Goal: Task Accomplishment & Management: Complete application form

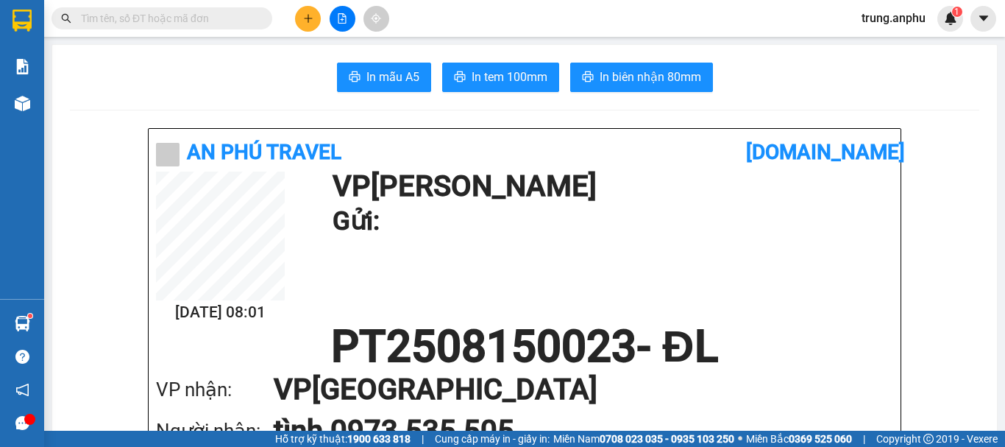
click at [167, 10] on span at bounding box center [162, 18] width 221 height 22
click at [164, 18] on input "text" at bounding box center [168, 18] width 174 height 16
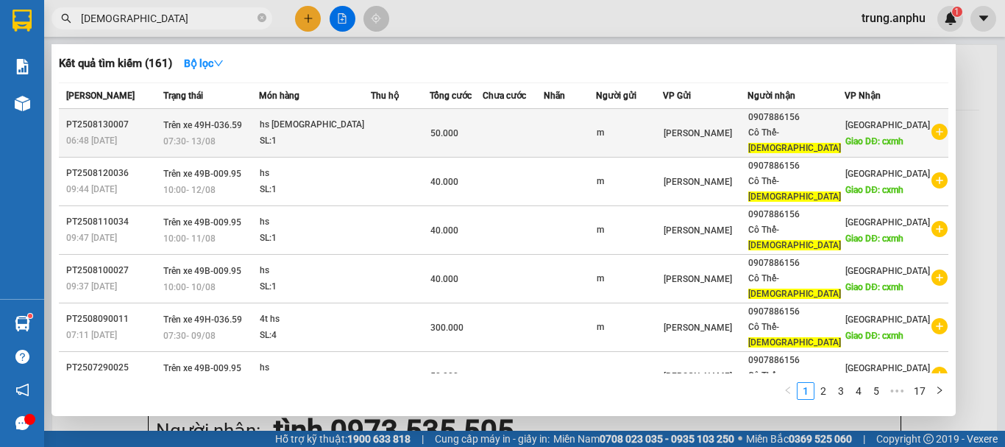
type input "[DEMOGRAPHIC_DATA]"
click at [932, 125] on icon "plus-circle" at bounding box center [940, 132] width 16 height 16
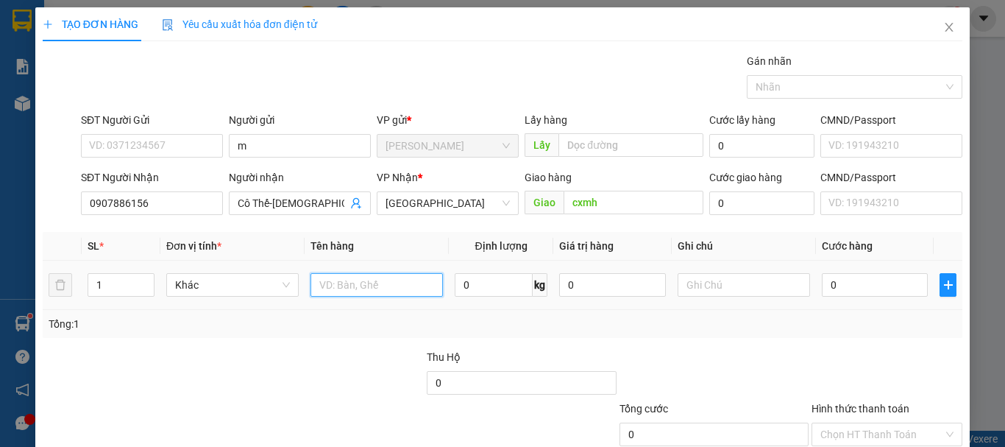
click at [323, 277] on input "text" at bounding box center [377, 285] width 132 height 24
type input "hs"
click at [862, 291] on input "0" at bounding box center [875, 285] width 106 height 24
type input "1"
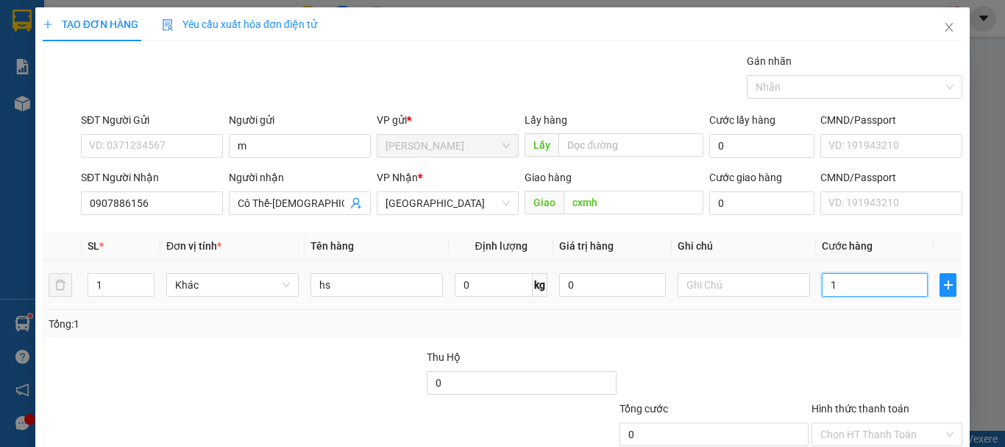
type input "1"
type input "10"
type input "100"
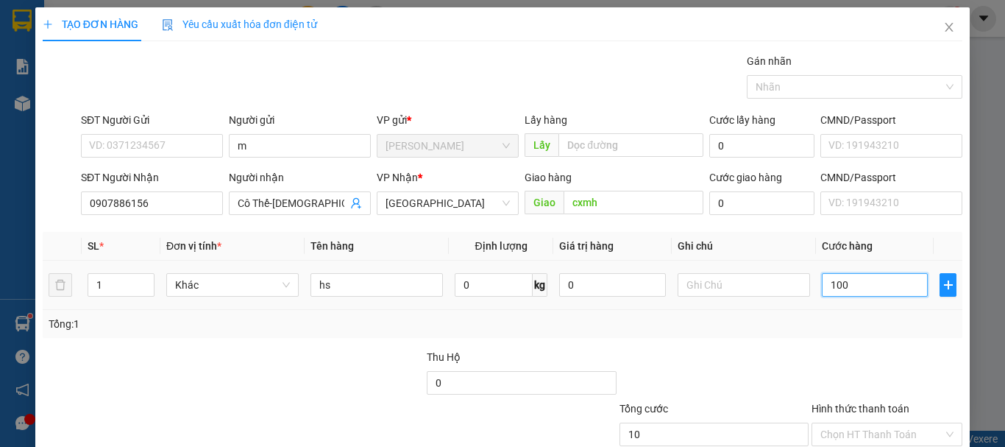
type input "100"
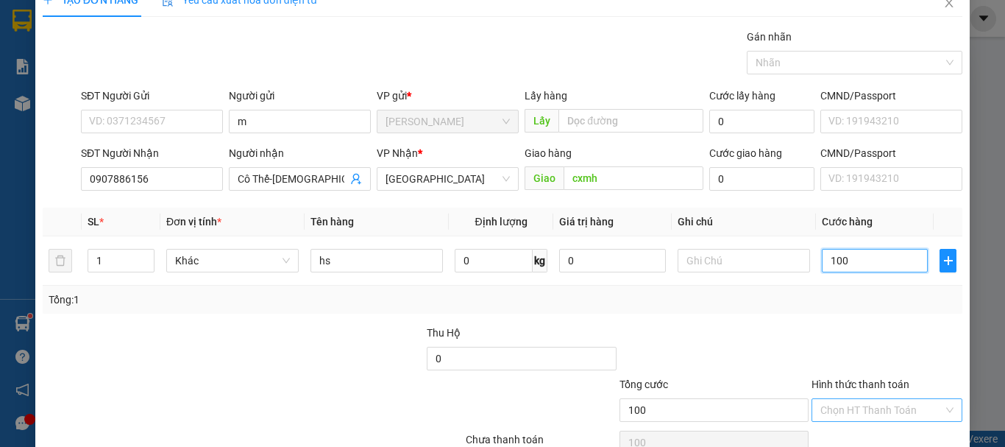
scroll to position [98, 0]
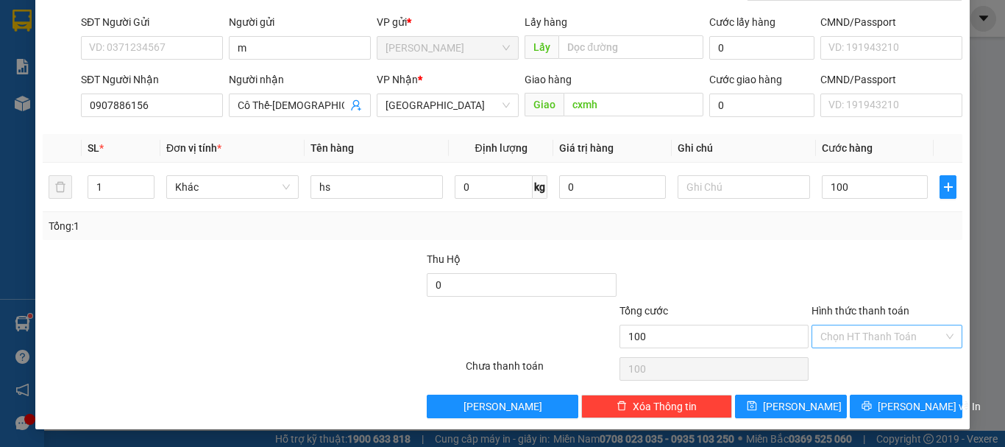
click at [857, 340] on input "Hình thức thanh toán" at bounding box center [881, 336] width 123 height 22
type input "100.000"
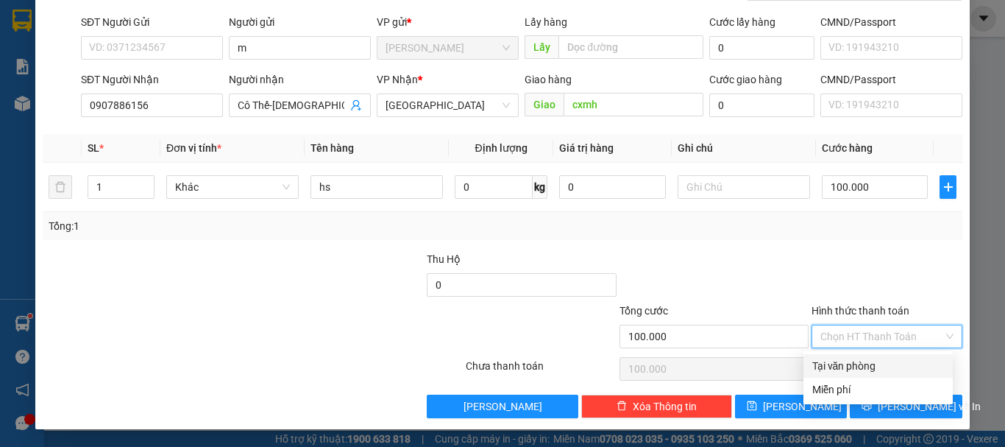
click at [875, 373] on div "Tại văn phòng" at bounding box center [878, 366] width 132 height 16
type input "0"
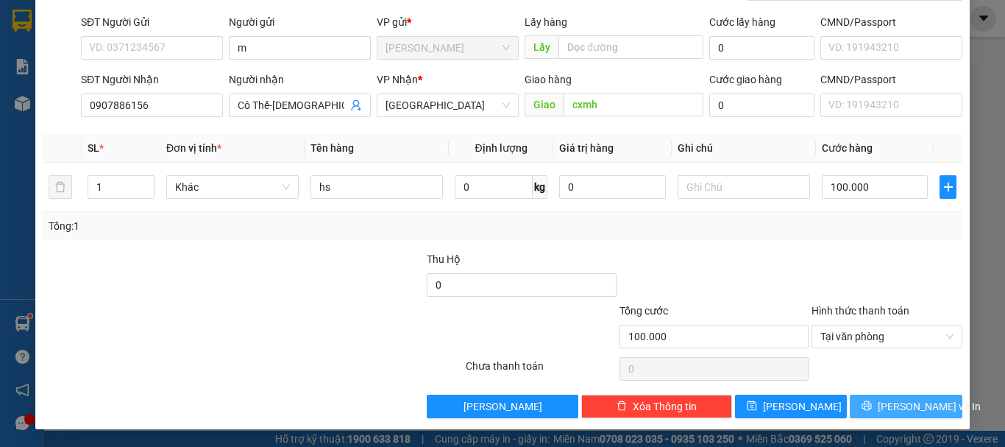
click at [884, 398] on span "[PERSON_NAME] và In" at bounding box center [929, 406] width 103 height 16
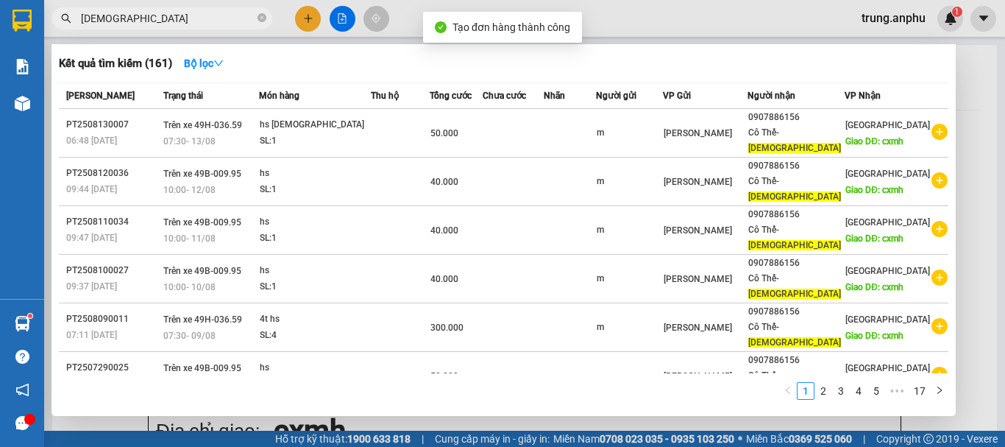
click at [342, 21] on div at bounding box center [502, 223] width 1005 height 447
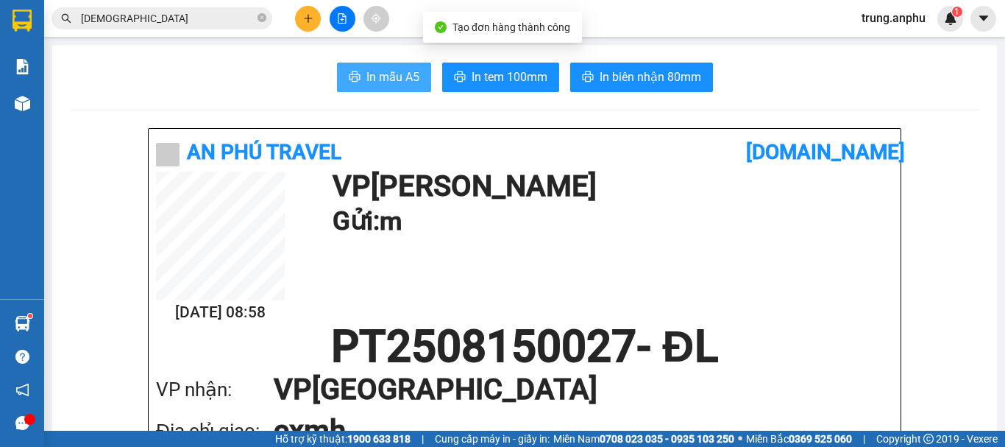
click at [414, 71] on button "In mẫu A5" at bounding box center [384, 77] width 94 height 29
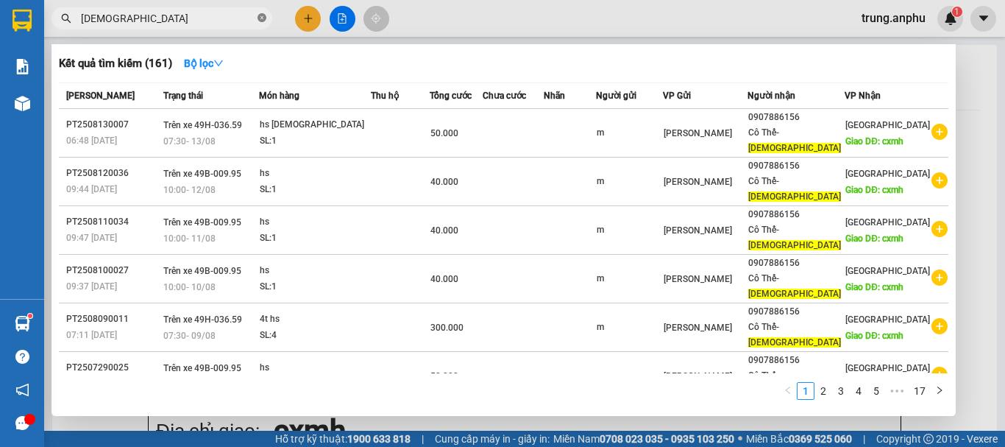
click at [259, 18] on icon "close-circle" at bounding box center [262, 17] width 9 height 9
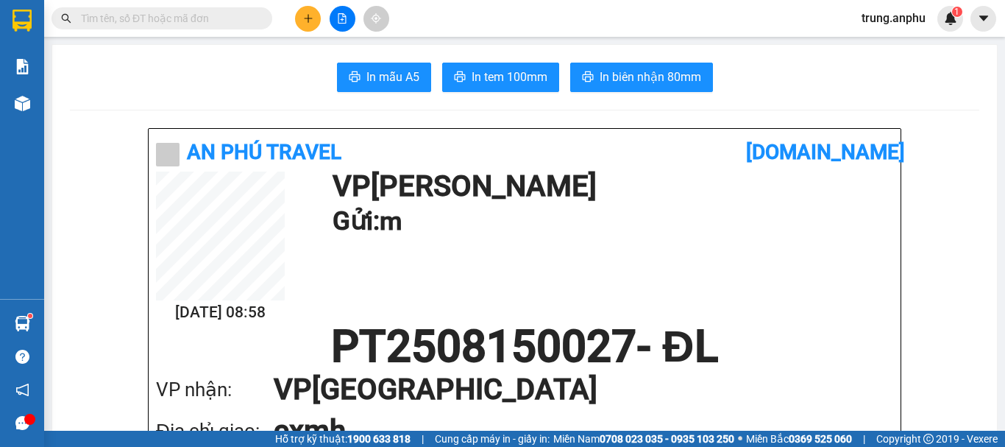
click at [158, 21] on input "text" at bounding box center [168, 18] width 174 height 16
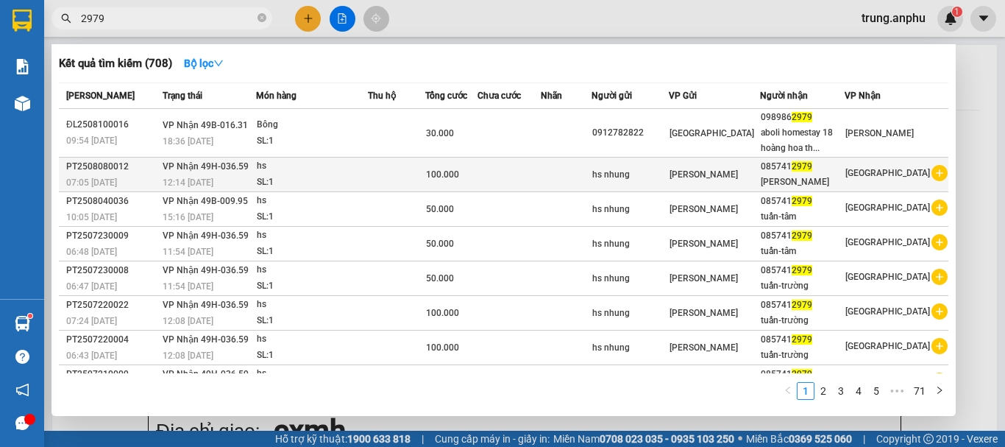
type input "2979"
click at [935, 169] on icon "plus-circle" at bounding box center [940, 173] width 16 height 16
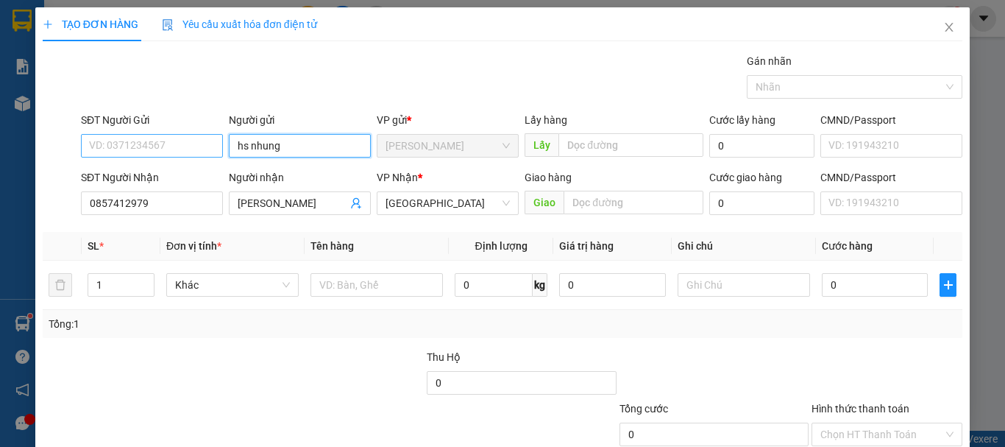
drag, startPoint x: 279, startPoint y: 144, endPoint x: 205, endPoint y: 136, distance: 74.8
click at [205, 138] on div "SĐT Người Gửi VD: 0371234567 Người gửi hs nhung hs nhung VP gửi * [PERSON_NAME]…" at bounding box center [521, 138] width 887 height 52
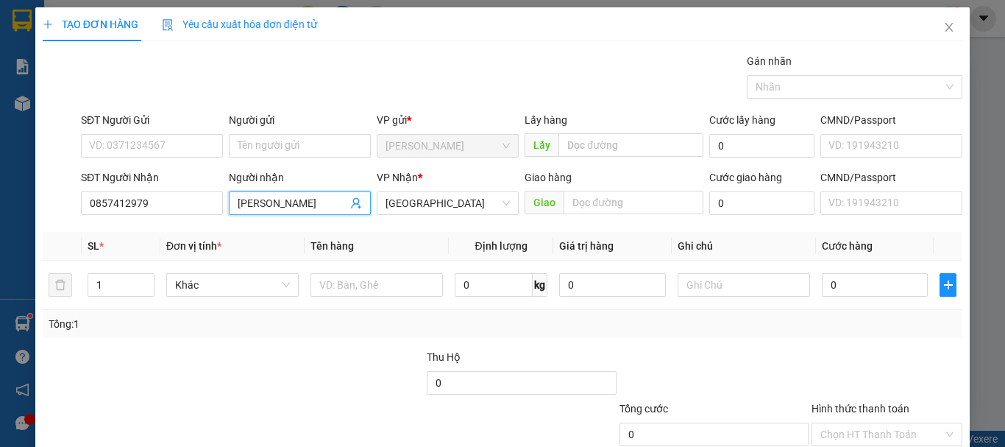
drag, startPoint x: 279, startPoint y: 199, endPoint x: 260, endPoint y: 208, distance: 20.4
click at [260, 208] on input "[PERSON_NAME]" at bounding box center [293, 203] width 110 height 16
type input "tuấn-ko tên"
type input "2"
click at [146, 274] on span "Increase Value" at bounding box center [146, 280] width 16 height 13
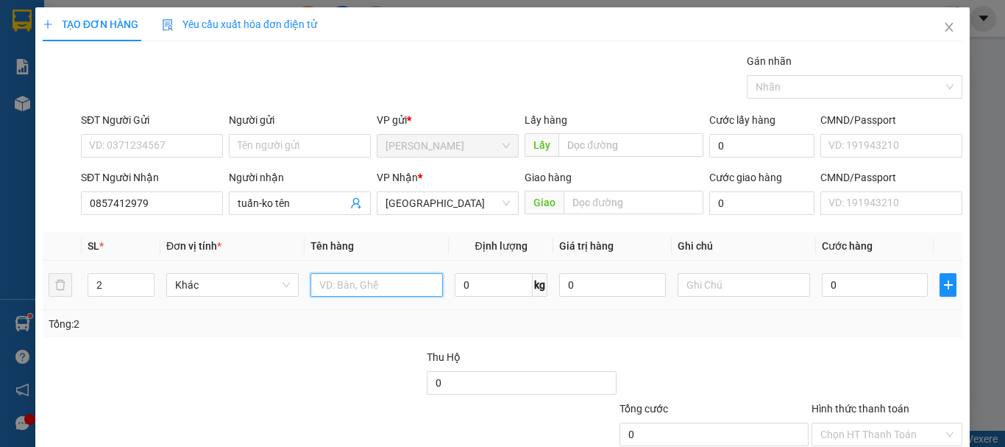
click at [328, 287] on input "text" at bounding box center [377, 285] width 132 height 24
type input "2t hs"
click at [837, 289] on input "0" at bounding box center [875, 285] width 106 height 24
type input "1"
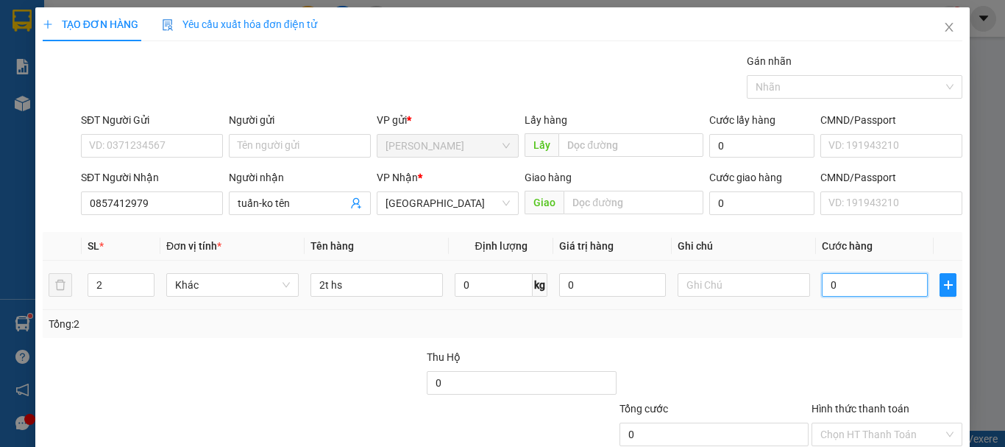
type input "1"
type input "15"
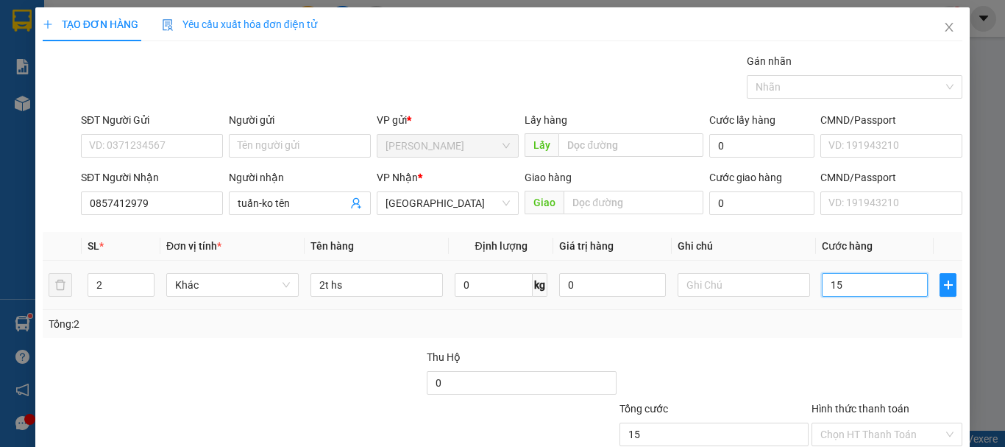
type input "150"
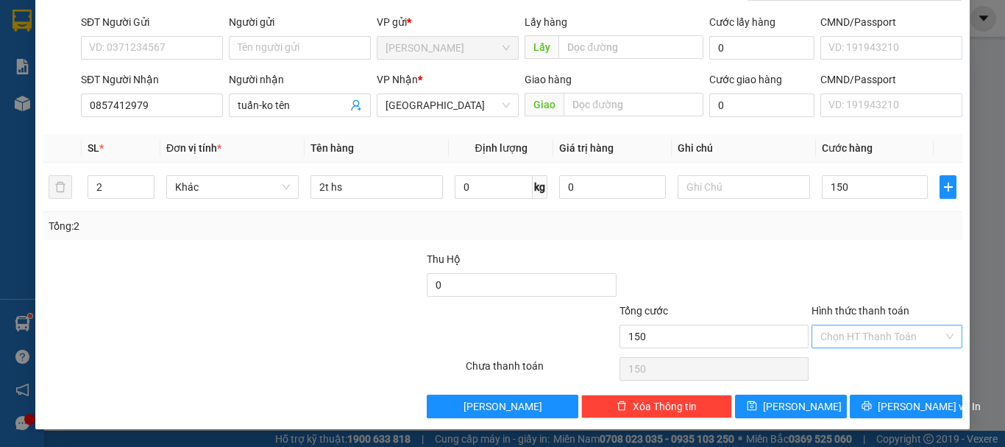
type input "150.000"
click at [870, 337] on input "Hình thức thanh toán" at bounding box center [881, 336] width 123 height 22
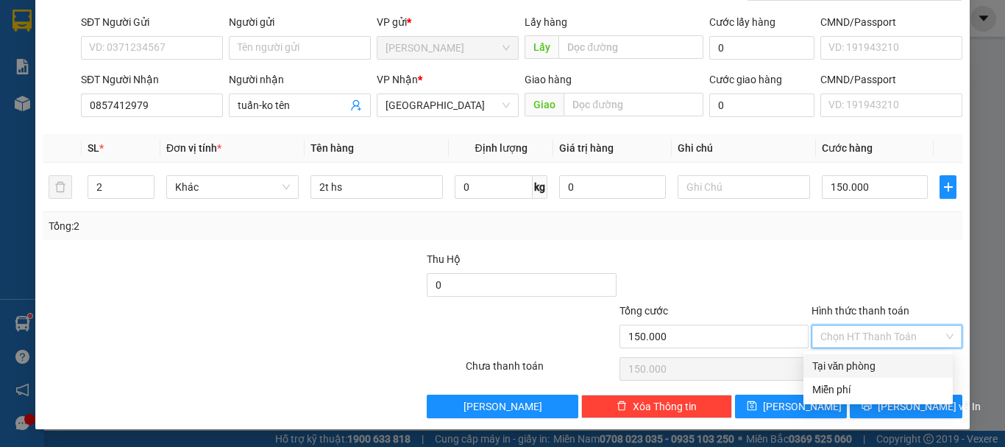
click at [878, 364] on div "Tại văn phòng" at bounding box center [878, 366] width 132 height 16
type input "0"
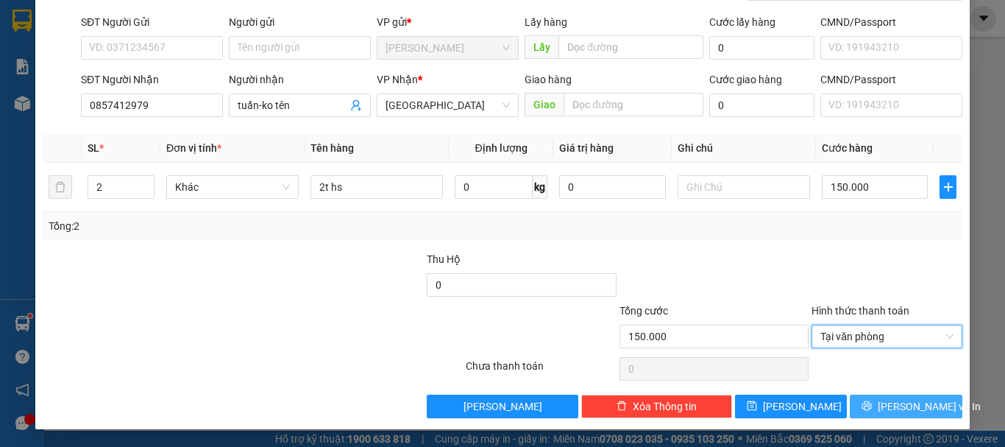
click at [882, 403] on button "[PERSON_NAME] và In" at bounding box center [906, 406] width 113 height 24
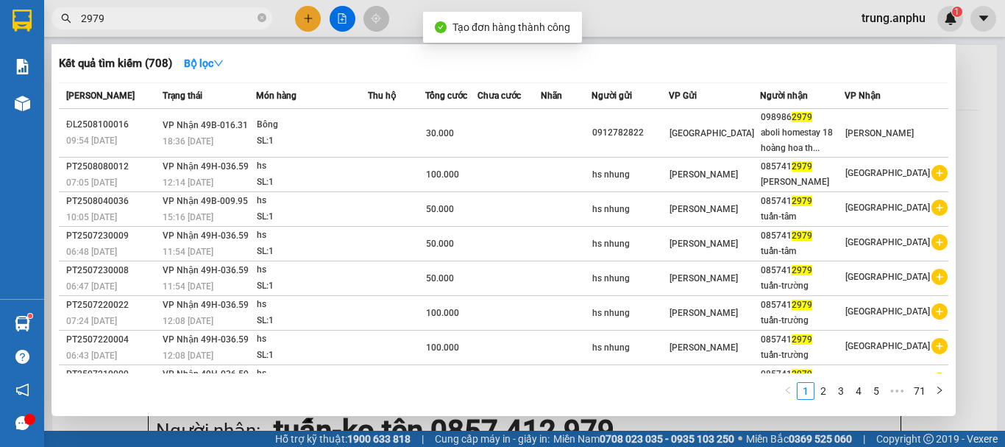
click at [345, 7] on div at bounding box center [502, 223] width 1005 height 447
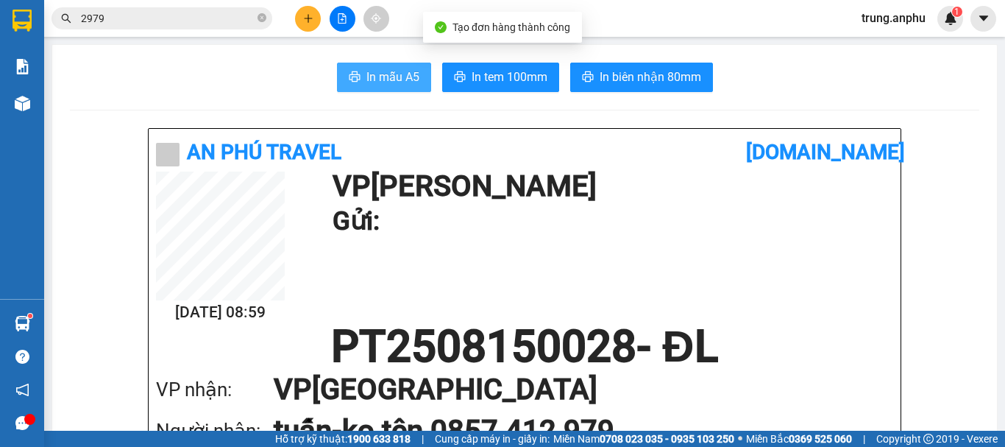
click at [388, 85] on span "In mẫu A5" at bounding box center [392, 77] width 53 height 18
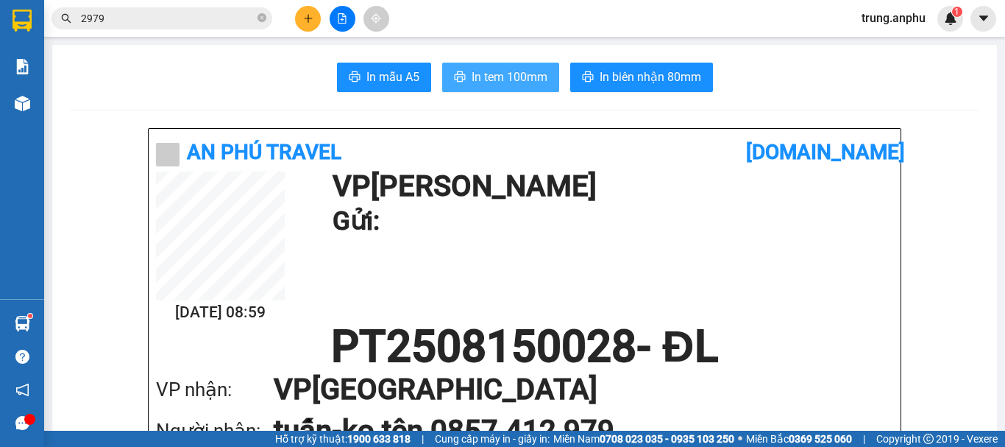
click at [532, 77] on span "In tem 100mm" at bounding box center [510, 77] width 76 height 18
click at [260, 15] on icon "close-circle" at bounding box center [262, 17] width 9 height 9
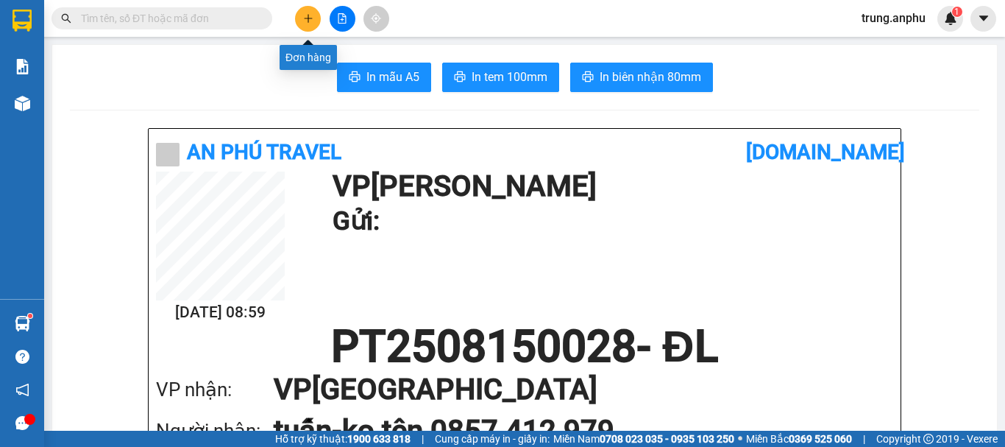
click at [315, 19] on button at bounding box center [308, 19] width 26 height 26
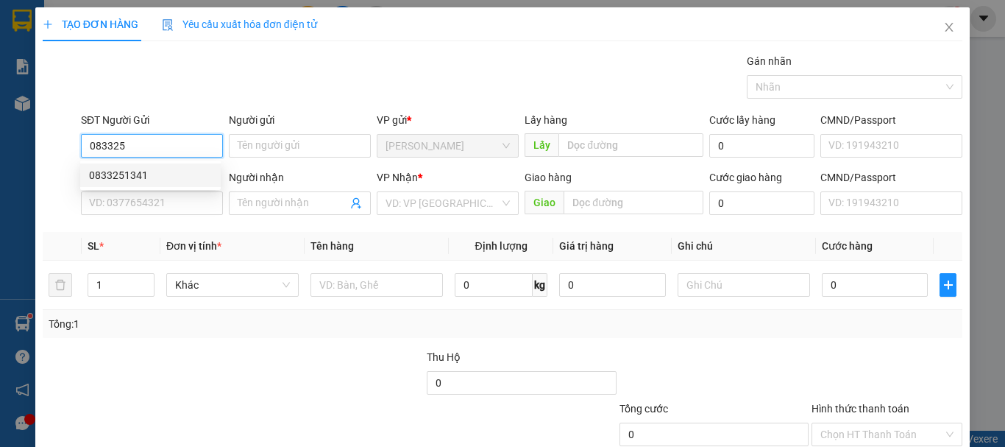
click at [121, 177] on div "0833251341" at bounding box center [150, 175] width 123 height 16
type input "0833251341"
type input "mỏ cát thủy tinh bàu sen"
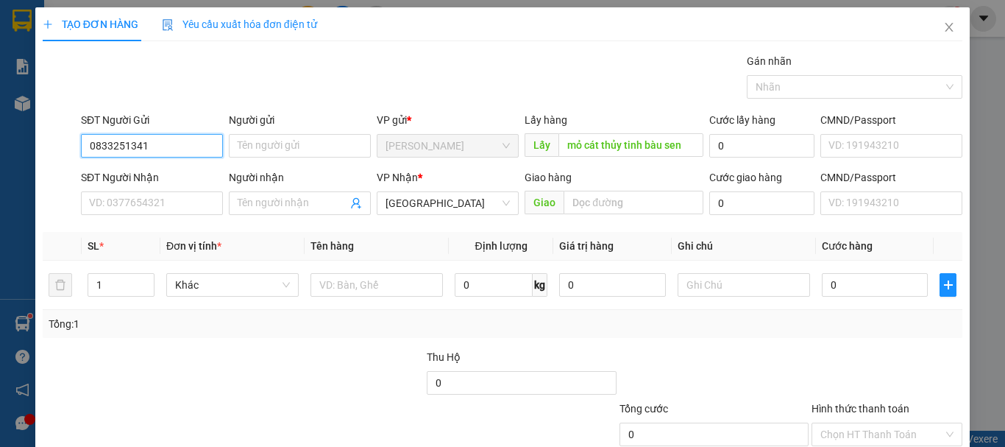
scroll to position [98, 0]
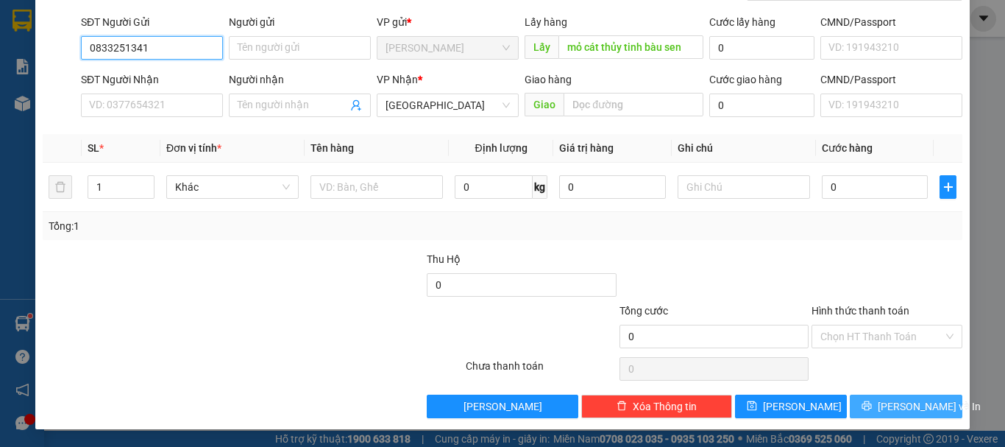
type input "0833251341"
click at [851, 408] on button "[PERSON_NAME] và In" at bounding box center [906, 406] width 113 height 24
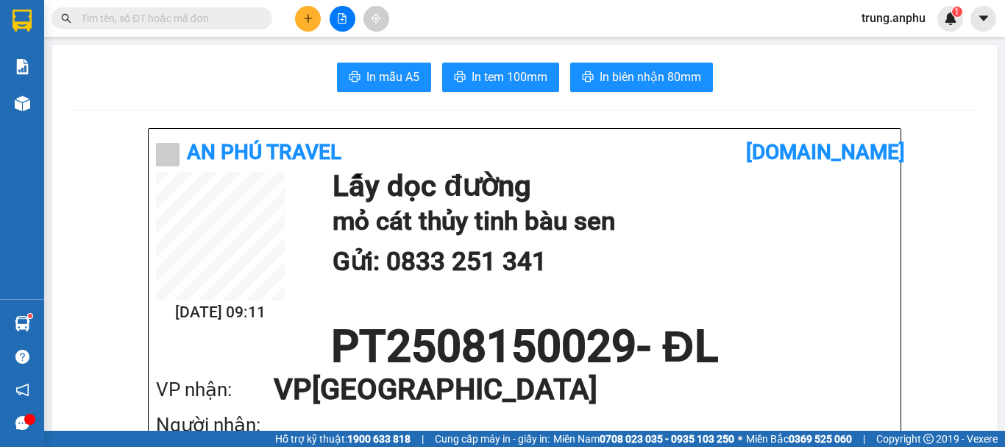
click at [302, 15] on button at bounding box center [308, 19] width 26 height 26
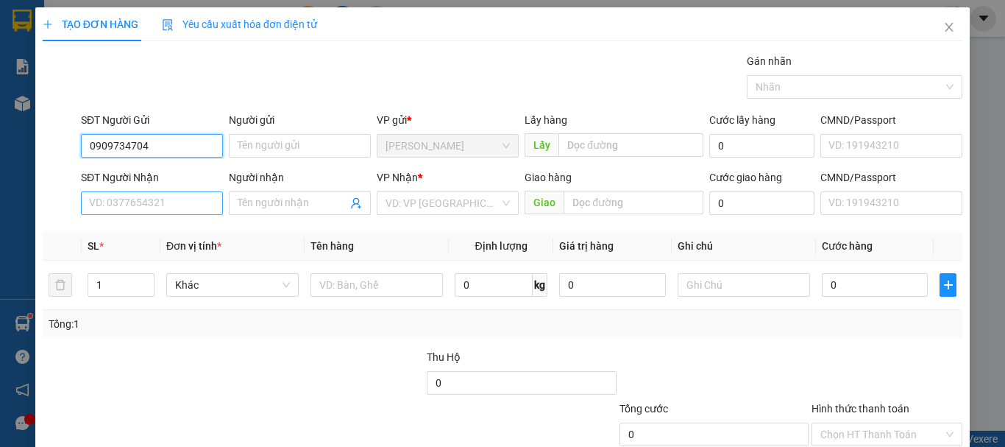
type input "0909734704"
click at [171, 197] on input "SĐT Người Nhận" at bounding box center [152, 203] width 142 height 24
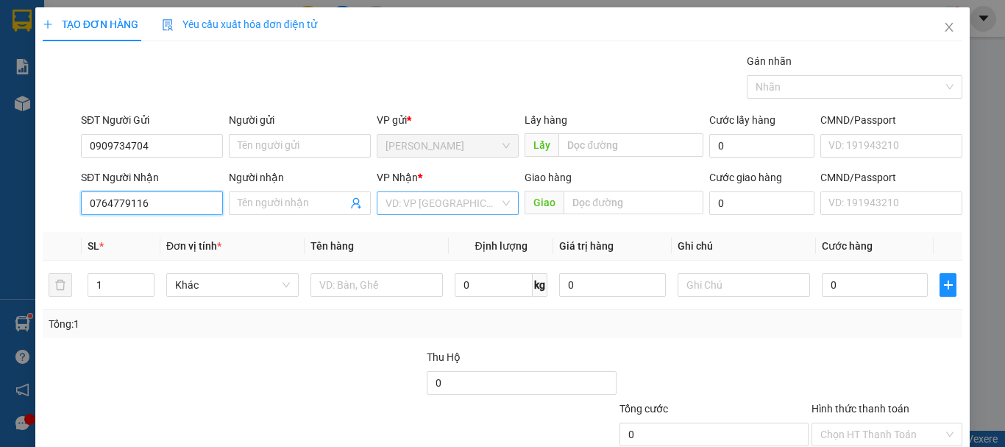
type input "0764779116"
click at [401, 196] on input "search" at bounding box center [443, 203] width 114 height 22
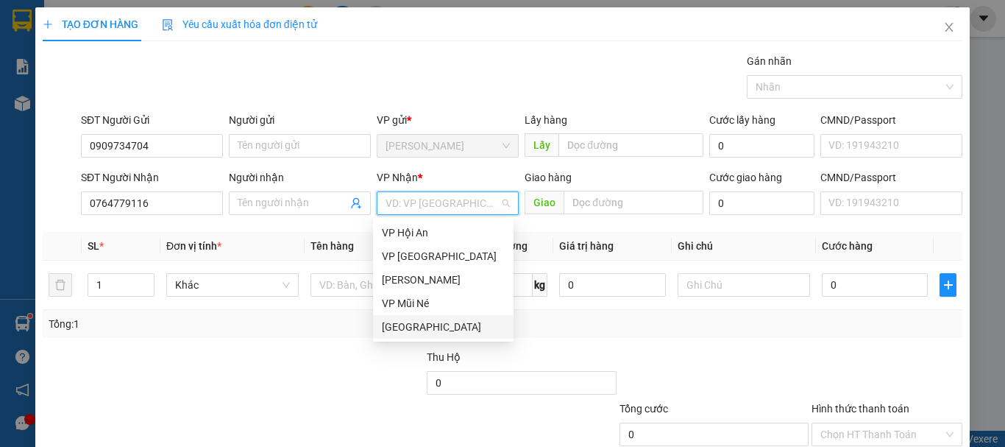
click at [406, 333] on div "[GEOGRAPHIC_DATA]" at bounding box center [443, 327] width 123 height 16
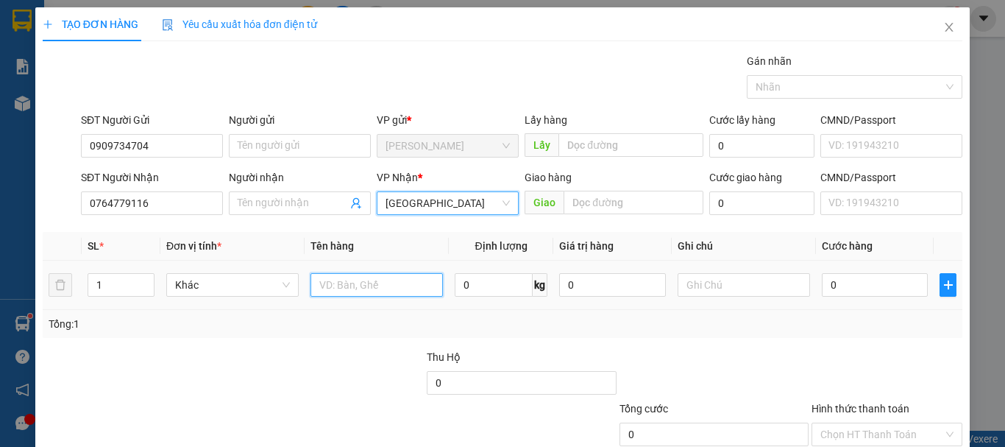
click at [338, 279] on input "text" at bounding box center [377, 285] width 132 height 24
type input "f"
type input "hồ sơ"
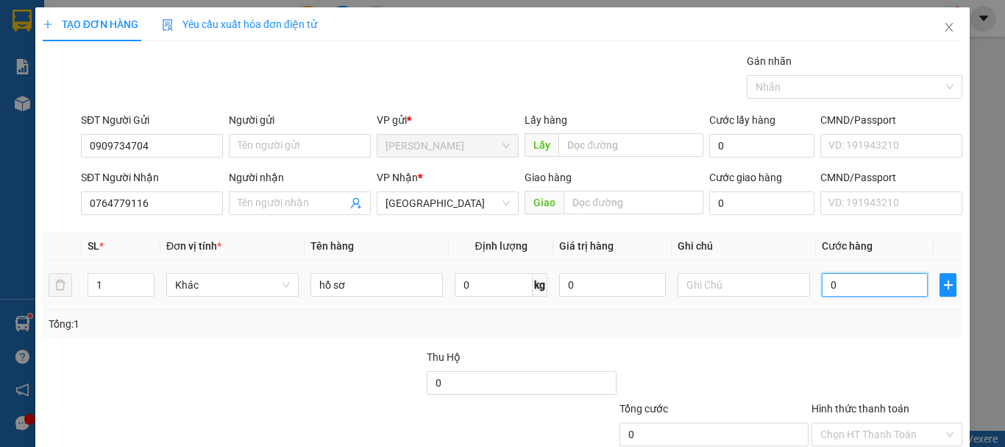
click at [828, 281] on input "0" at bounding box center [875, 285] width 106 height 24
click at [713, 286] on input "text" at bounding box center [744, 285] width 132 height 24
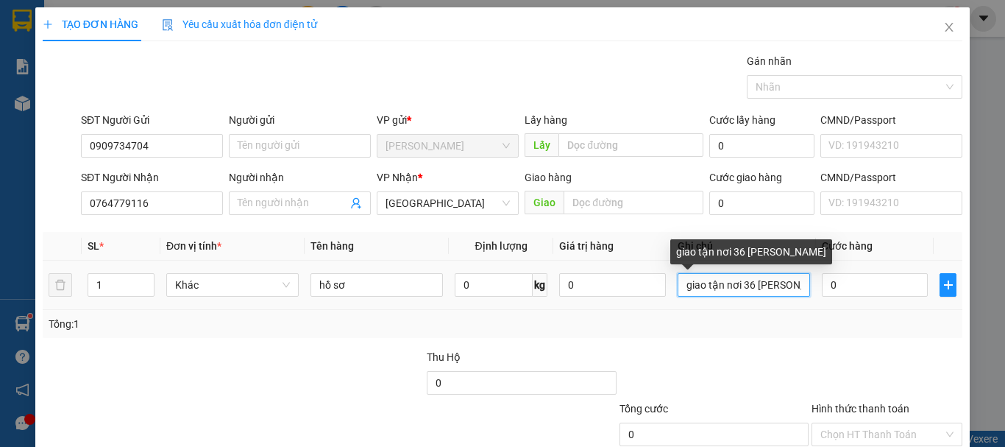
click at [737, 282] on input "giao tận nơi 36 [PERSON_NAME]" at bounding box center [744, 285] width 132 height 24
click at [795, 288] on input "giao tận nơi 36 [PERSON_NAME]" at bounding box center [744, 285] width 132 height 24
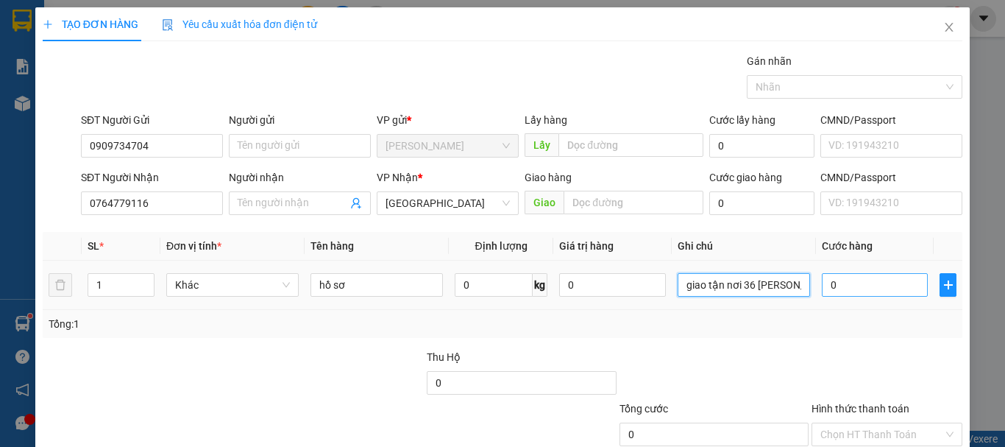
type input "giao tận nơi 36 [PERSON_NAME]"
click at [862, 294] on input "0" at bounding box center [875, 285] width 106 height 24
type input "6"
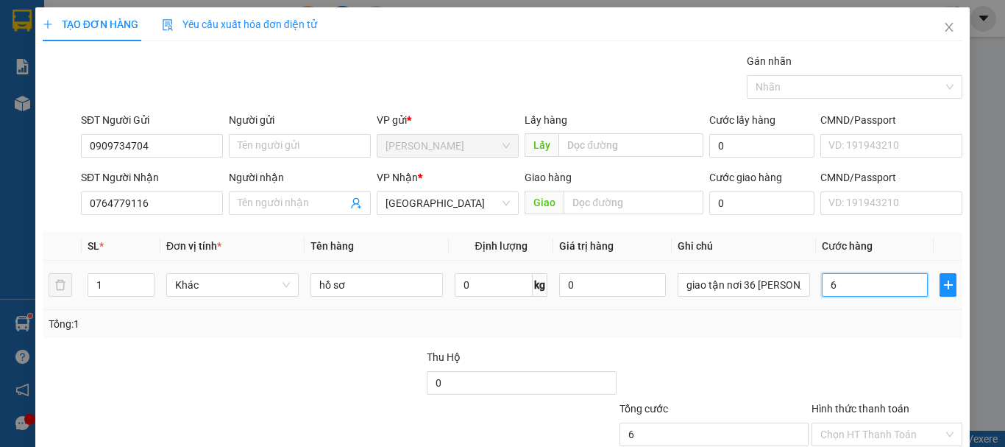
type input "60"
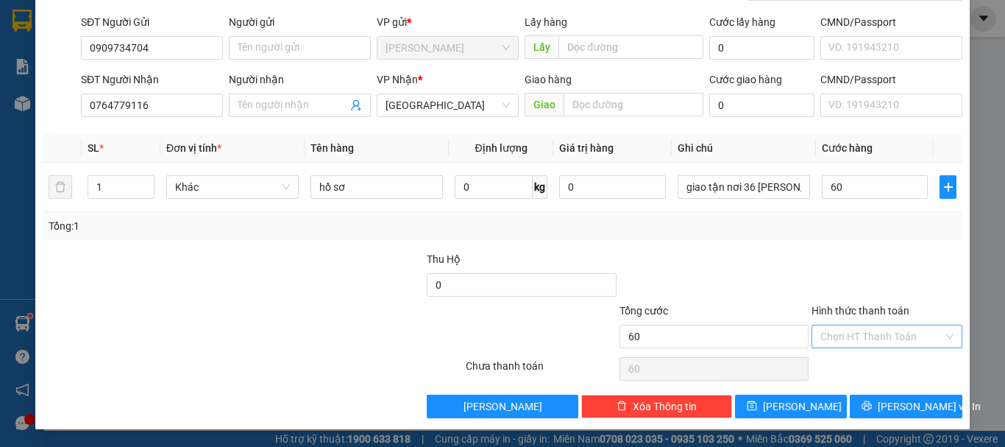
type input "60.000"
click at [891, 336] on input "Hình thức thanh toán" at bounding box center [881, 336] width 123 height 22
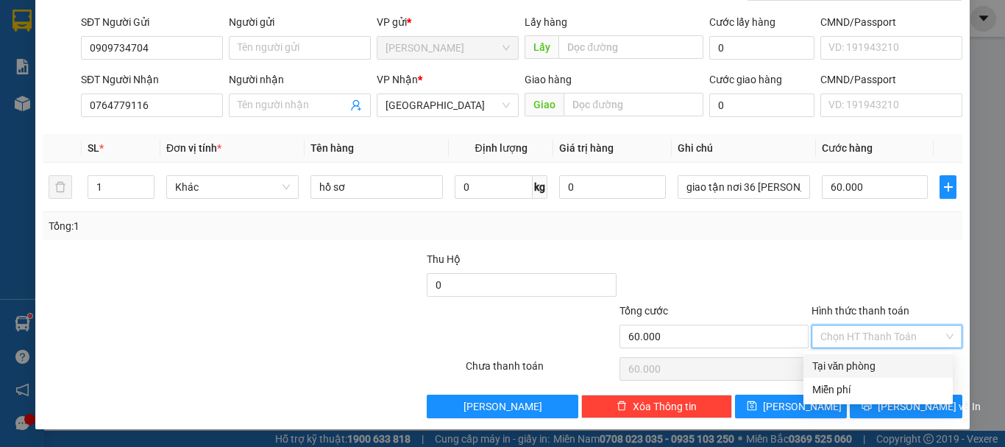
click at [843, 364] on div "Tại văn phòng" at bounding box center [878, 366] width 132 height 16
type input "0"
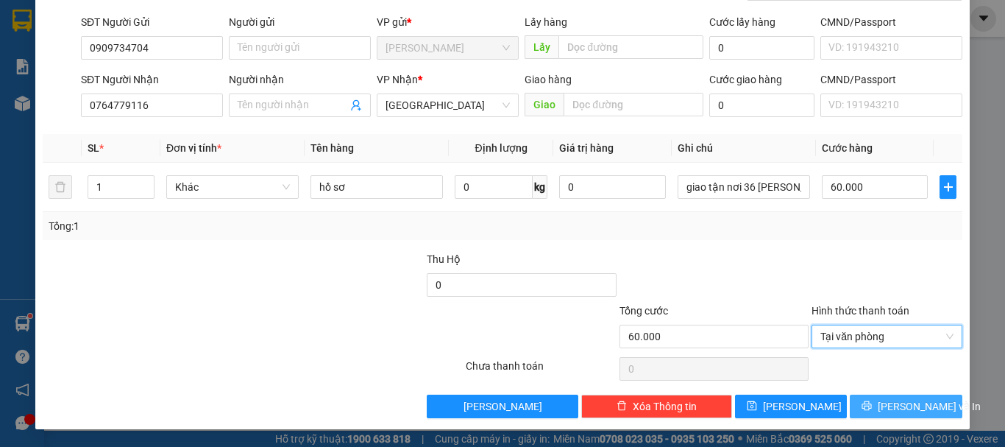
click at [872, 409] on icon "printer" at bounding box center [867, 405] width 10 height 10
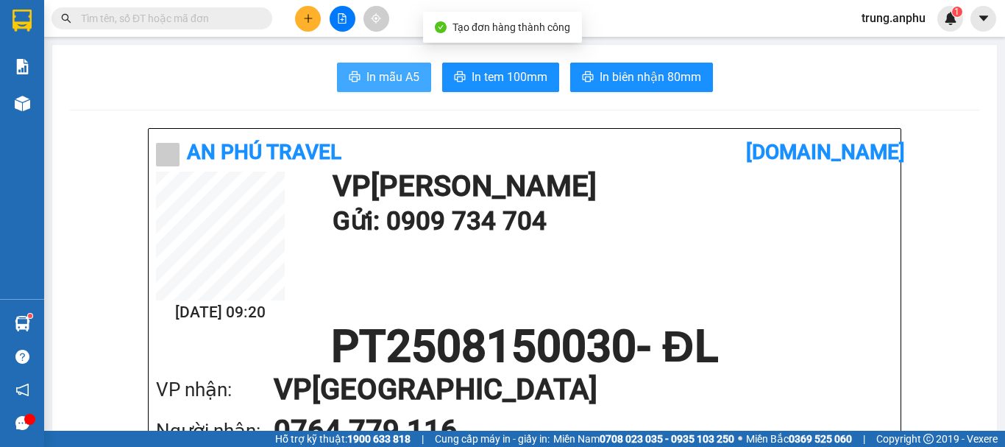
click at [381, 75] on span "In mẫu A5" at bounding box center [392, 77] width 53 height 18
click at [252, 24] on input "text" at bounding box center [168, 18] width 174 height 16
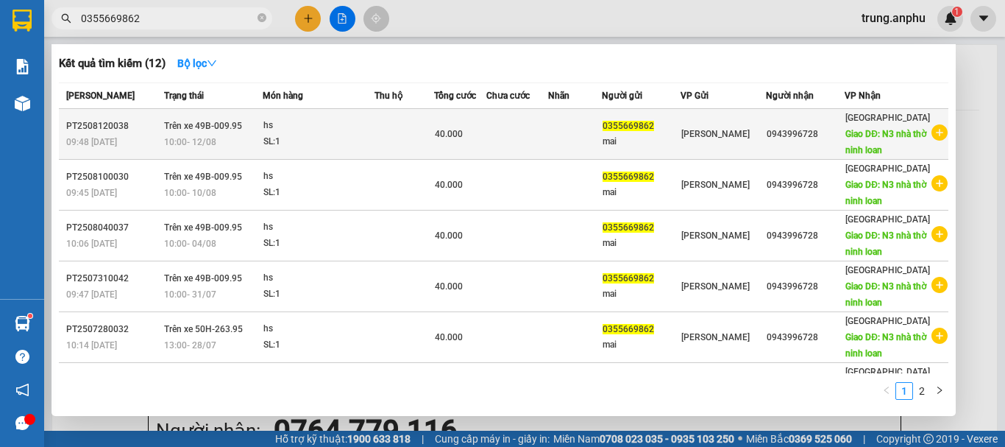
type input "0355669862"
click at [938, 141] on icon "plus-circle" at bounding box center [940, 132] width 16 height 16
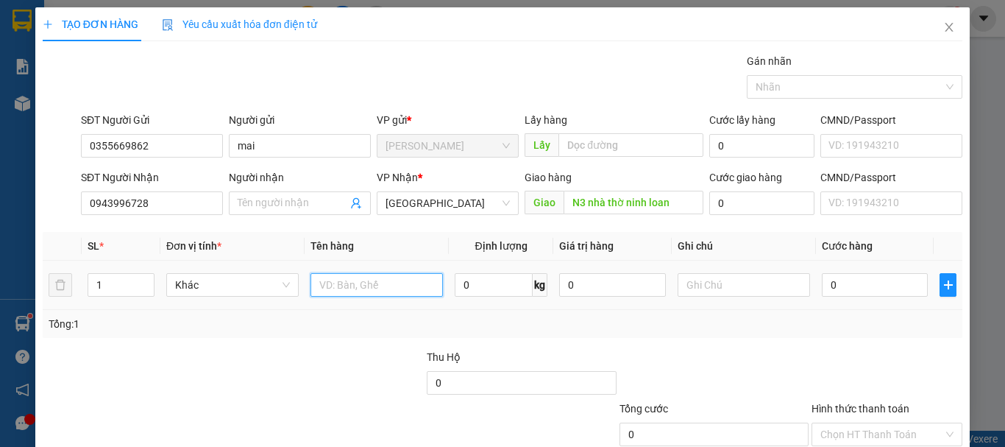
click at [352, 286] on input "text" at bounding box center [377, 285] width 132 height 24
type input "hs"
click at [839, 290] on input "0" at bounding box center [875, 285] width 106 height 24
type input "4"
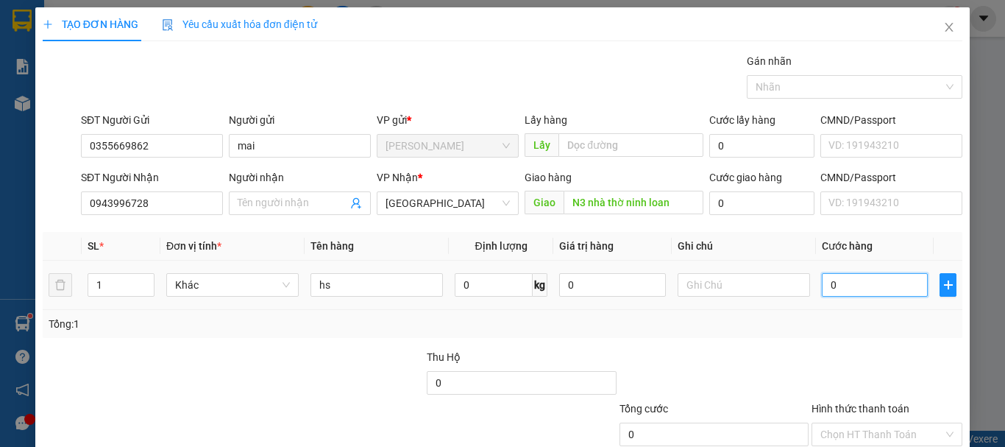
type input "4"
type input "40"
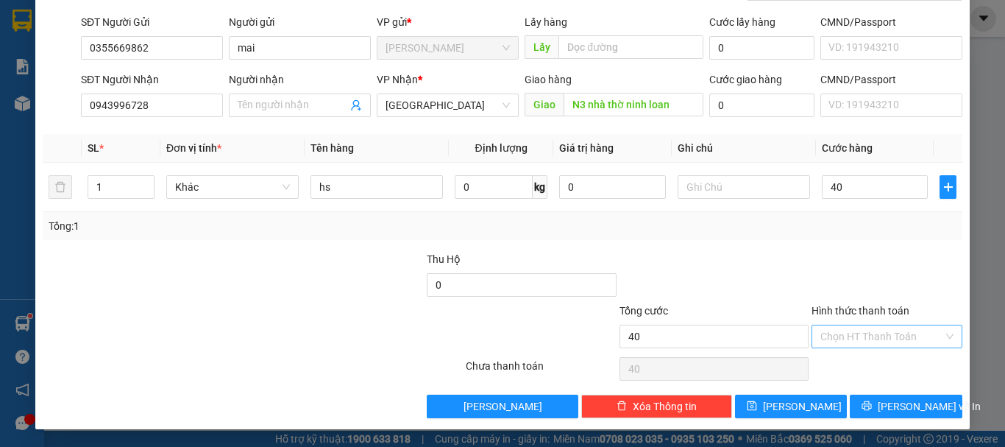
click at [849, 336] on input "Hình thức thanh toán" at bounding box center [881, 336] width 123 height 22
type input "40.000"
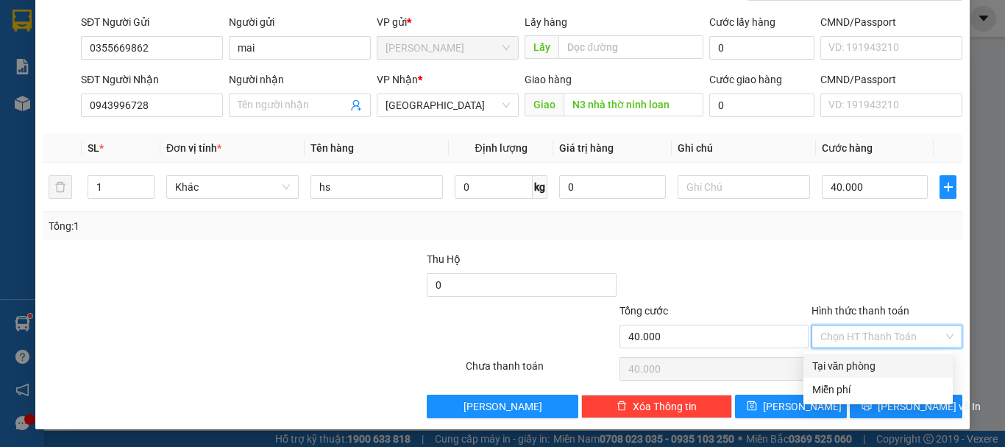
click at [850, 369] on div "Tại văn phòng" at bounding box center [878, 366] width 132 height 16
type input "0"
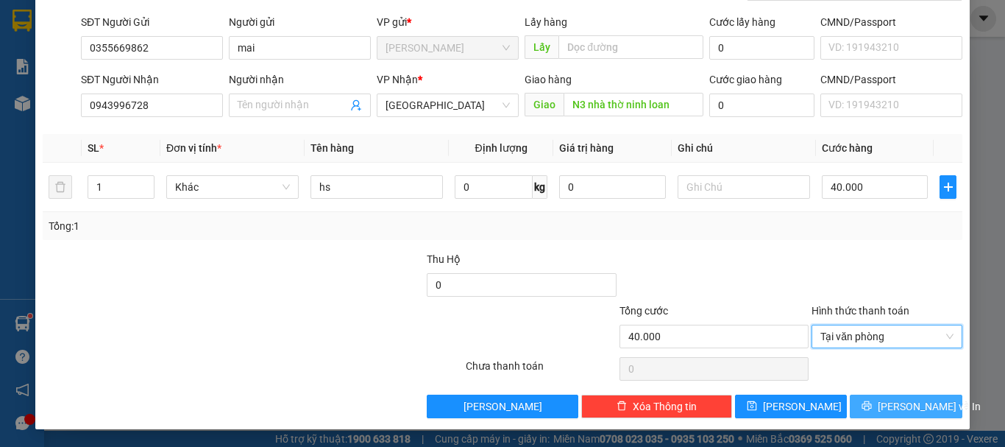
click at [876, 394] on button "[PERSON_NAME] và In" at bounding box center [906, 406] width 113 height 24
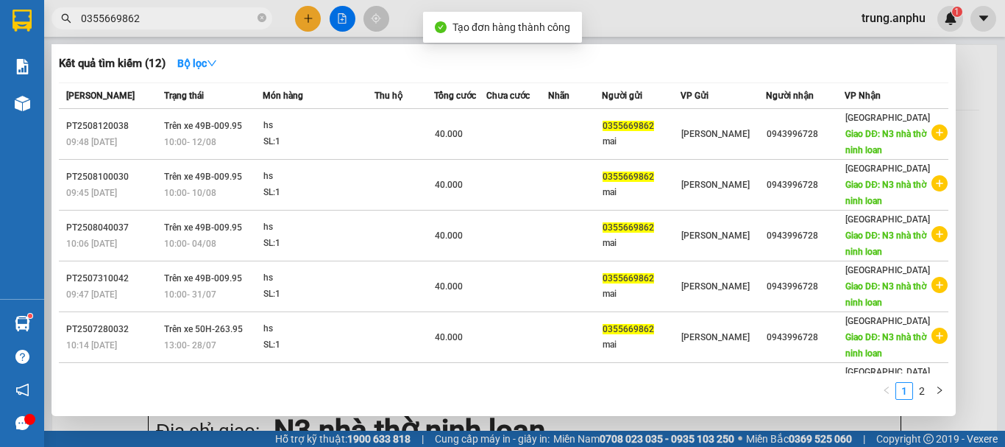
click at [345, 18] on div at bounding box center [502, 223] width 1005 height 447
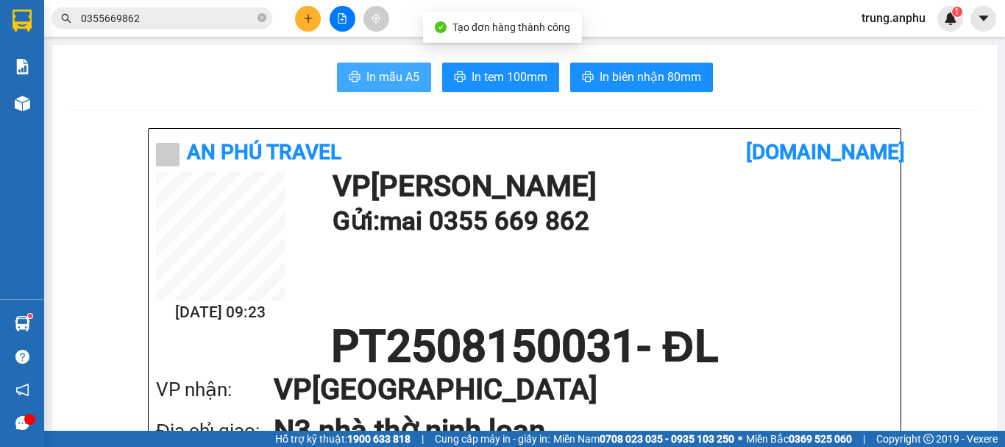
click at [407, 86] on span "In mẫu A5" at bounding box center [392, 77] width 53 height 18
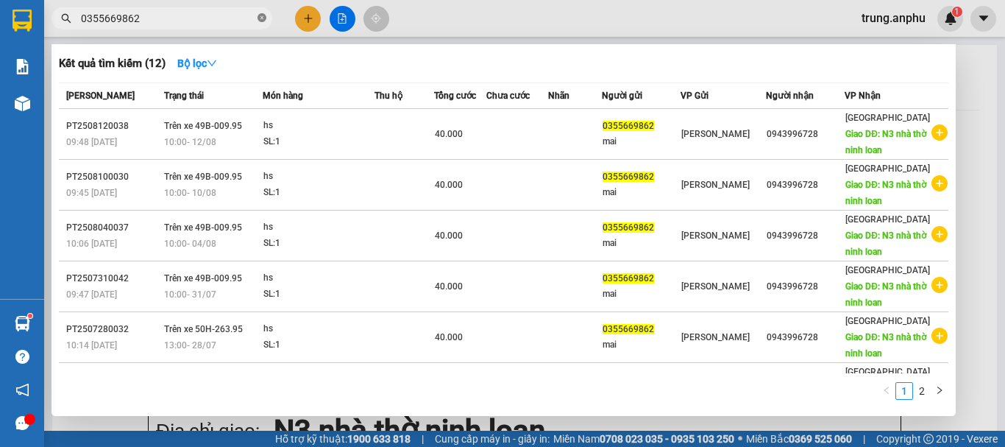
click at [263, 15] on icon "close-circle" at bounding box center [262, 17] width 9 height 9
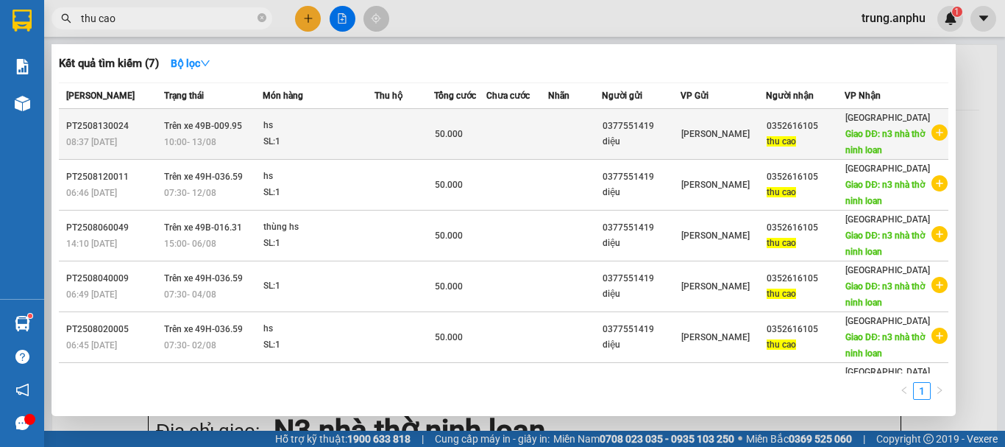
type input "thu cao"
click at [932, 141] on icon "plus-circle" at bounding box center [940, 132] width 16 height 16
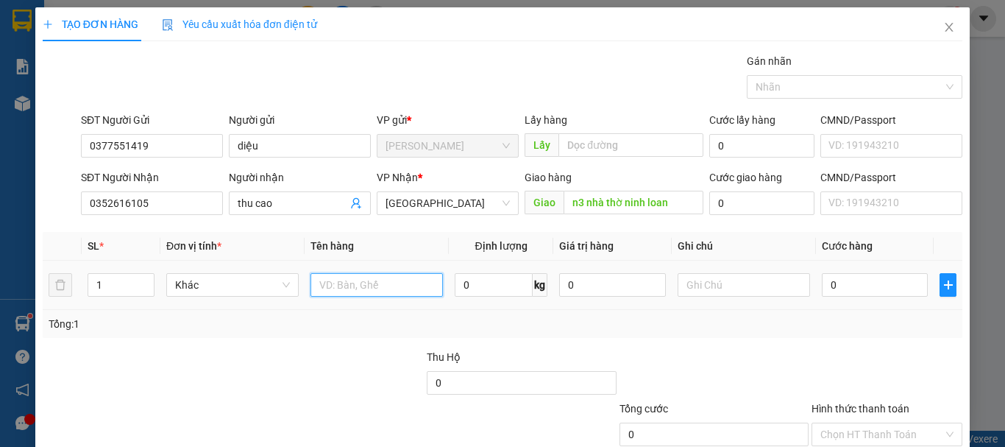
click at [356, 287] on input "text" at bounding box center [377, 285] width 132 height 24
type input "hs"
click at [847, 281] on input "0" at bounding box center [875, 285] width 106 height 24
type input "5"
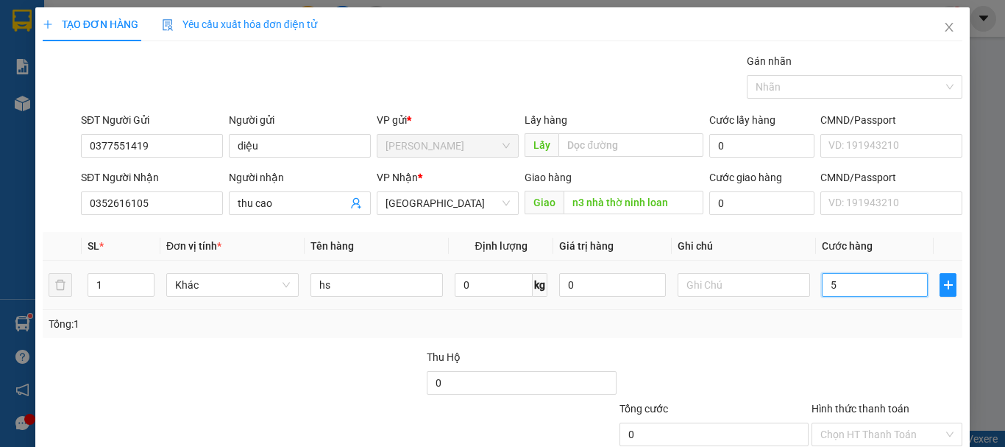
type input "5"
type input "50"
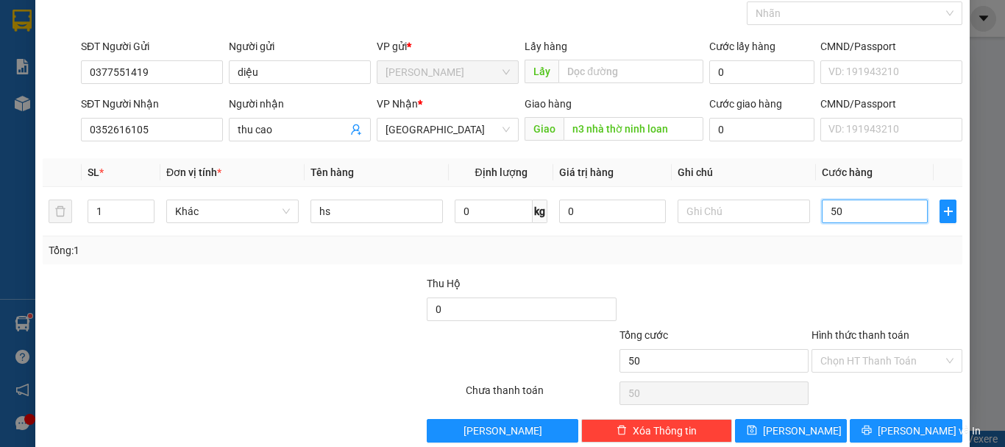
scroll to position [98, 0]
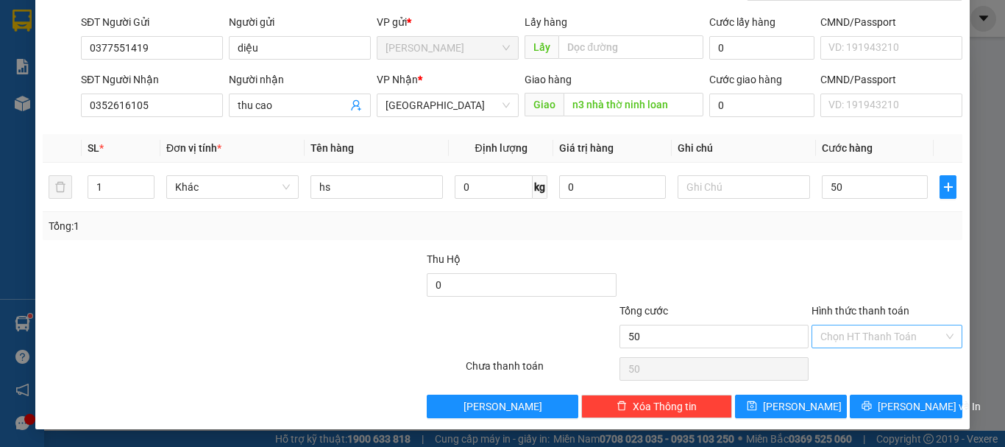
type input "50.000"
click at [839, 338] on input "Hình thức thanh toán" at bounding box center [881, 336] width 123 height 22
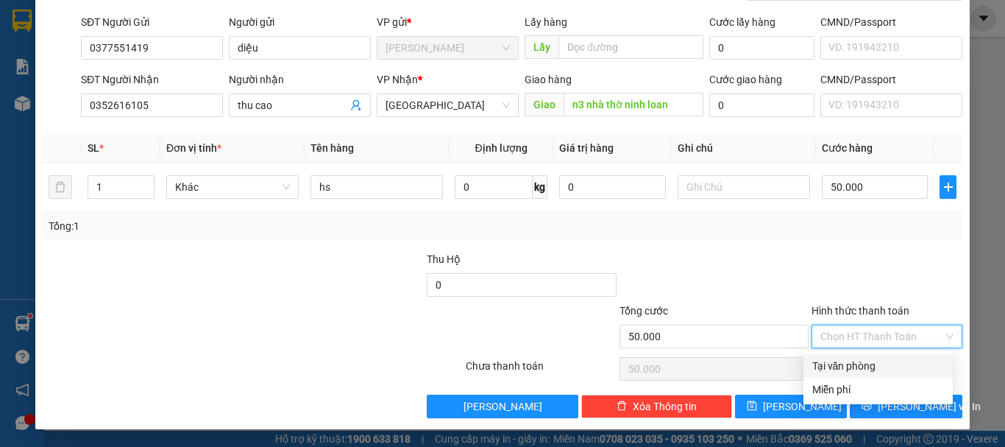
click at [863, 363] on div "Tại văn phòng" at bounding box center [878, 366] width 132 height 16
type input "0"
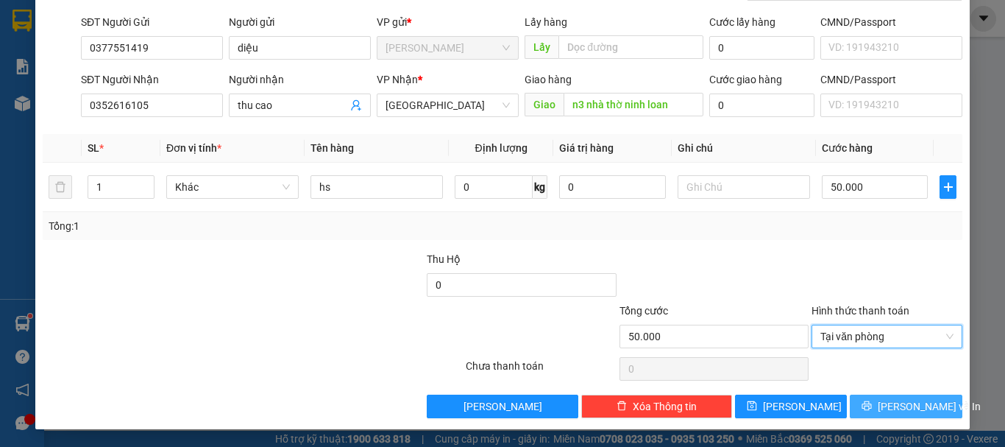
click at [898, 406] on span "[PERSON_NAME] và In" at bounding box center [929, 406] width 103 height 16
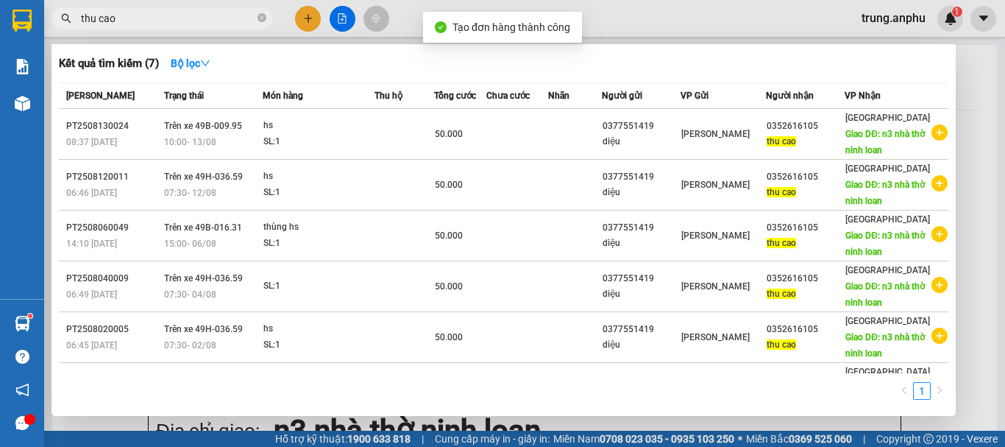
click at [344, 23] on div at bounding box center [502, 223] width 1005 height 447
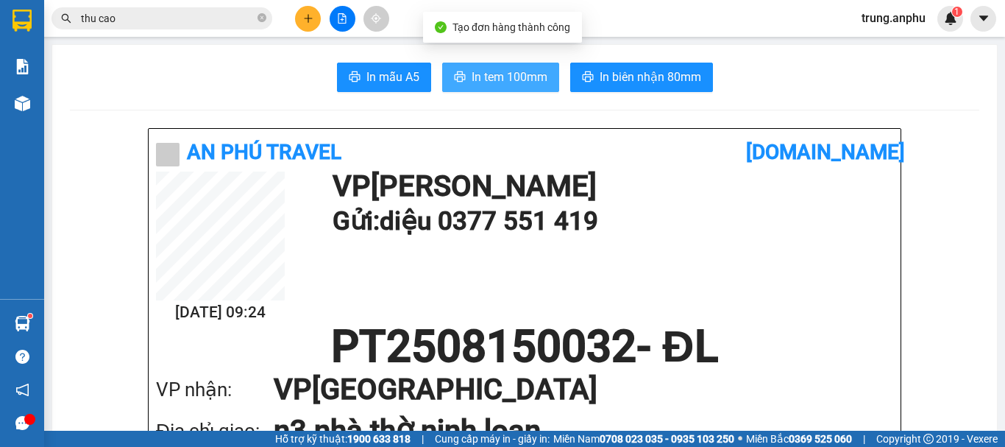
click at [464, 73] on button "In tem 100mm" at bounding box center [500, 77] width 117 height 29
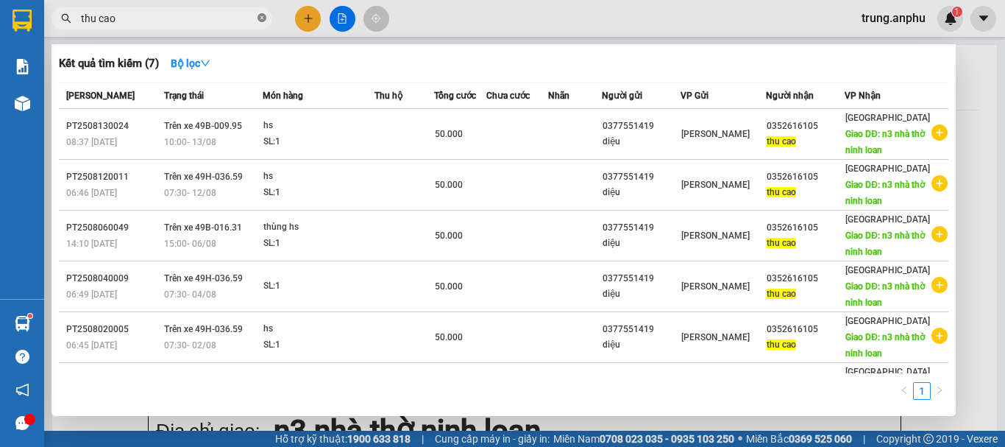
click at [265, 17] on icon "close-circle" at bounding box center [262, 17] width 9 height 9
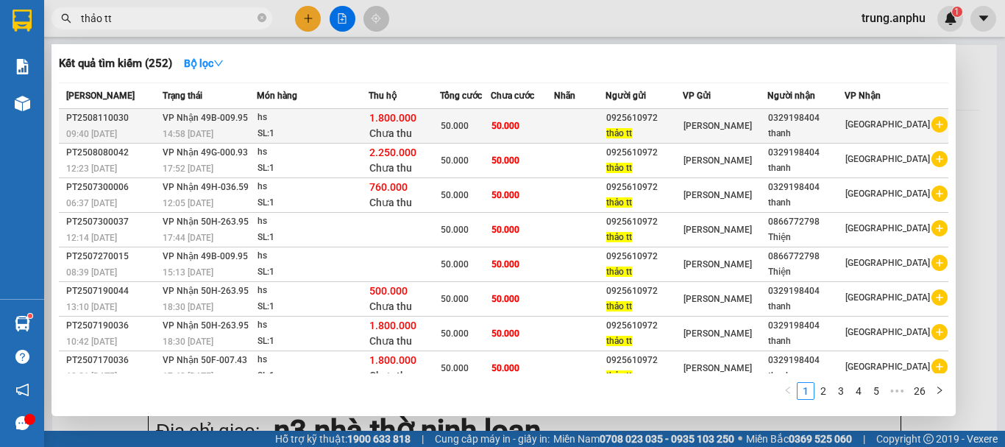
type input "thảo tt"
click at [932, 123] on icon "plus-circle" at bounding box center [940, 124] width 16 height 16
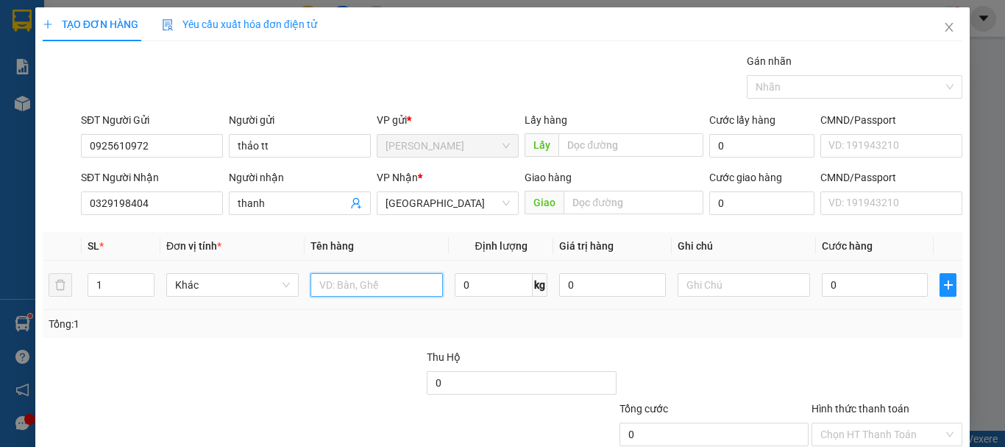
click at [346, 285] on input "text" at bounding box center [377, 285] width 132 height 24
type input "hs"
click at [879, 293] on input "0" at bounding box center [875, 285] width 106 height 24
type input "50"
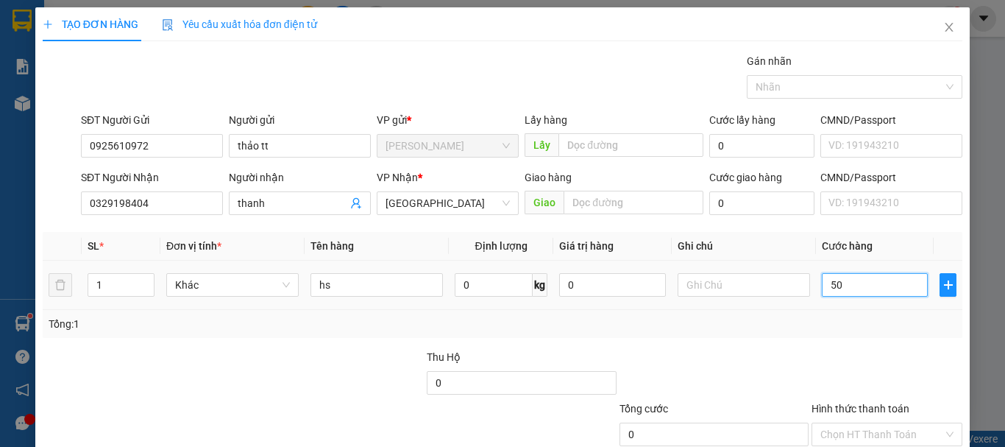
type input "50"
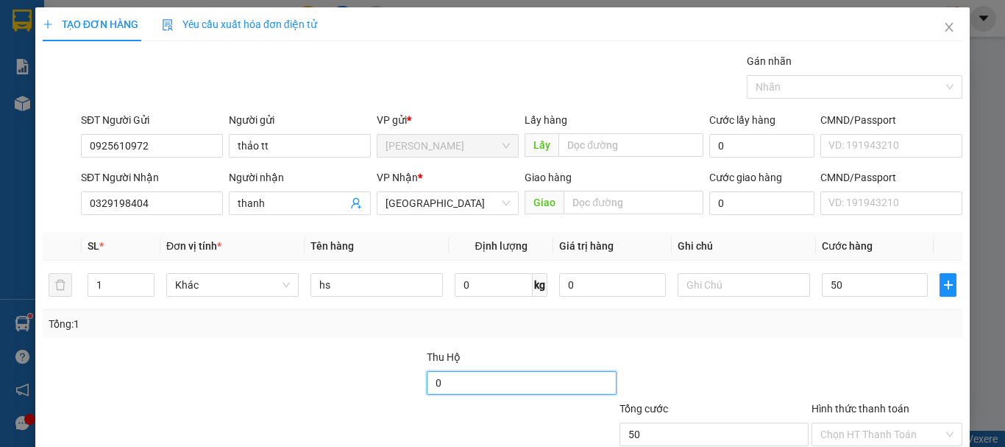
type input "50.000"
click at [438, 384] on input "0" at bounding box center [521, 383] width 189 height 24
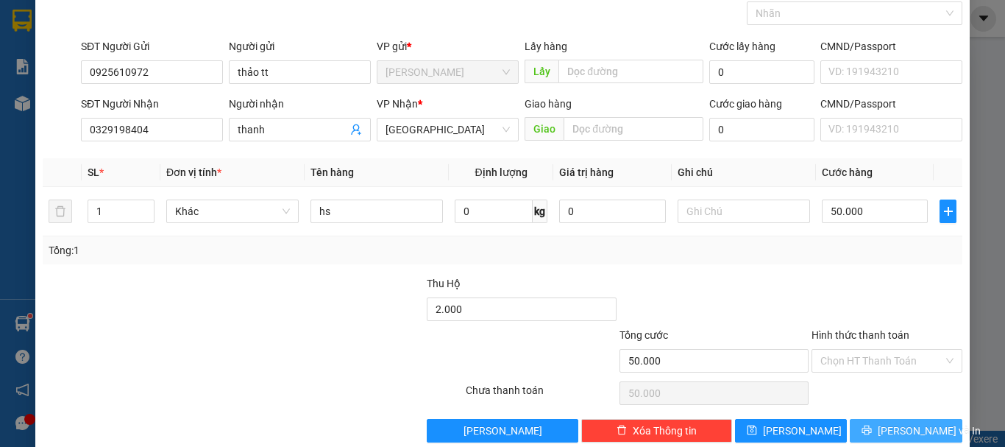
type input "2.000.000"
click at [859, 422] on button "[PERSON_NAME] và In" at bounding box center [906, 431] width 113 height 24
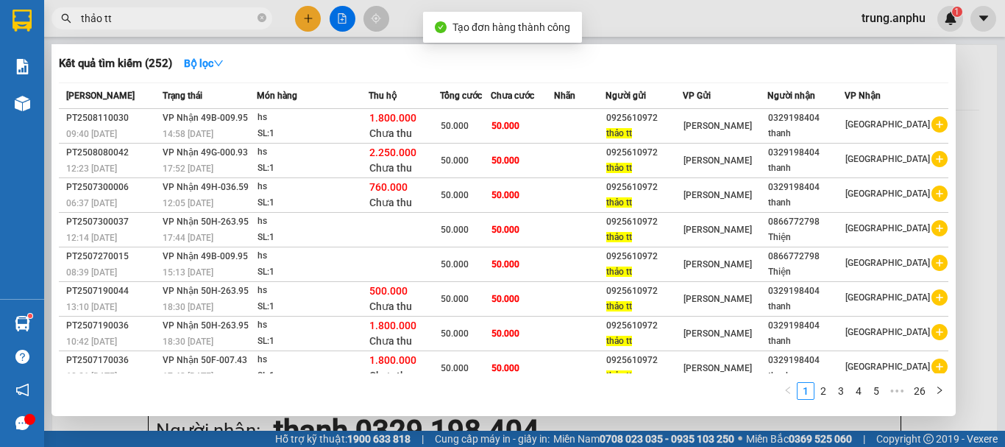
click at [340, 17] on div at bounding box center [502, 223] width 1005 height 447
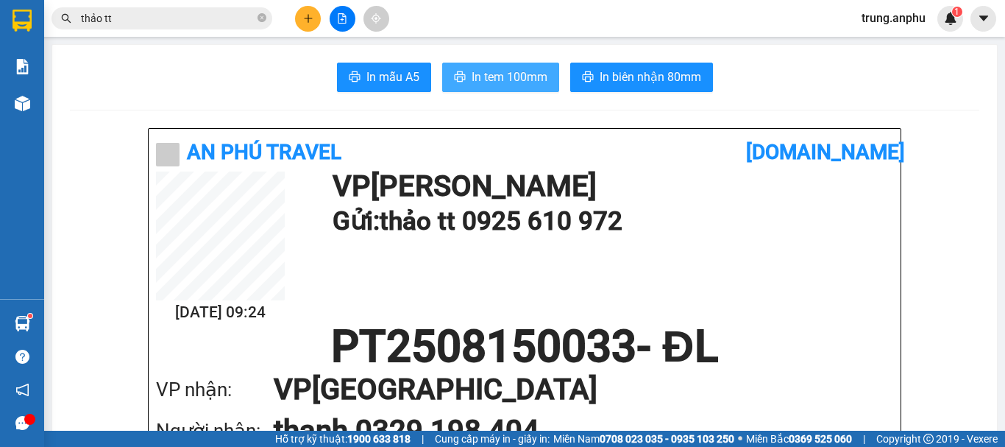
click at [473, 73] on span "In tem 100mm" at bounding box center [510, 77] width 76 height 18
click at [263, 15] on icon "close-circle" at bounding box center [262, 17] width 9 height 9
click at [184, 22] on input "text" at bounding box center [168, 18] width 174 height 16
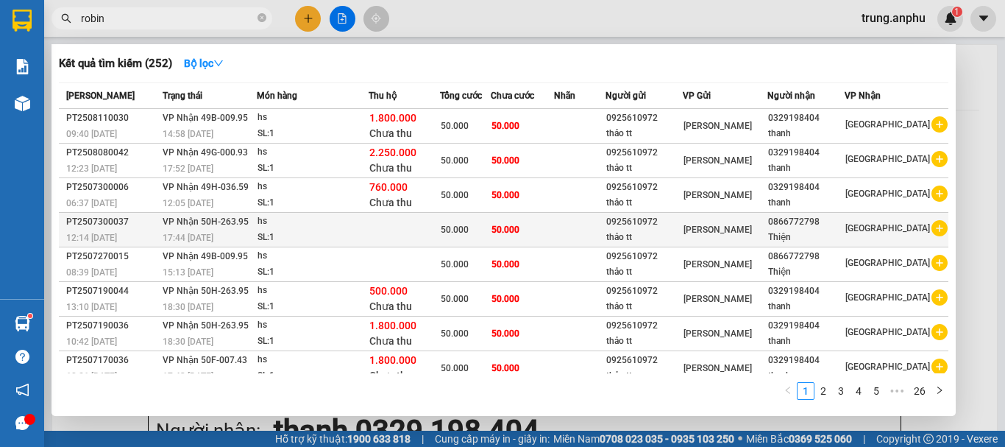
scroll to position [82, 0]
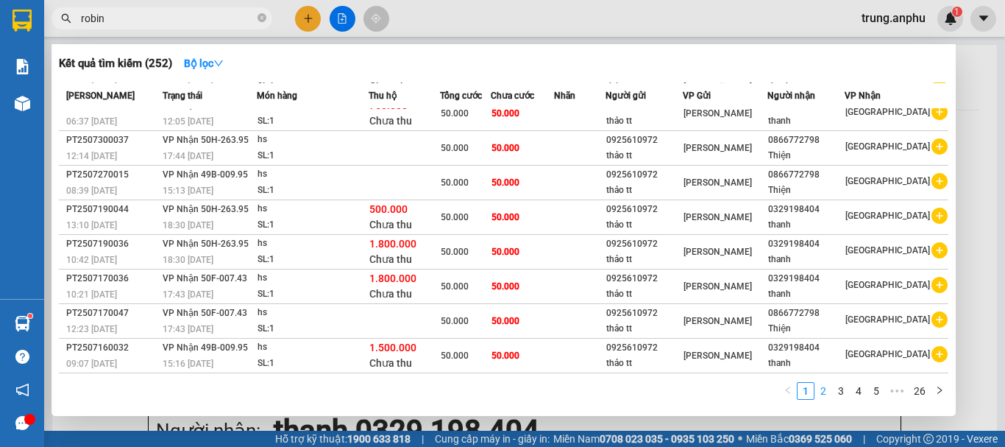
type input "robin"
click at [830, 393] on link "2" at bounding box center [823, 391] width 16 height 16
click at [844, 394] on link "3" at bounding box center [841, 391] width 16 height 16
click at [263, 18] on icon "close-circle" at bounding box center [262, 17] width 9 height 9
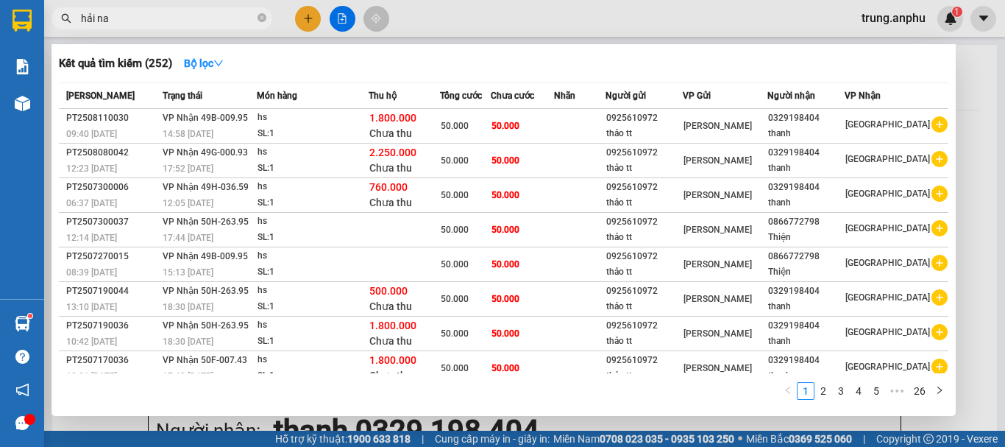
type input "[GEOGRAPHIC_DATA]"
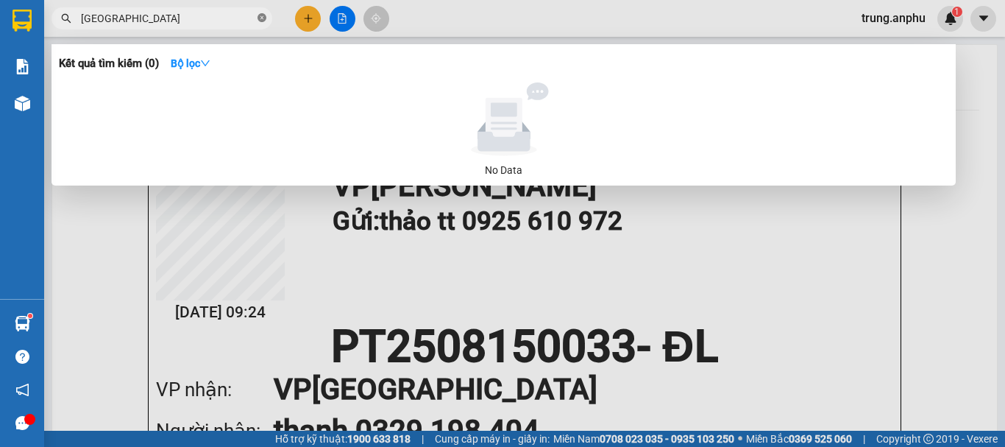
click at [258, 17] on icon "close-circle" at bounding box center [262, 17] width 9 height 9
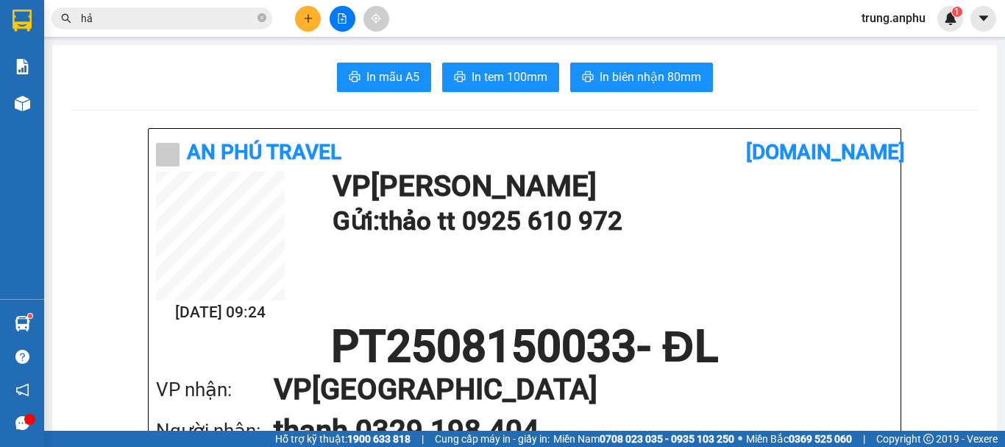
type input "h"
click at [198, 14] on input "text" at bounding box center [168, 18] width 174 height 16
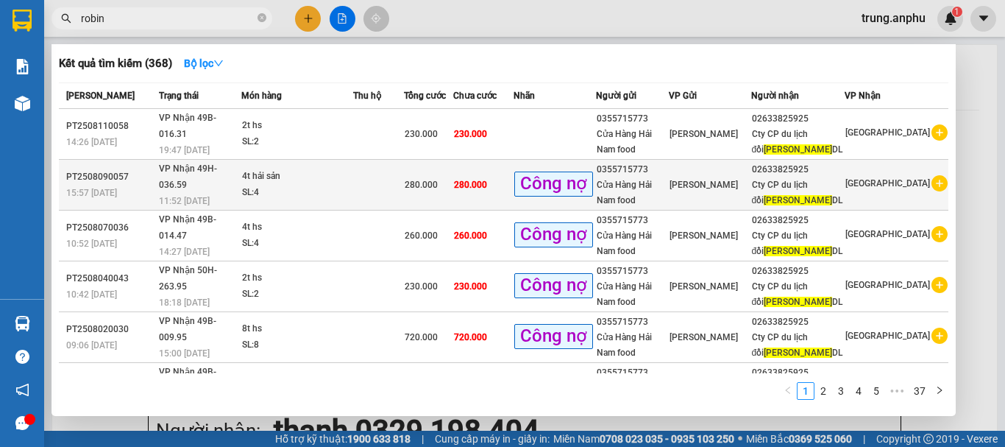
type input "robin"
click at [932, 183] on icon "plus-circle" at bounding box center [940, 183] width 16 height 16
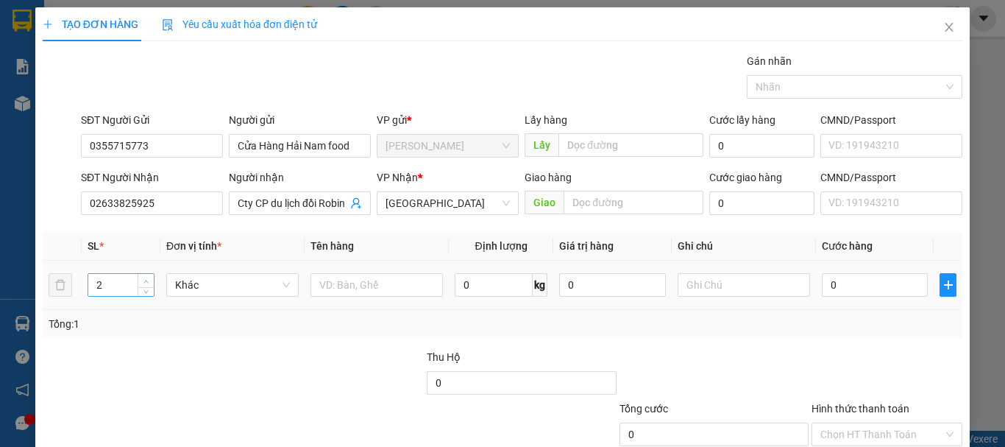
click at [151, 283] on span "Increase Value" at bounding box center [146, 280] width 16 height 13
type input "4"
click at [151, 283] on span "Increase Value" at bounding box center [146, 280] width 16 height 13
click at [348, 296] on input "text" at bounding box center [377, 285] width 132 height 24
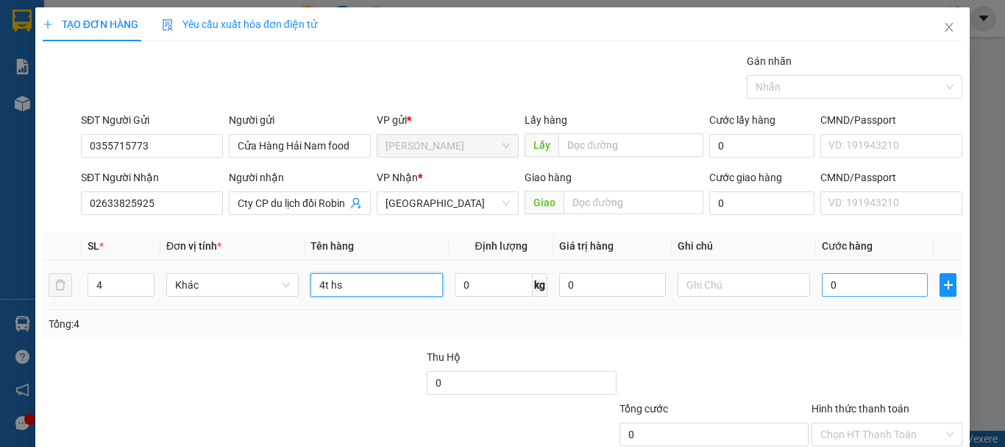
type input "4t hs"
click at [864, 284] on input "0" at bounding box center [875, 285] width 106 height 24
type input "4"
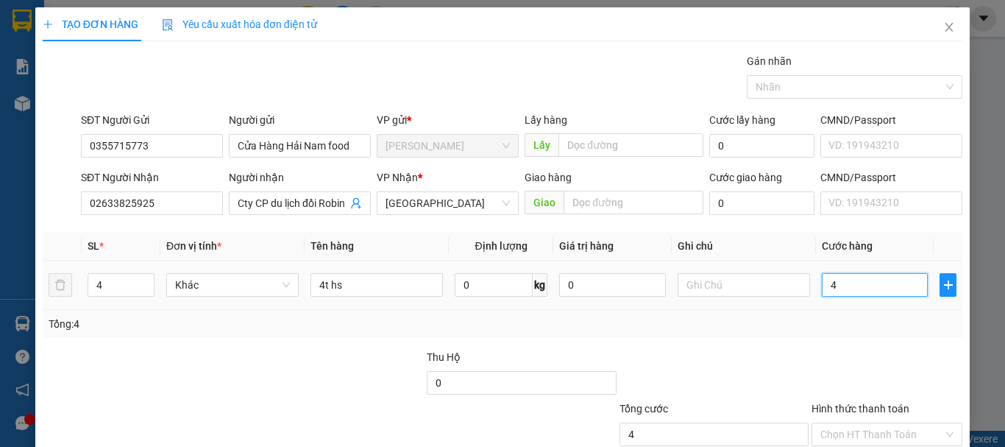
type input "46"
type input "460"
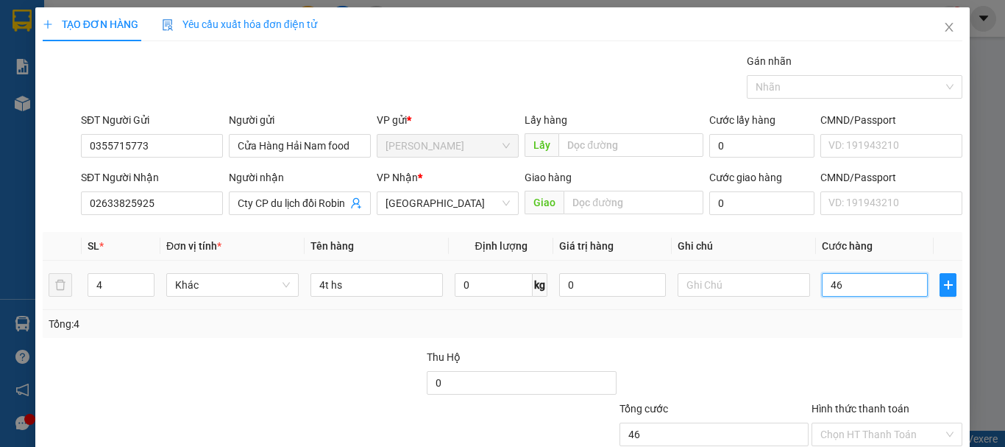
type input "460"
click at [898, 87] on div at bounding box center [848, 87] width 194 height 18
type input "460.000"
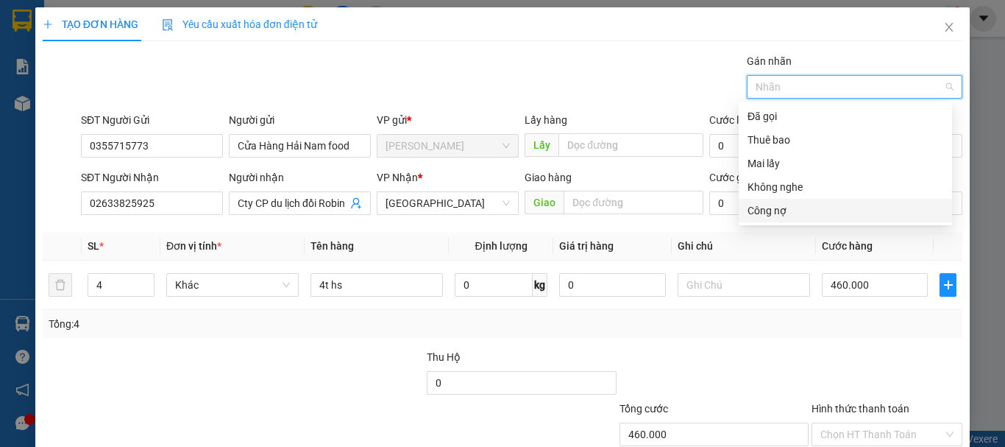
click at [773, 217] on div "Công nợ" at bounding box center [846, 210] width 196 height 16
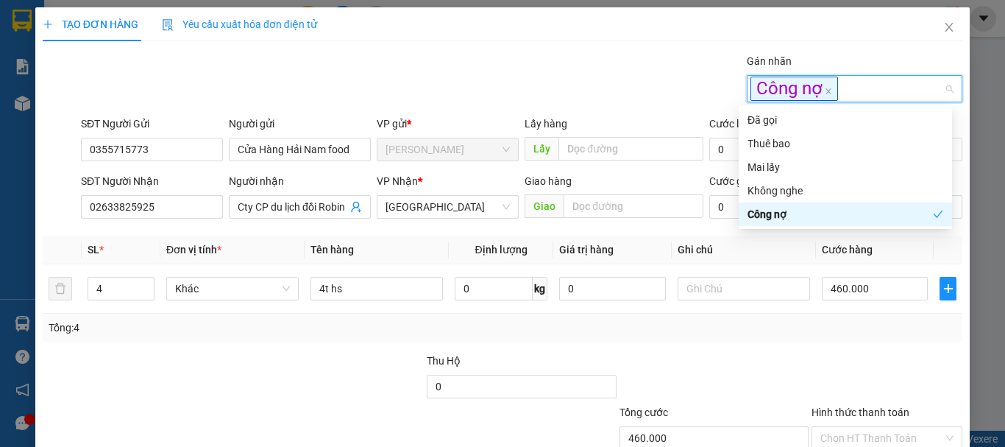
scroll to position [102, 0]
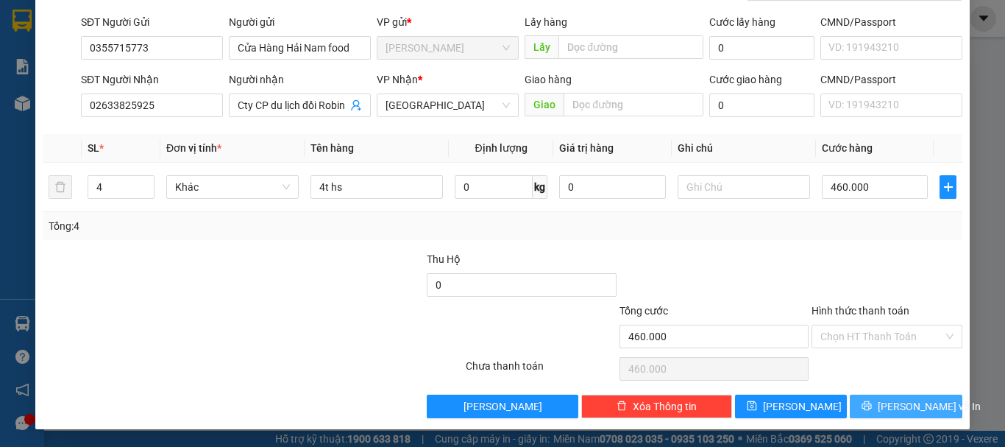
click at [898, 405] on span "[PERSON_NAME] và In" at bounding box center [929, 406] width 103 height 16
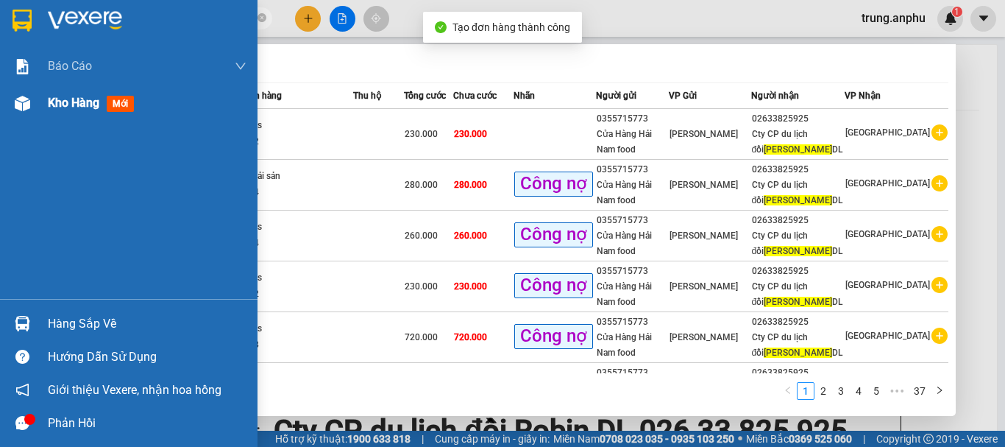
click at [82, 96] on span "Kho hàng" at bounding box center [74, 103] width 52 height 14
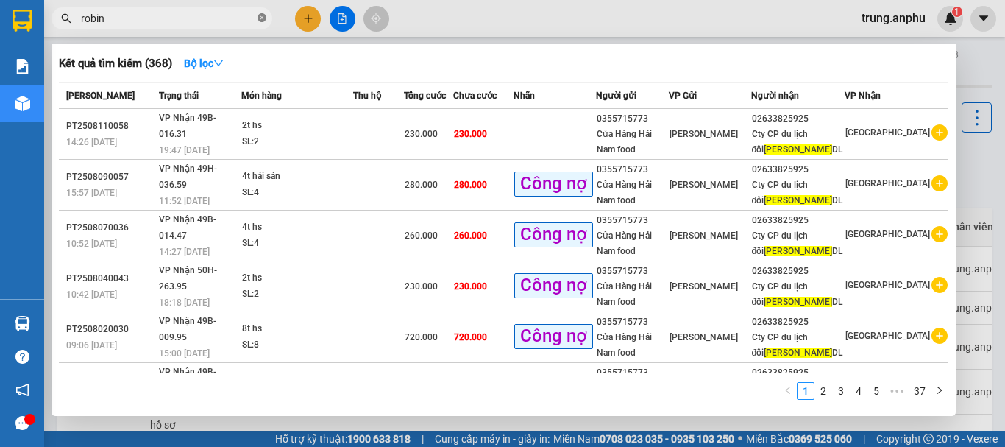
click at [264, 18] on icon "close-circle" at bounding box center [262, 17] width 9 height 9
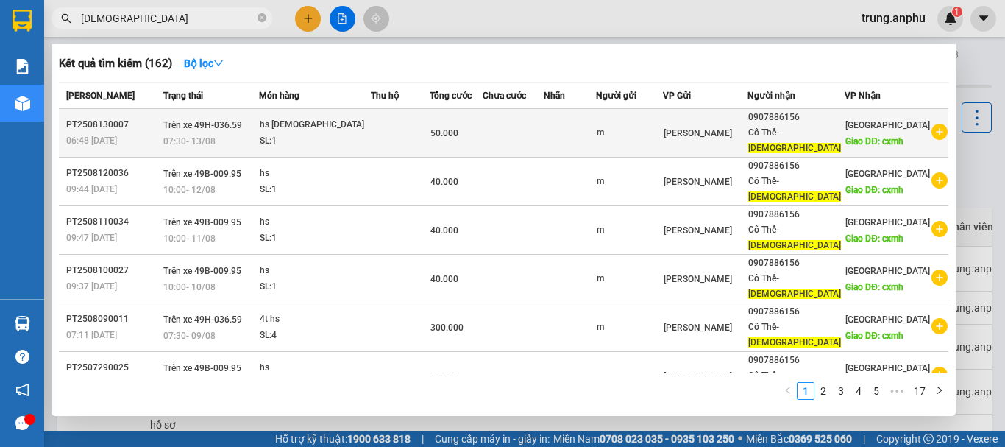
type input "[DEMOGRAPHIC_DATA]"
click at [932, 126] on icon "plus-circle" at bounding box center [940, 132] width 16 height 16
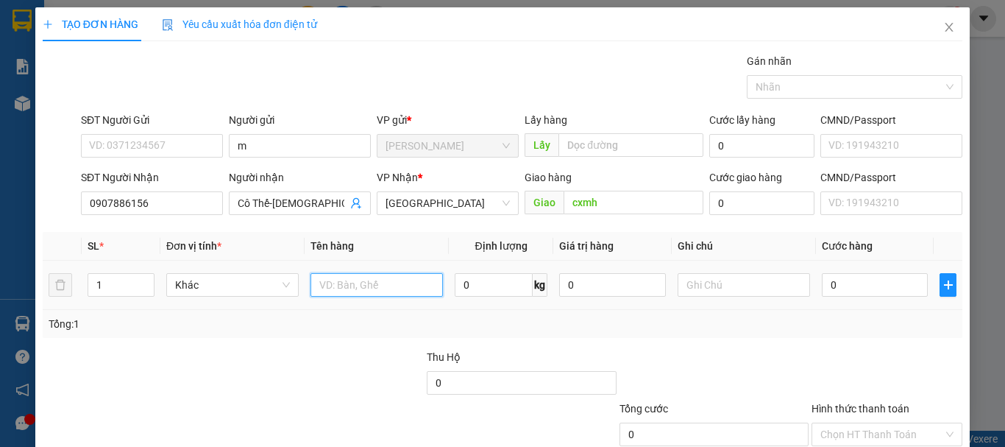
click at [346, 291] on input "text" at bounding box center [377, 285] width 132 height 24
type input "hs"
click at [854, 282] on input "0" at bounding box center [875, 285] width 106 height 24
type input "4"
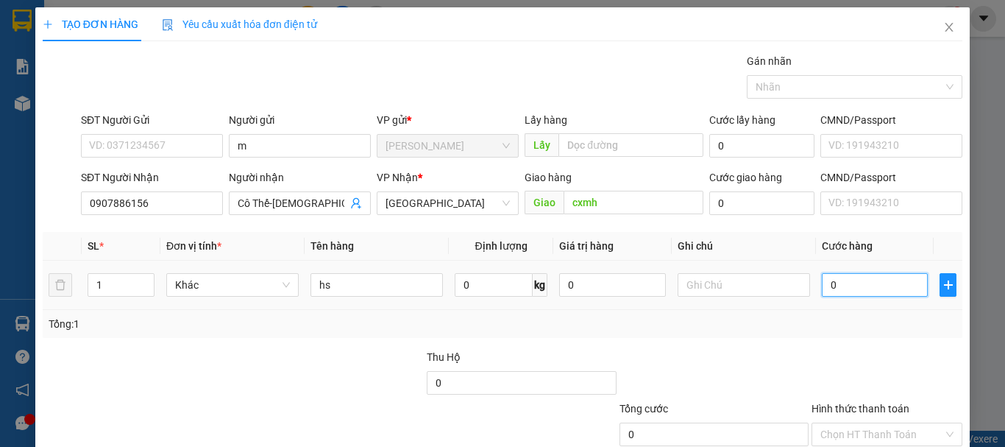
type input "4"
type input "40"
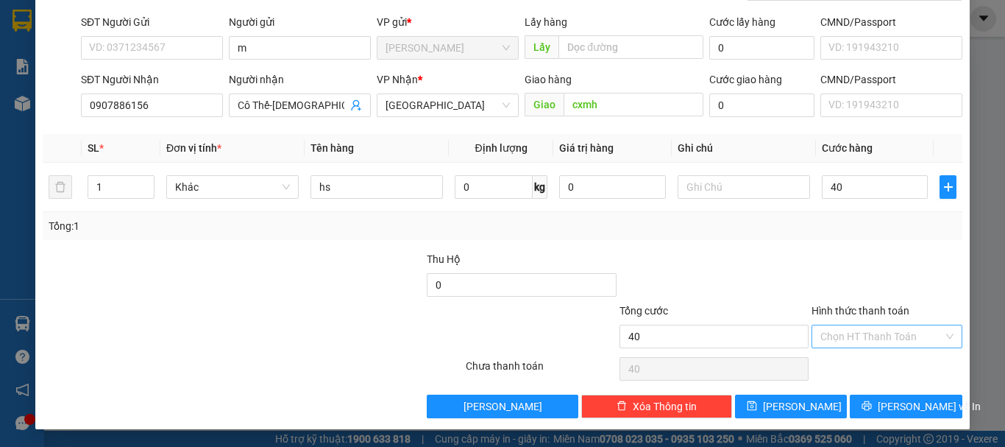
click at [884, 338] on input "Hình thức thanh toán" at bounding box center [881, 336] width 123 height 22
type input "40.000"
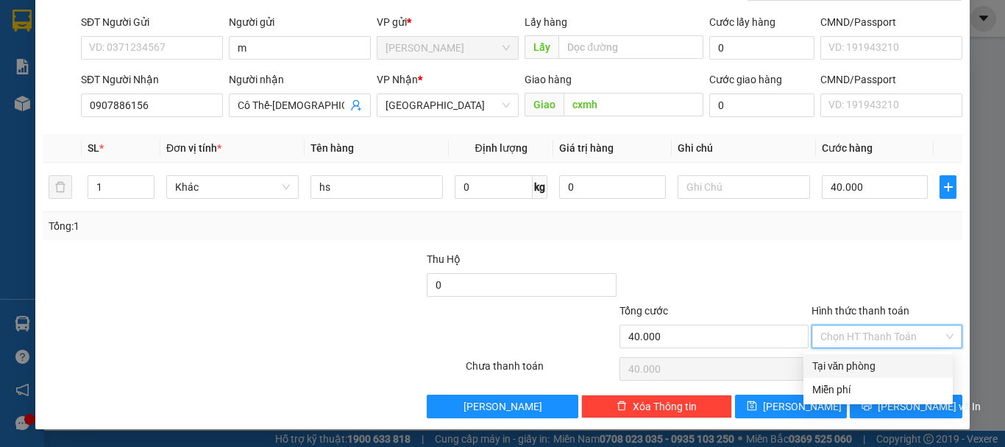
click at [884, 355] on div "Tại văn phòng" at bounding box center [878, 366] width 149 height 24
type input "0"
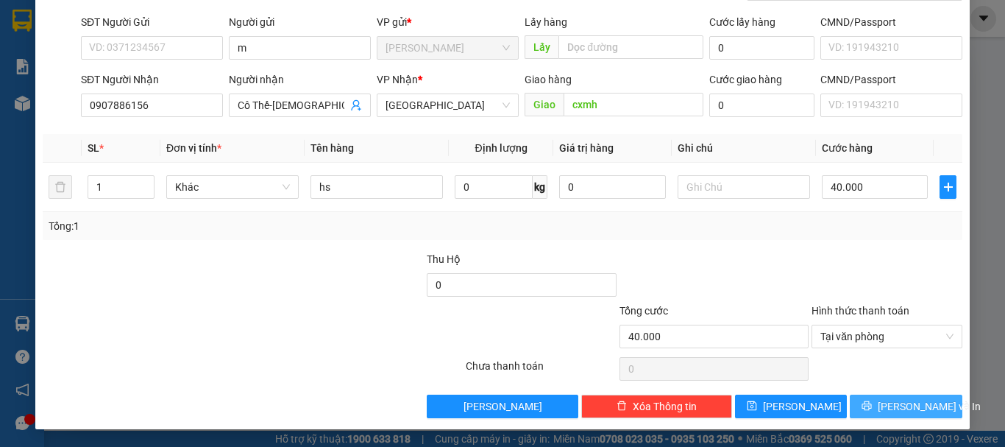
click at [884, 398] on span "[PERSON_NAME] và In" at bounding box center [929, 406] width 103 height 16
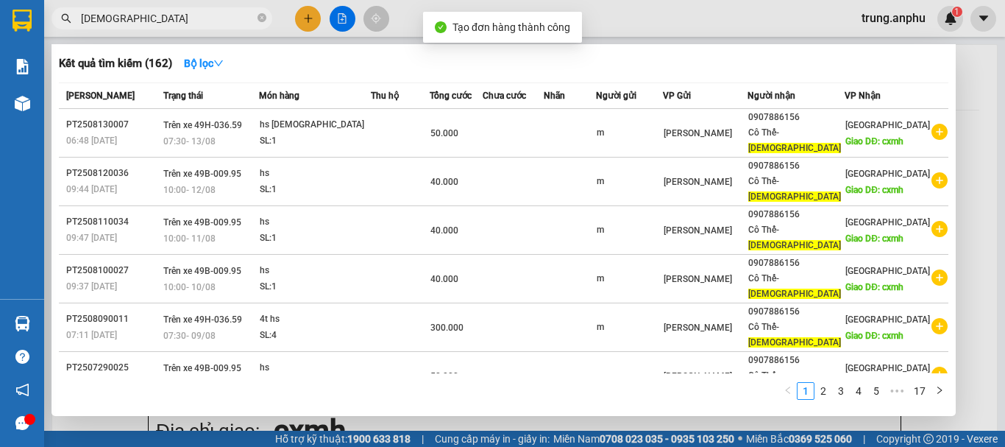
click at [344, 17] on div at bounding box center [502, 223] width 1005 height 447
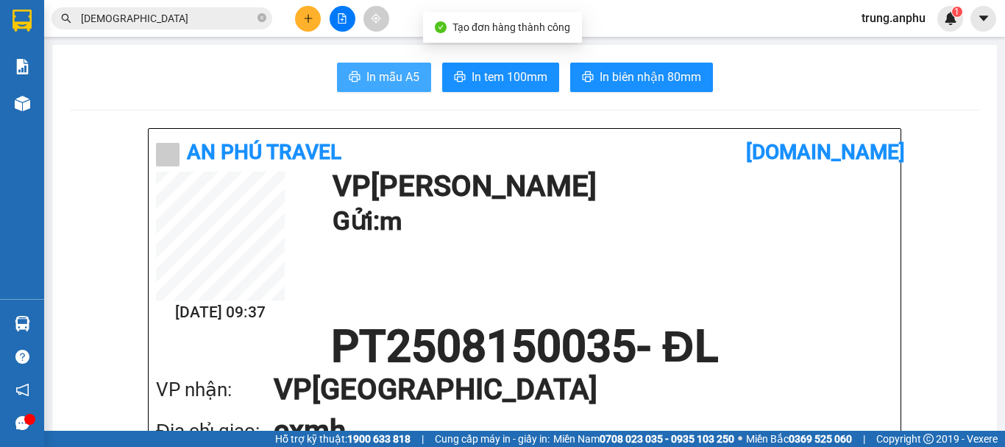
click at [394, 68] on span "In mẫu A5" at bounding box center [392, 77] width 53 height 18
click at [263, 20] on icon "close-circle" at bounding box center [262, 17] width 9 height 9
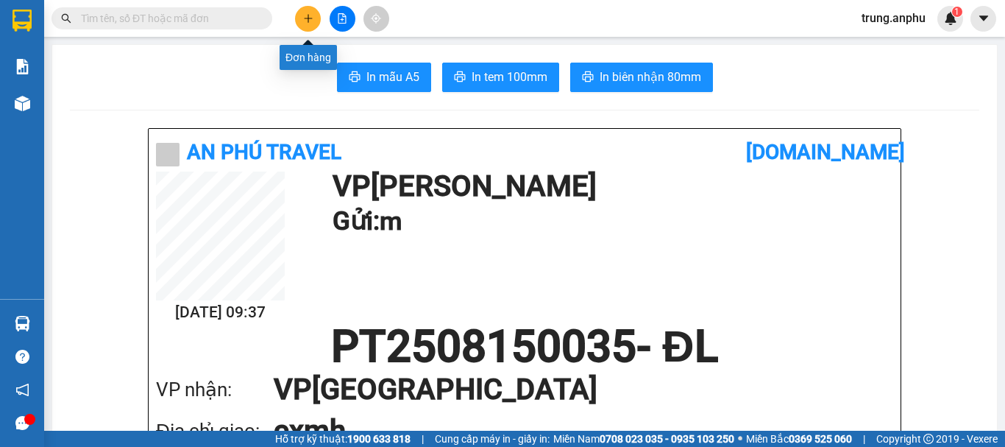
click at [299, 18] on button at bounding box center [308, 19] width 26 height 26
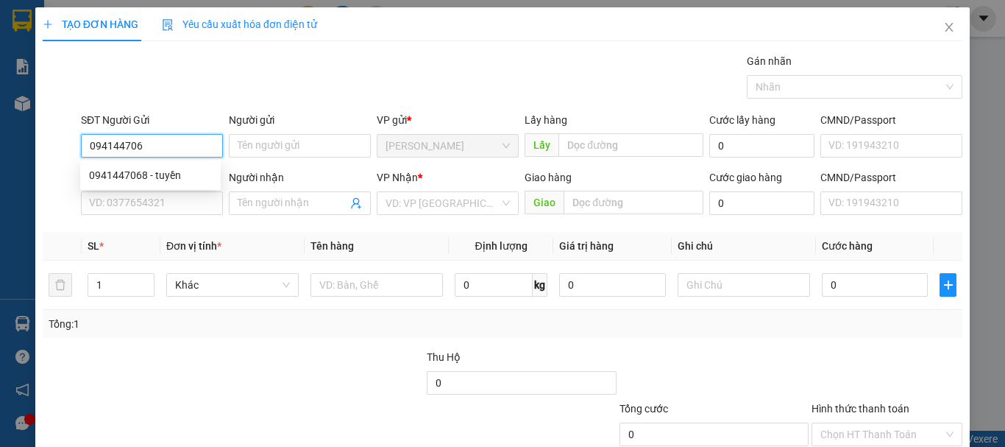
type input "0941447068"
click at [146, 174] on div "0941447068 - tuyền" at bounding box center [150, 175] width 123 height 16
type input "tuyền"
type input "0392795953"
type input "80.000"
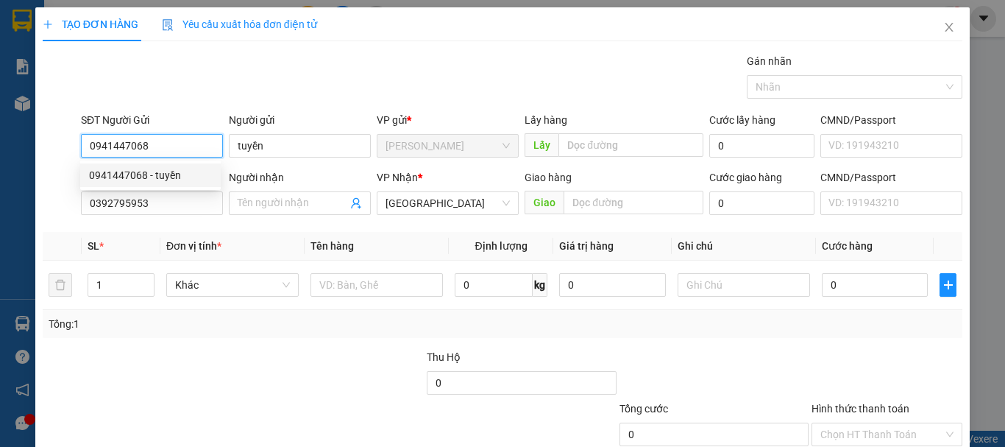
type input "80.000"
type input "0941447068"
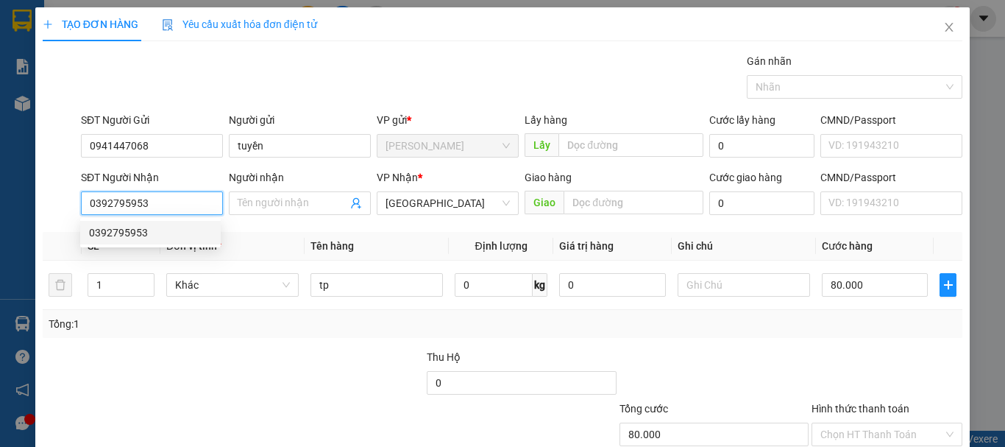
drag, startPoint x: 157, startPoint y: 201, endPoint x: 57, endPoint y: 218, distance: 102.2
click at [57, 218] on div "SĐT Người Nhận 0392795953 Người nhận Tên người nhận VP Nhận * Đà Lạt Giao hàng …" at bounding box center [502, 195] width 923 height 52
click at [166, 210] on input "0392795953" at bounding box center [152, 203] width 142 height 24
drag, startPoint x: 160, startPoint y: 195, endPoint x: 66, endPoint y: 206, distance: 94.8
click at [66, 206] on div "SĐT Người Nhận 0392795953 Người nhận Tên người nhận VP Nhận * Đà Lạt Giao hàng …" at bounding box center [502, 195] width 923 height 52
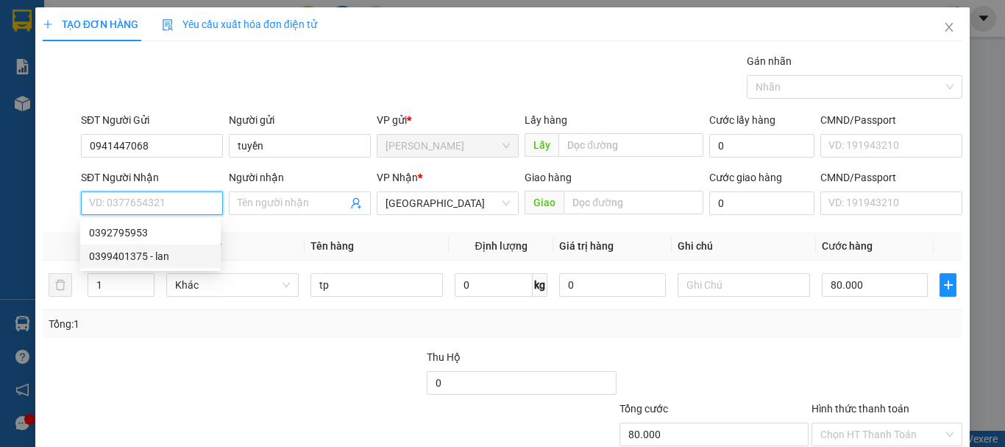
click at [146, 258] on div "0399401375 - lan" at bounding box center [150, 256] width 123 height 16
type input "0399401375"
type input "lan"
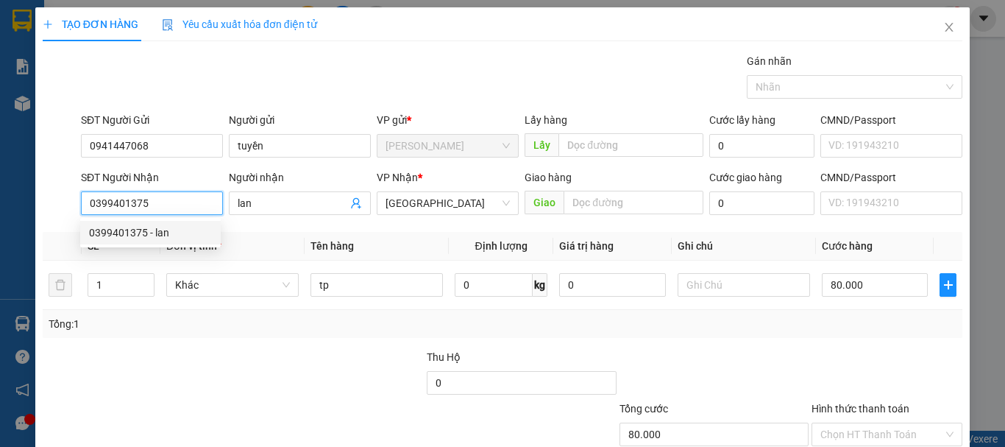
type input "30.000"
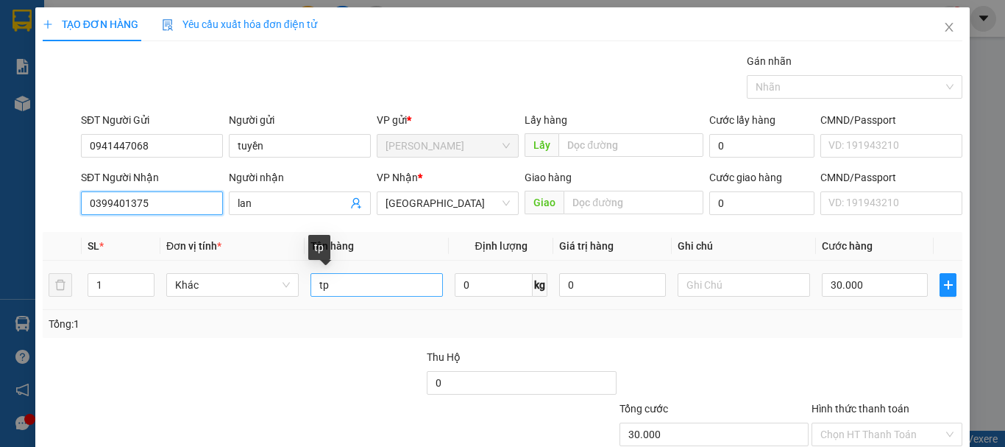
type input "0399401375"
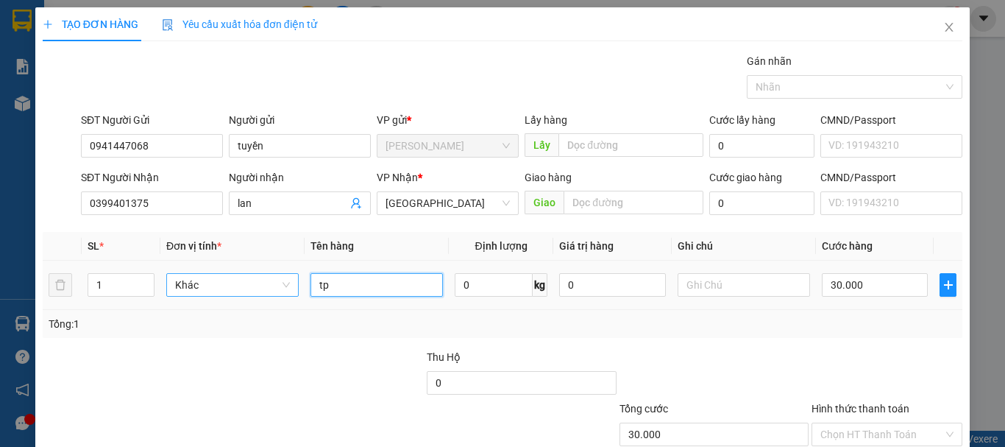
drag, startPoint x: 336, startPoint y: 285, endPoint x: 271, endPoint y: 295, distance: 65.6
click at [271, 295] on tr "1 Khác tp 0 kg 0 30.000" at bounding box center [503, 284] width 920 height 49
type input "hs"
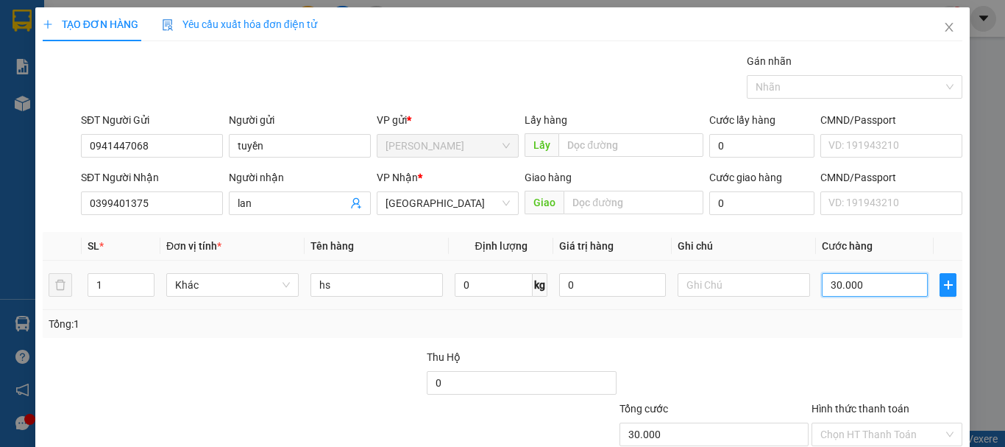
click at [848, 281] on input "30.000" at bounding box center [875, 285] width 106 height 24
type input "4"
type input "40"
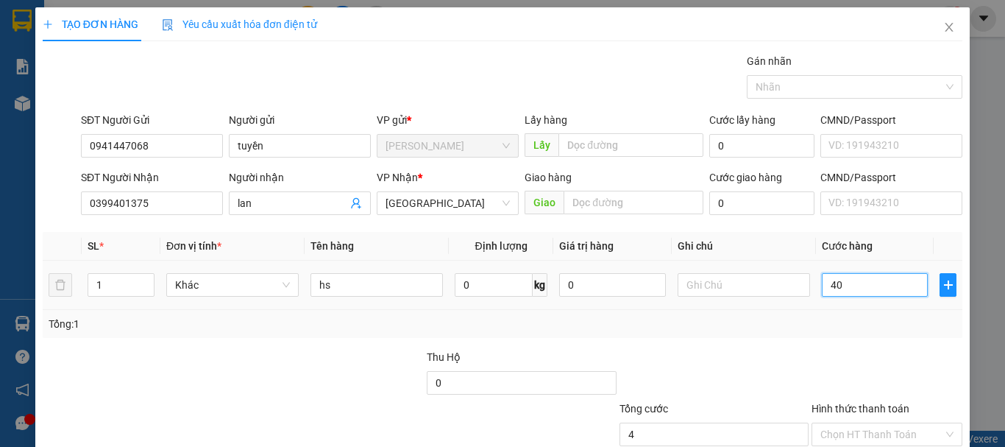
type input "40"
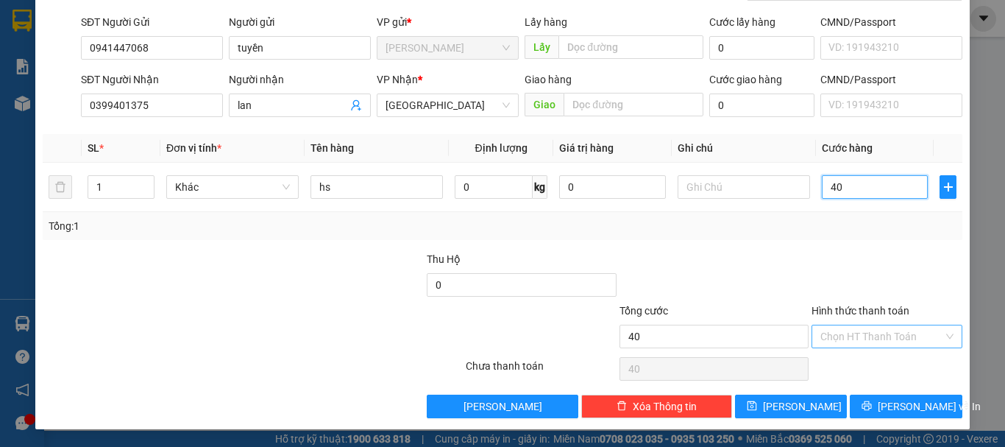
type input "40"
type input "40.000"
drag, startPoint x: 854, startPoint y: 331, endPoint x: 857, endPoint y: 323, distance: 8.6
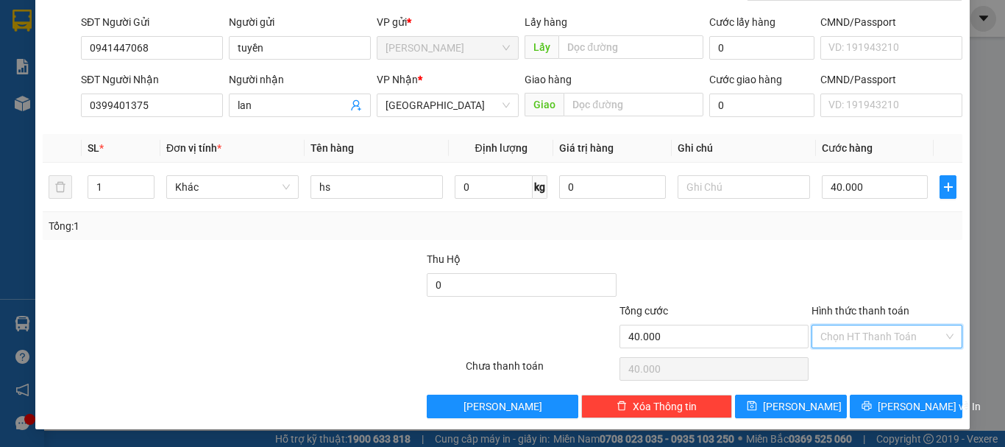
click at [854, 331] on input "Hình thức thanh toán" at bounding box center [881, 336] width 123 height 22
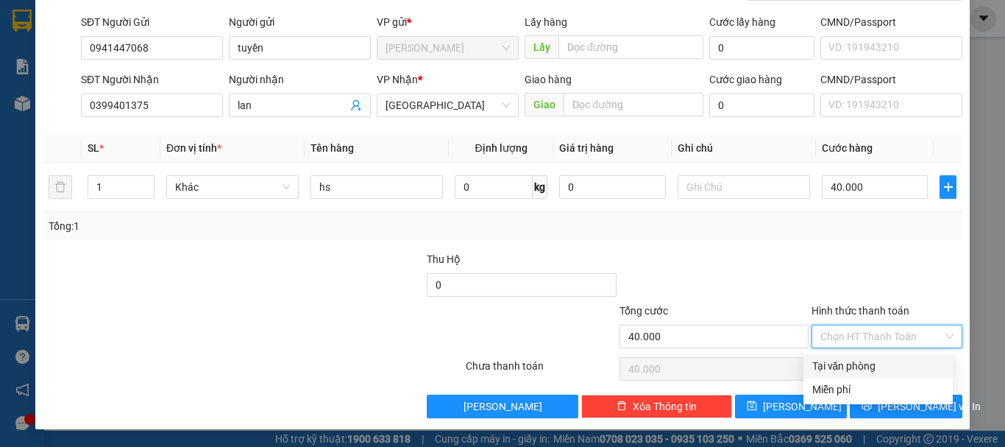
click at [856, 359] on div "Tại văn phòng" at bounding box center [878, 366] width 132 height 16
type input "0"
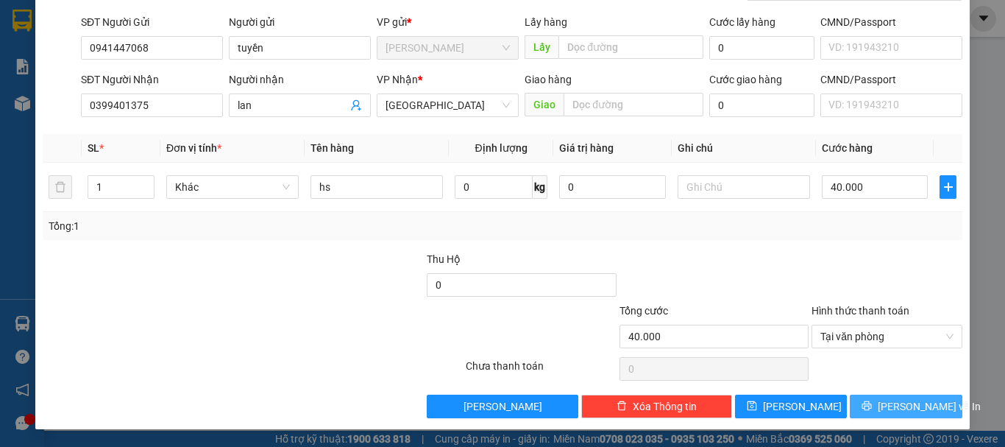
drag, startPoint x: 904, startPoint y: 405, endPoint x: 878, endPoint y: 391, distance: 30.0
click at [904, 405] on span "[PERSON_NAME] và In" at bounding box center [929, 406] width 103 height 16
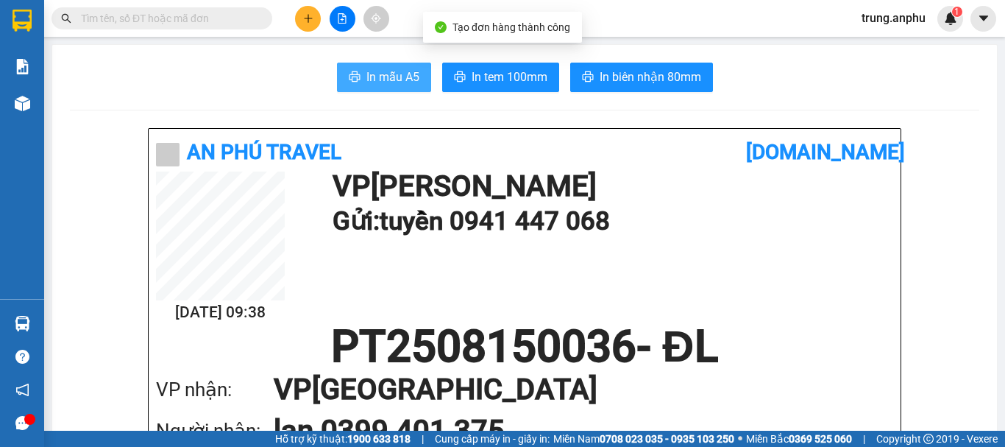
click at [395, 80] on span "In mẫu A5" at bounding box center [392, 77] width 53 height 18
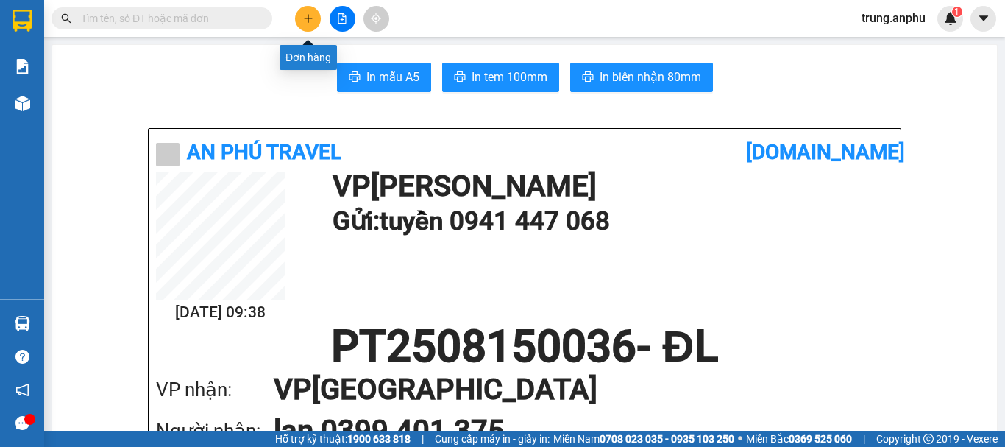
click at [308, 13] on button at bounding box center [308, 19] width 26 height 26
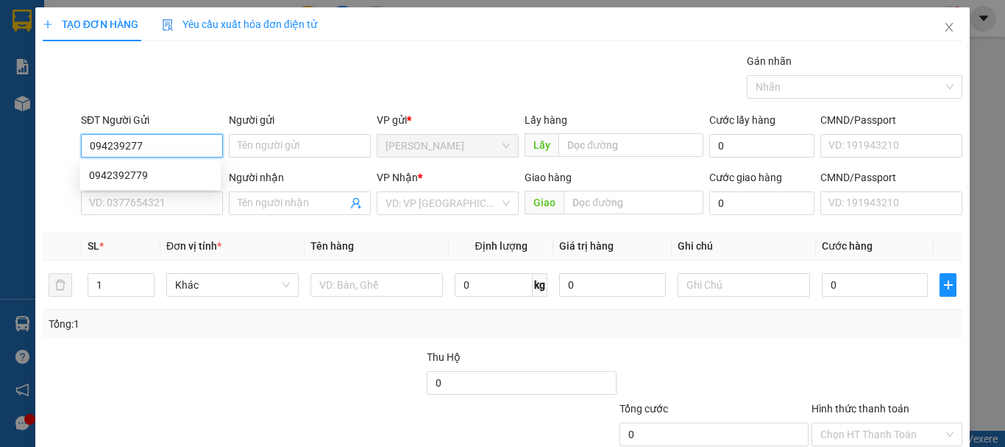
type input "0942392779"
click at [122, 172] on div "0942392779" at bounding box center [150, 175] width 123 height 16
type input "0934445215"
type input "Thêm"
type input "50.000"
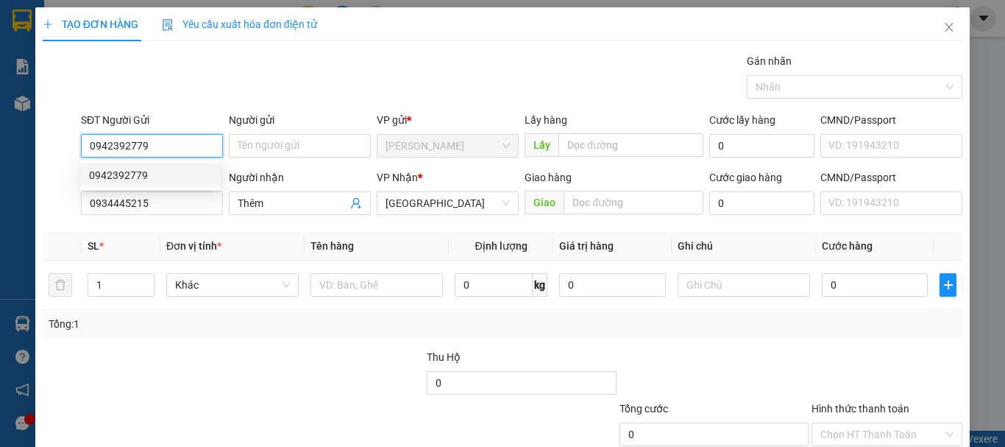
type input "50.000"
type input "0942392779"
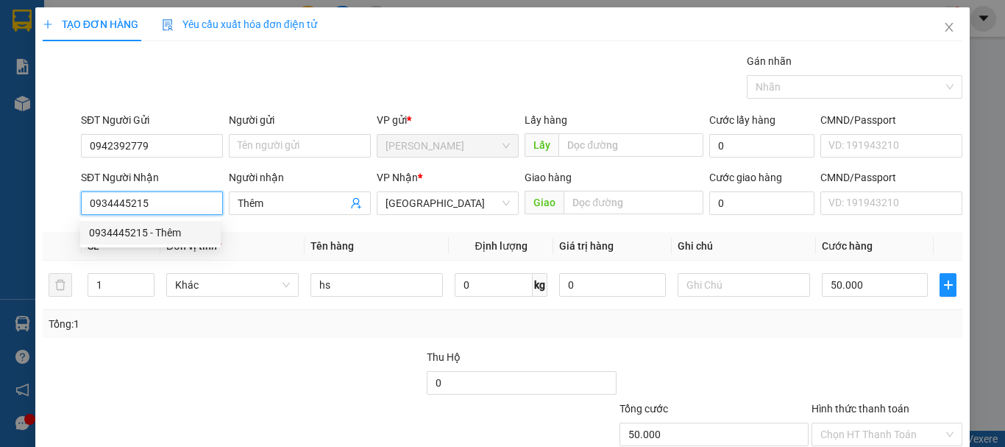
drag, startPoint x: 155, startPoint y: 200, endPoint x: 77, endPoint y: 215, distance: 79.4
click at [78, 215] on div "SĐT Người Nhận 0934445215" at bounding box center [152, 195] width 148 height 52
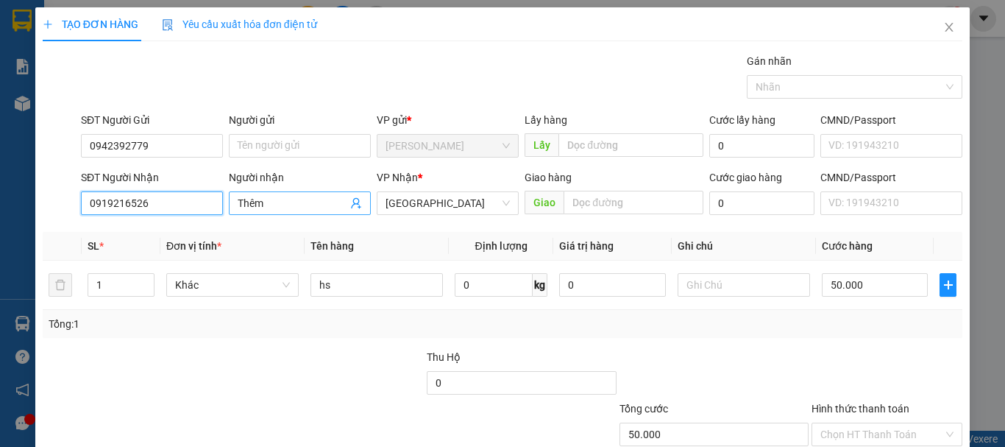
type input "0919216526"
drag, startPoint x: 265, startPoint y: 208, endPoint x: 211, endPoint y: 208, distance: 53.7
click at [211, 208] on div "SĐT Người Nhận 0919216526 Người nhận Thêm Thêm VP Nhận * Đà Lạt Giao hàng Giao …" at bounding box center [521, 195] width 887 height 52
type input "tùng"
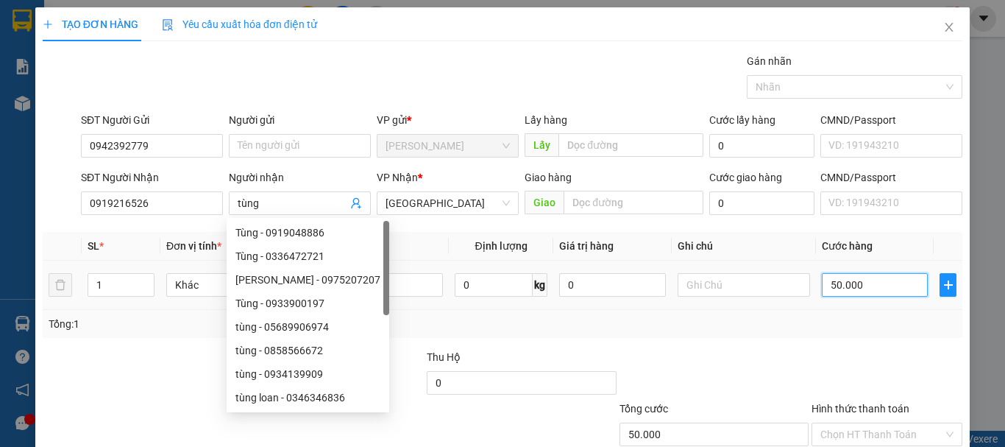
click at [862, 292] on input "50.000" at bounding box center [875, 285] width 106 height 24
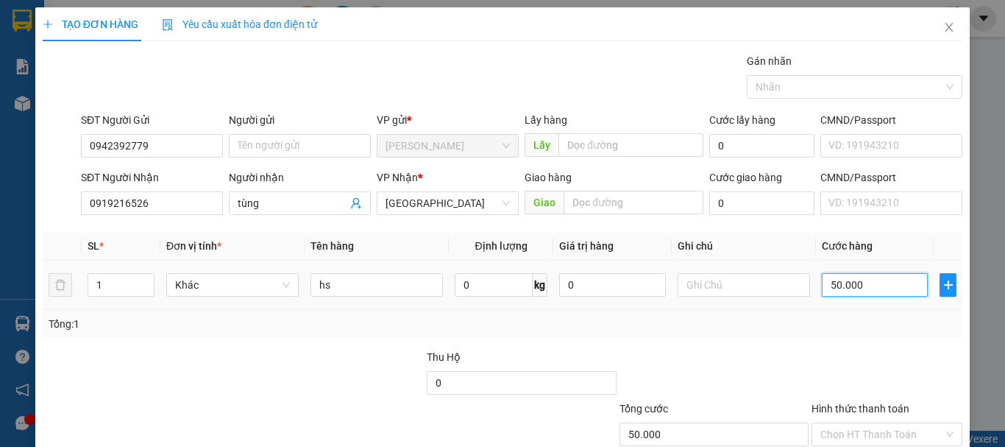
type input "3"
type input "30"
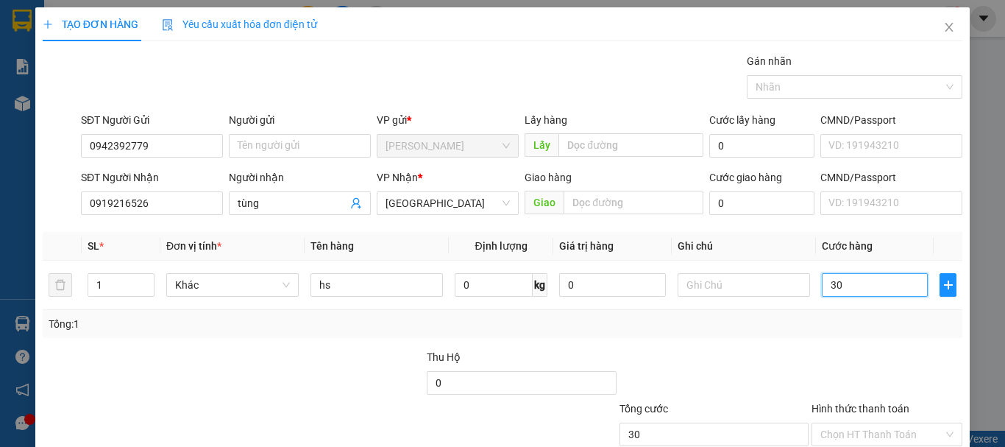
scroll to position [98, 0]
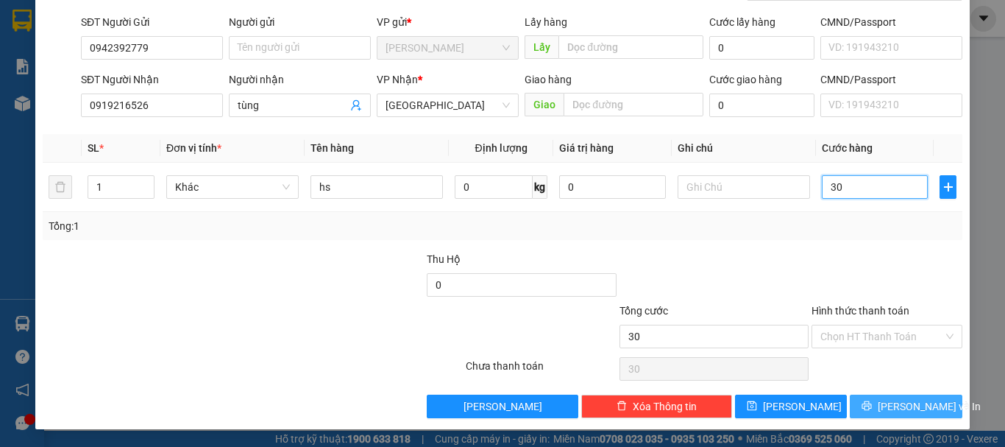
type input "30"
type input "30.000"
click at [872, 402] on icon "printer" at bounding box center [867, 406] width 10 height 10
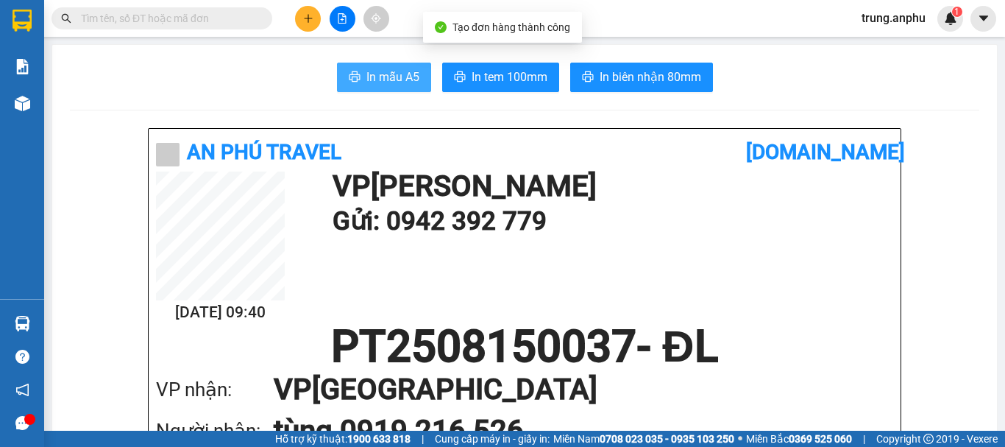
click at [373, 65] on button "In mẫu A5" at bounding box center [384, 77] width 94 height 29
click at [156, 13] on input "text" at bounding box center [168, 18] width 174 height 16
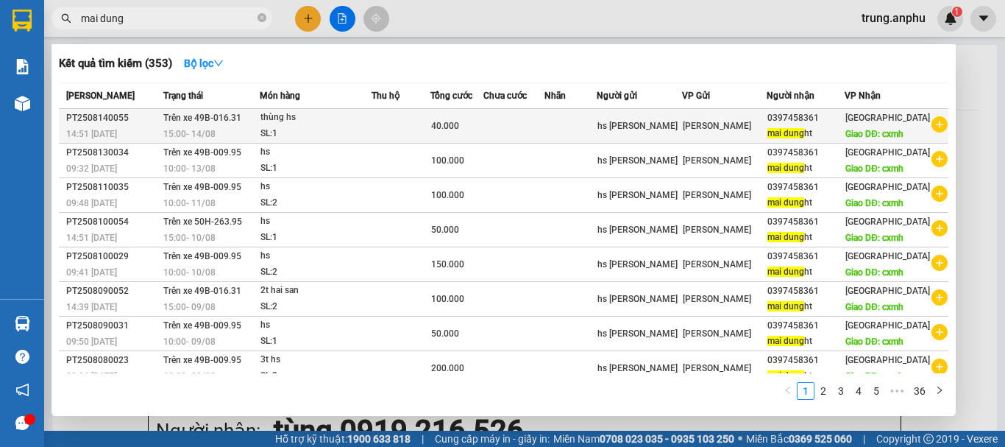
type input "mai dung"
click at [932, 124] on icon "plus-circle" at bounding box center [940, 124] width 16 height 16
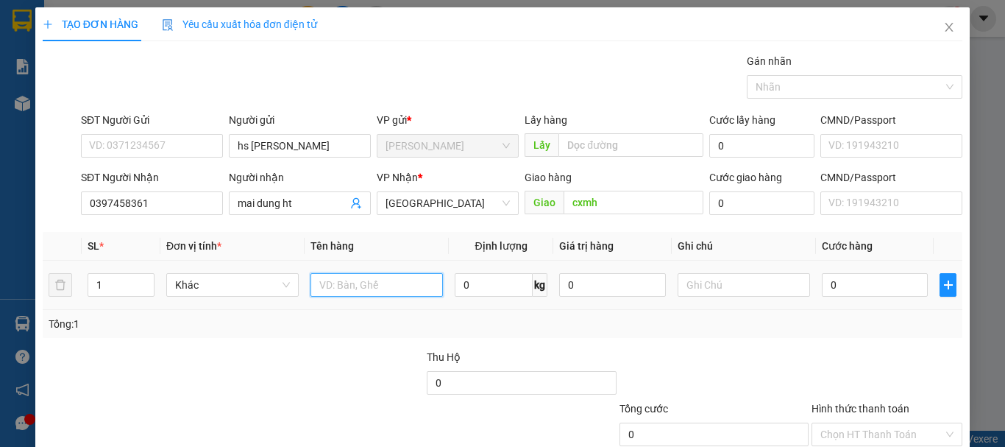
click at [355, 290] on input "text" at bounding box center [377, 285] width 132 height 24
type input "hs"
click at [872, 287] on input "0" at bounding box center [875, 285] width 106 height 24
type input "1"
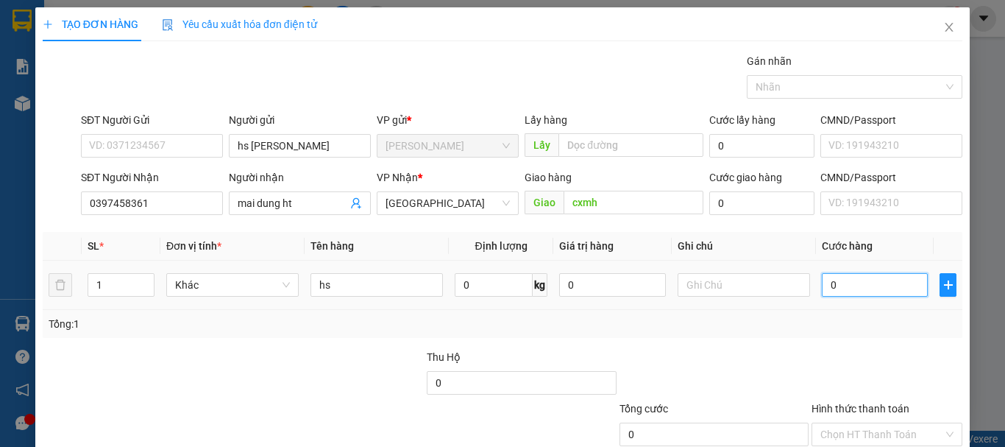
type input "1"
type input "10"
type input "100"
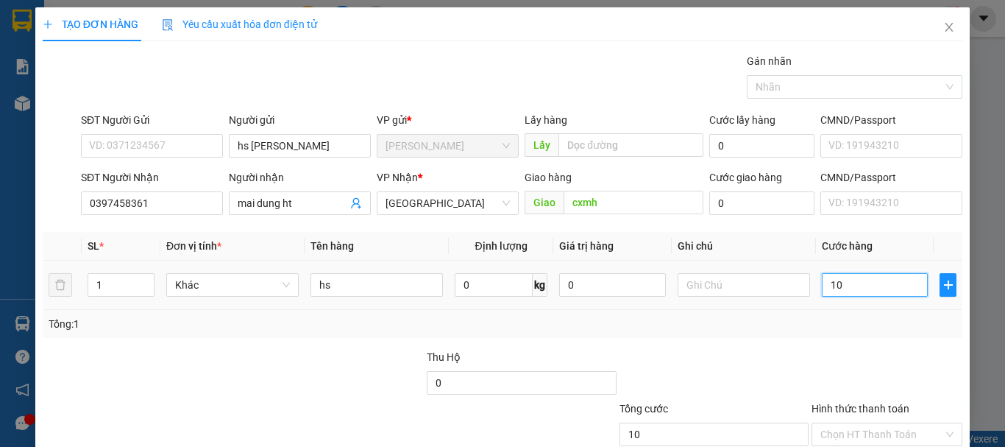
type input "100"
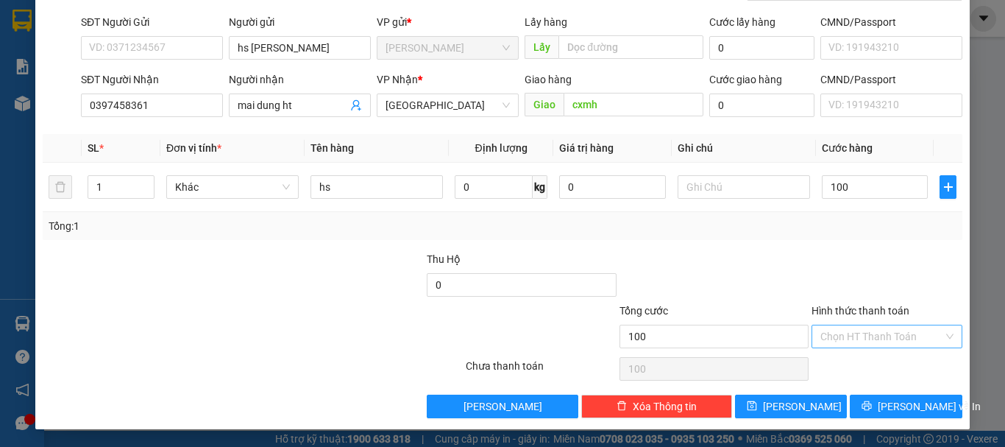
type input "100.000"
click at [876, 336] on input "Hình thức thanh toán" at bounding box center [881, 336] width 123 height 22
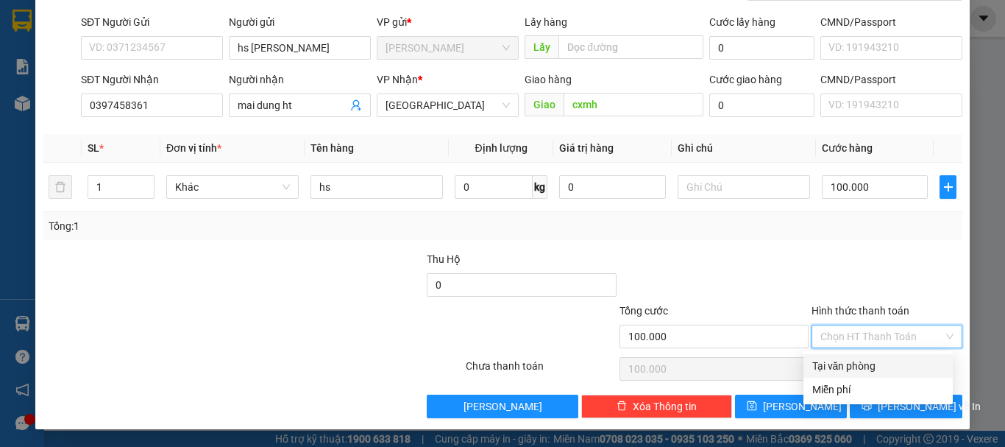
click at [859, 368] on div "Tại văn phòng" at bounding box center [878, 366] width 132 height 16
type input "0"
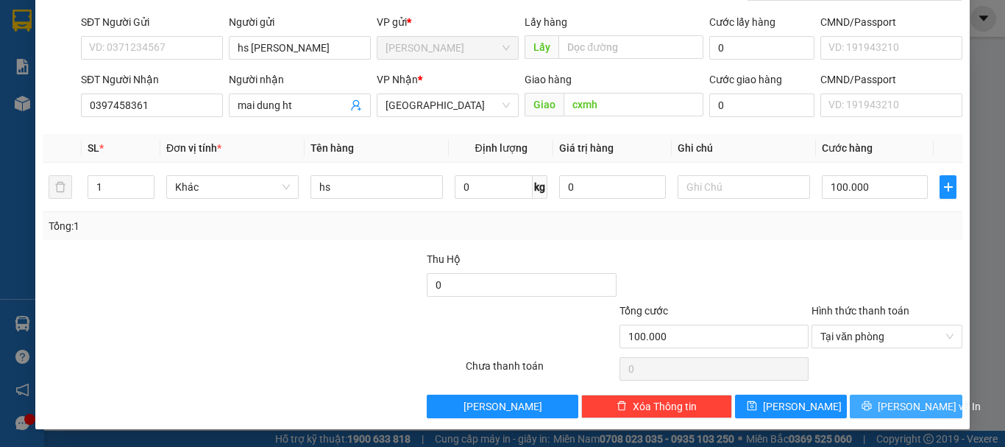
click at [889, 410] on span "[PERSON_NAME] và In" at bounding box center [929, 406] width 103 height 16
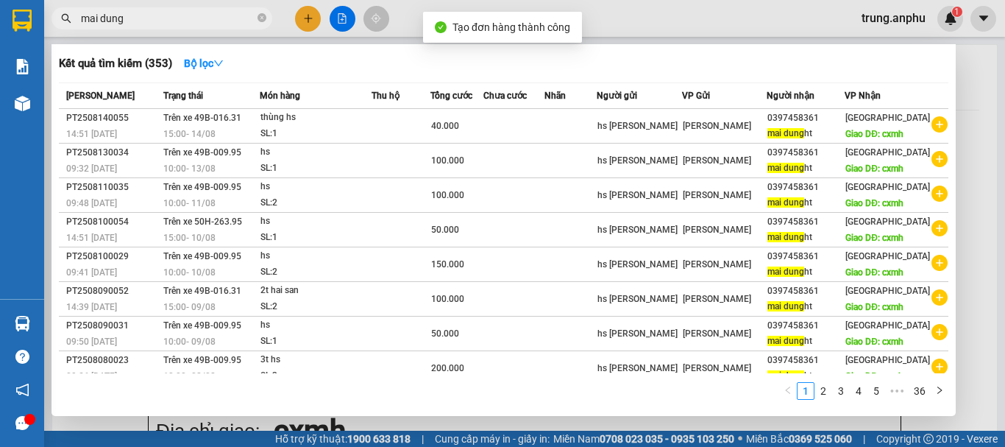
click at [346, 18] on div at bounding box center [502, 223] width 1005 height 447
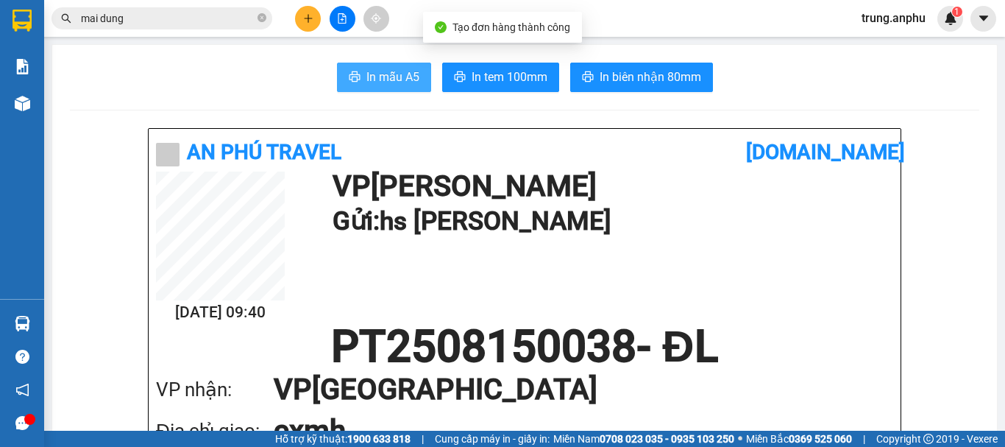
click at [397, 77] on span "In mẫu A5" at bounding box center [392, 77] width 53 height 18
click at [261, 17] on icon "close-circle" at bounding box center [262, 17] width 9 height 9
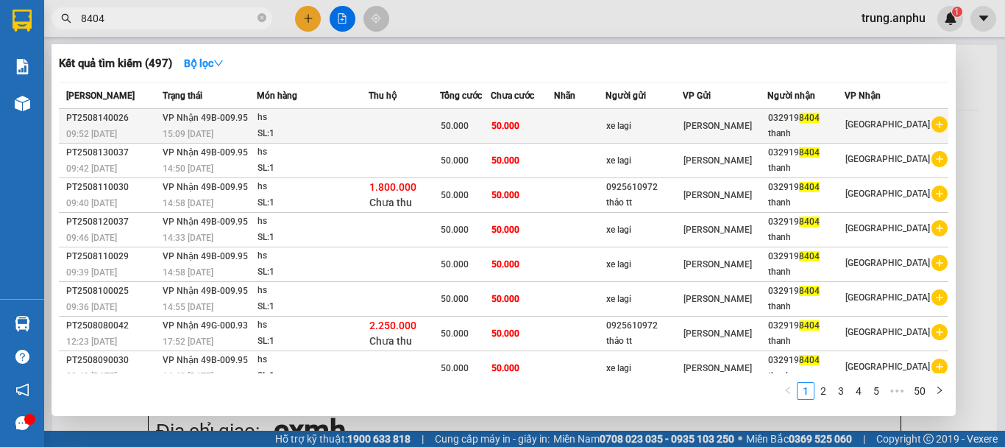
type input "8404"
click at [932, 124] on icon "plus-circle" at bounding box center [940, 124] width 16 height 16
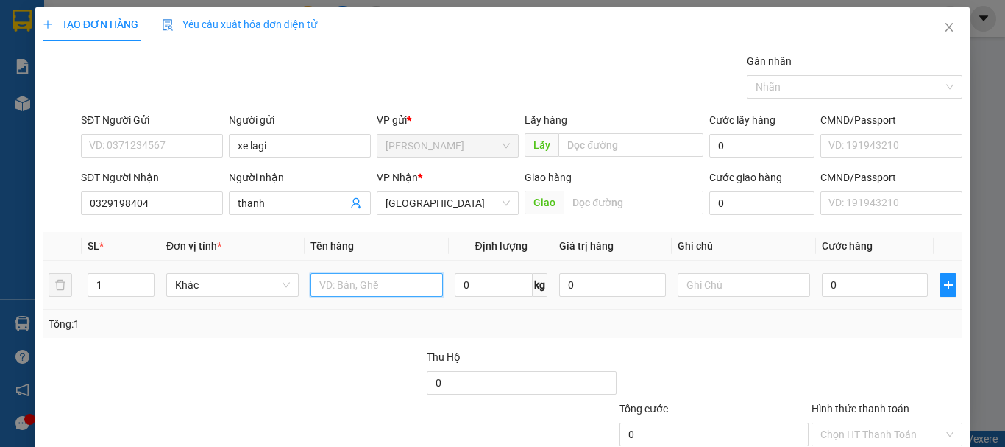
click at [338, 280] on input "text" at bounding box center [377, 285] width 132 height 24
type input "hs"
click at [855, 283] on input "0" at bounding box center [875, 285] width 106 height 24
type input "5"
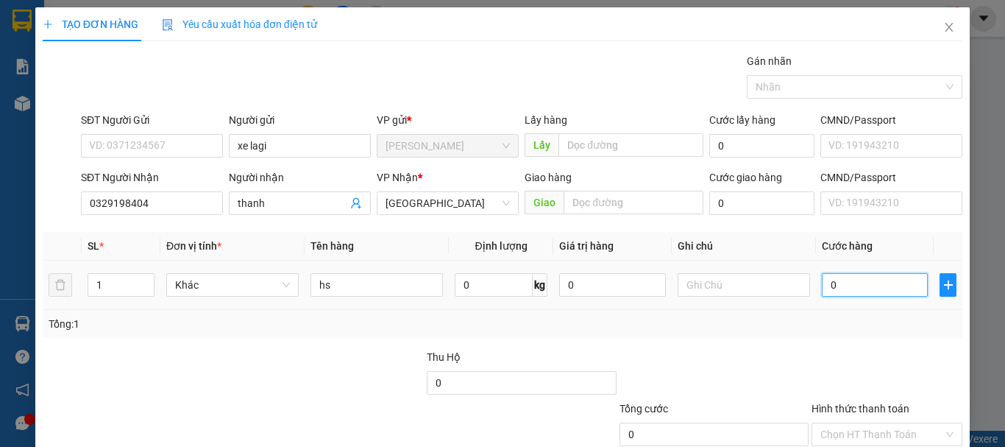
type input "5"
type input "50"
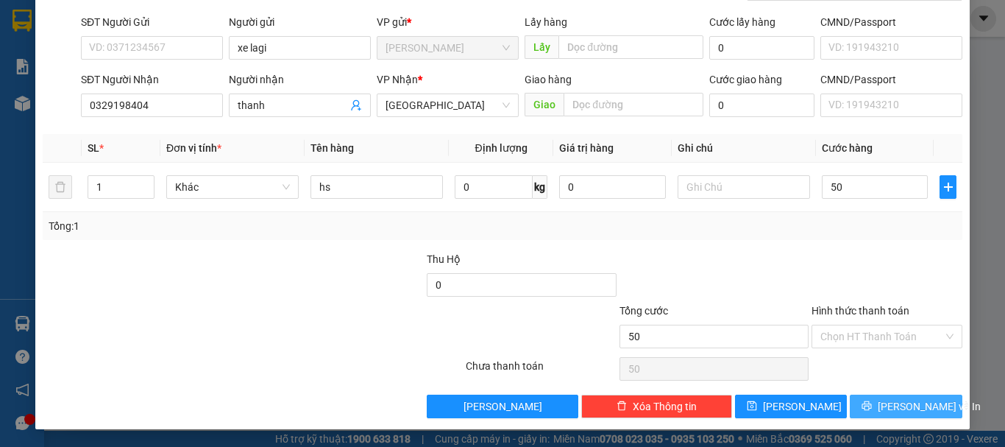
type input "50.000"
click at [872, 407] on icon "printer" at bounding box center [867, 405] width 10 height 10
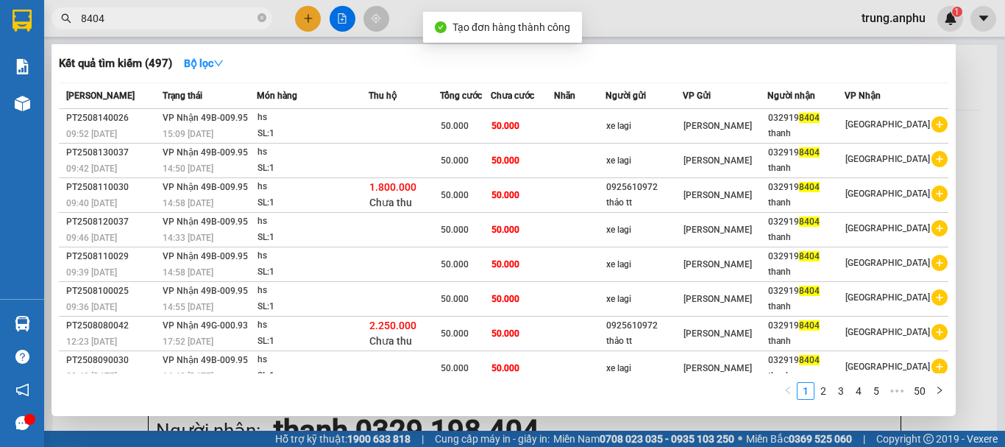
click at [340, 12] on div at bounding box center [502, 223] width 1005 height 447
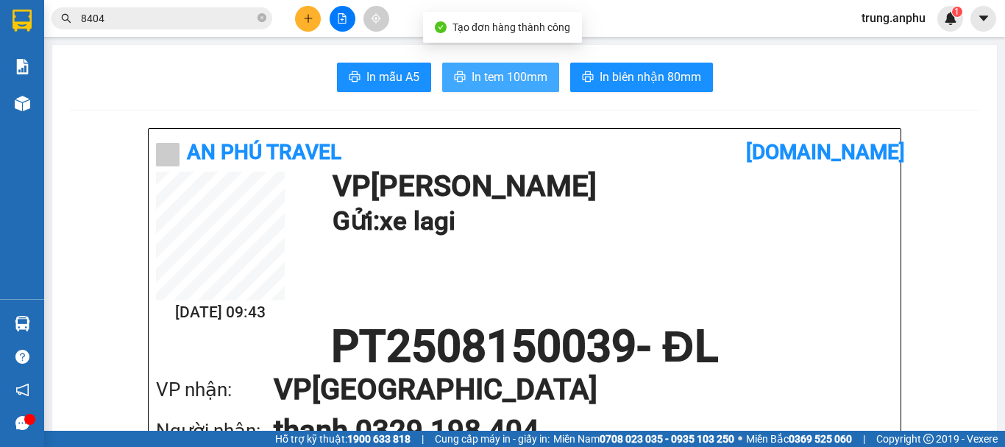
click at [528, 76] on span "In tem 100mm" at bounding box center [510, 77] width 76 height 18
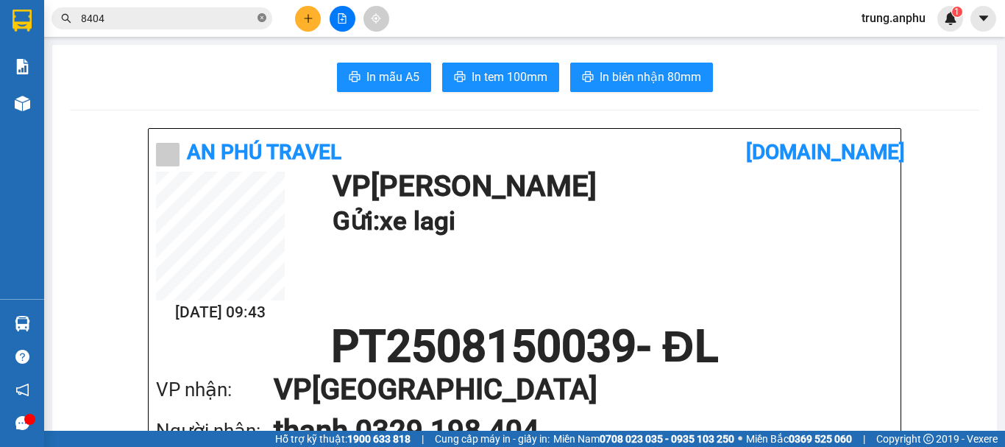
click at [263, 18] on icon "close-circle" at bounding box center [262, 17] width 9 height 9
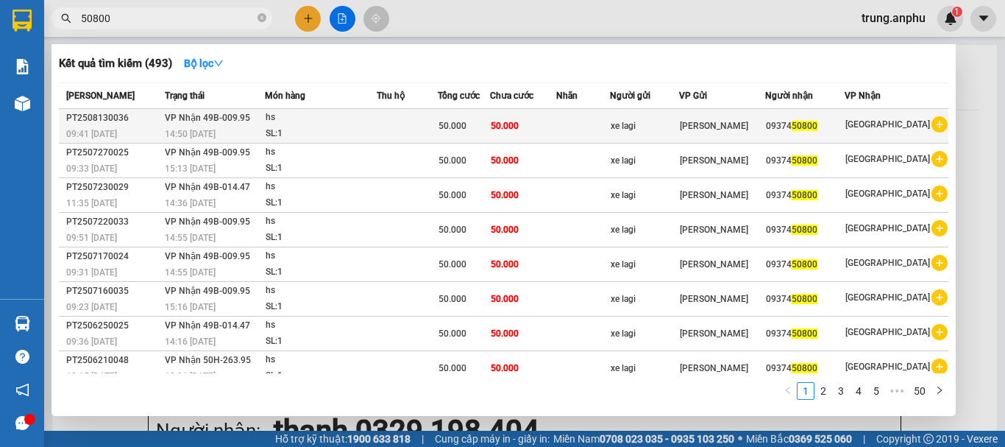
type input "50800"
click at [932, 124] on icon "plus-circle" at bounding box center [940, 124] width 16 height 16
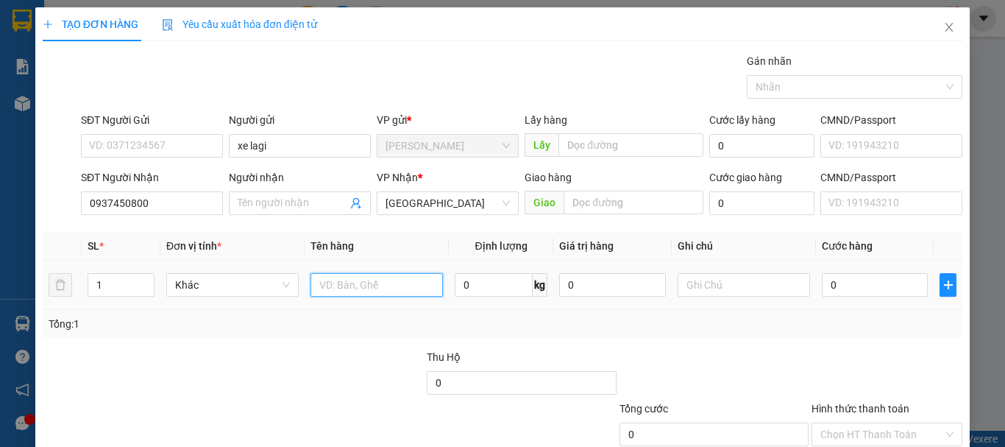
click at [361, 292] on input "text" at bounding box center [377, 285] width 132 height 24
type input "hs"
click at [870, 291] on input "0" at bounding box center [875, 285] width 106 height 24
type input "5"
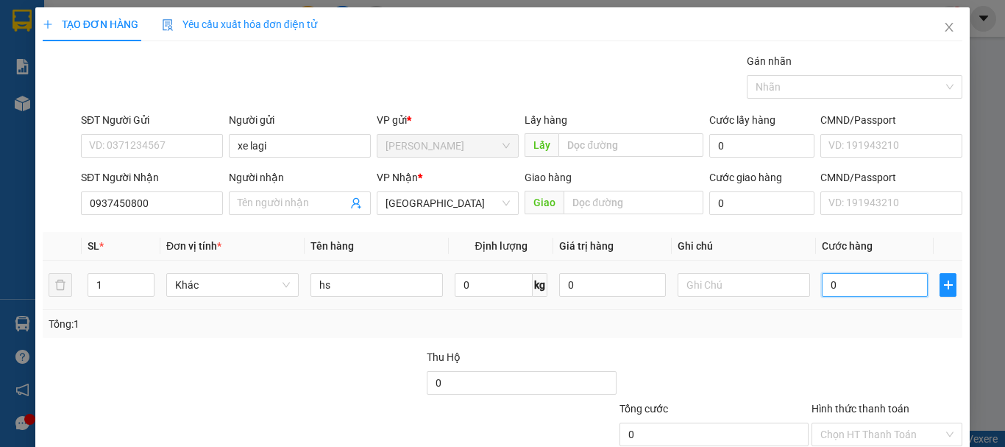
type input "5"
type input "50"
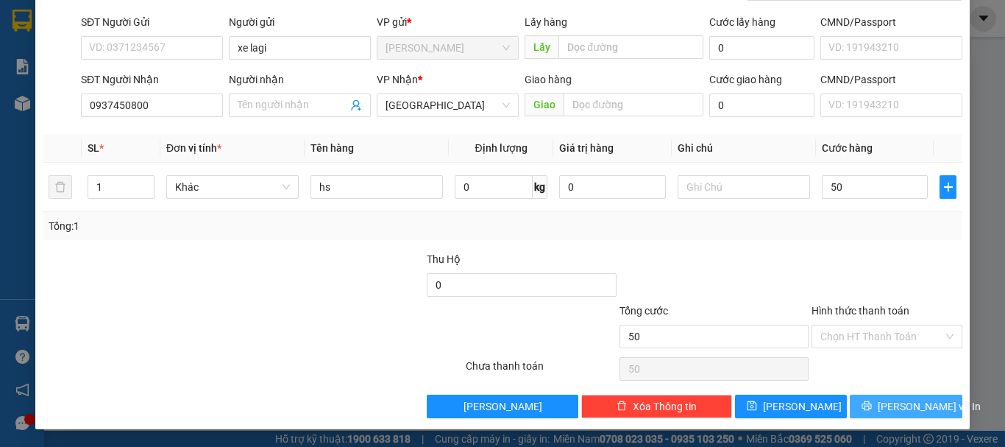
click at [851, 399] on button "[PERSON_NAME] và In" at bounding box center [906, 406] width 113 height 24
type input "50.000"
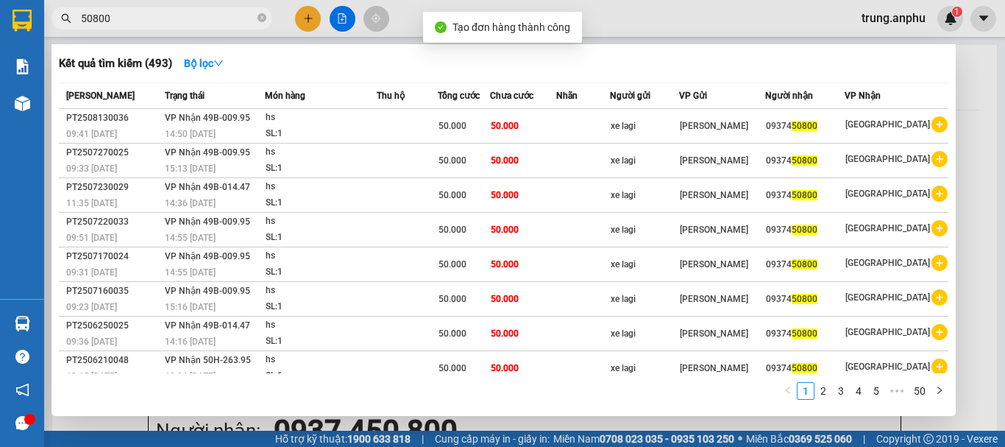
click at [345, 15] on div at bounding box center [502, 223] width 1005 height 447
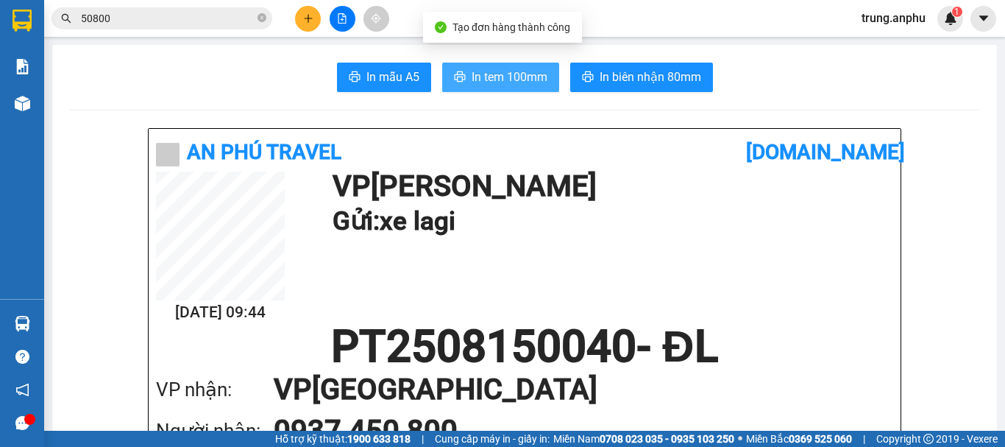
click at [492, 65] on button "In tem 100mm" at bounding box center [500, 77] width 117 height 29
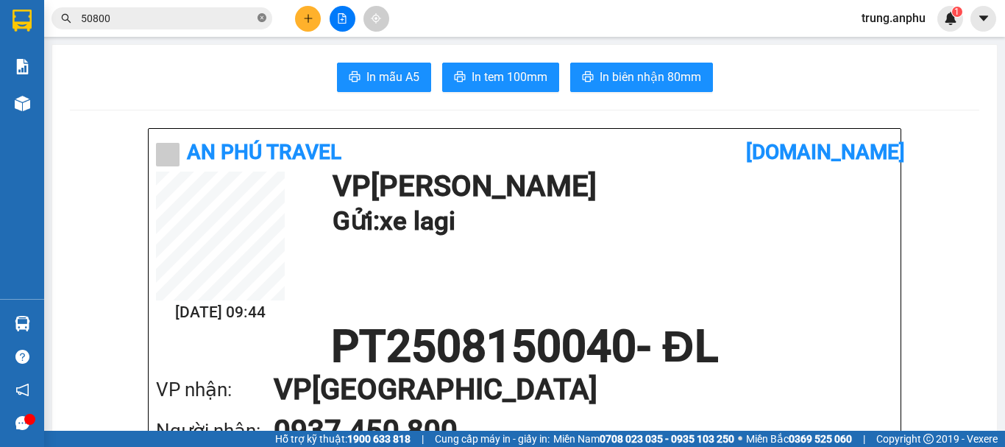
click at [263, 19] on icon "close-circle" at bounding box center [262, 17] width 9 height 9
click at [307, 18] on icon "plus" at bounding box center [308, 18] width 10 height 10
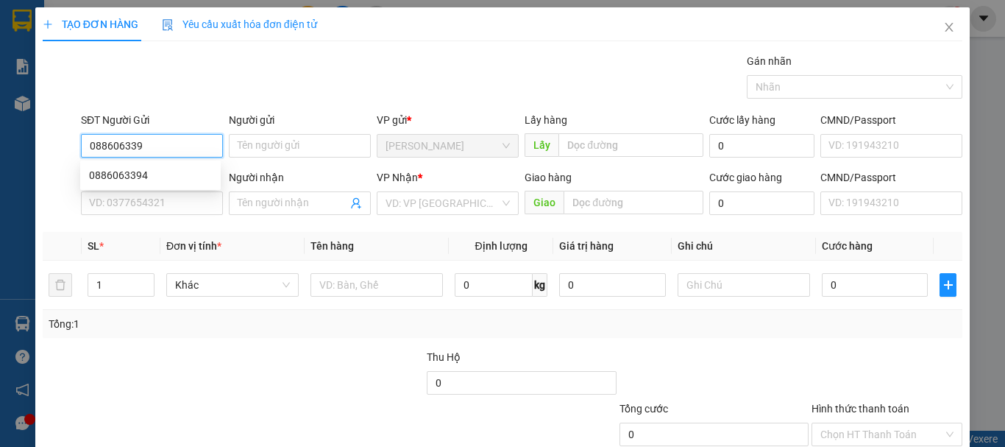
type input "0886063394"
click at [124, 173] on div "0886063394" at bounding box center [150, 175] width 123 height 16
type input "0943996728"
type input "N3 nhà thờ ninh loan"
type input "40.000"
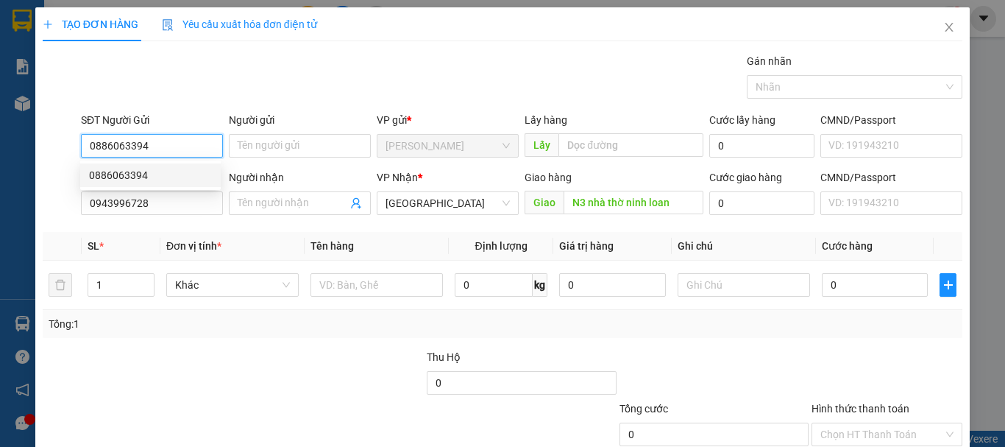
type input "40.000"
type input "0886063394"
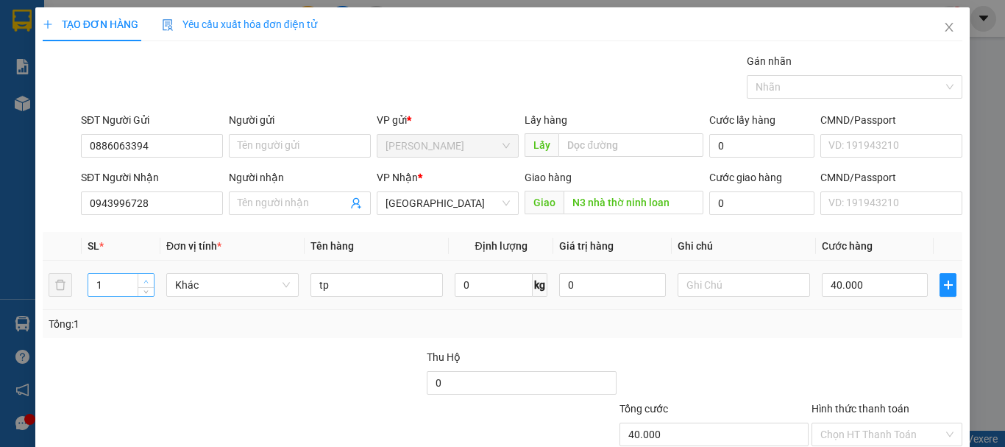
click at [145, 277] on span "up" at bounding box center [146, 281] width 9 height 9
type input "2"
click at [357, 286] on input "tp" at bounding box center [377, 285] width 132 height 24
type input "t"
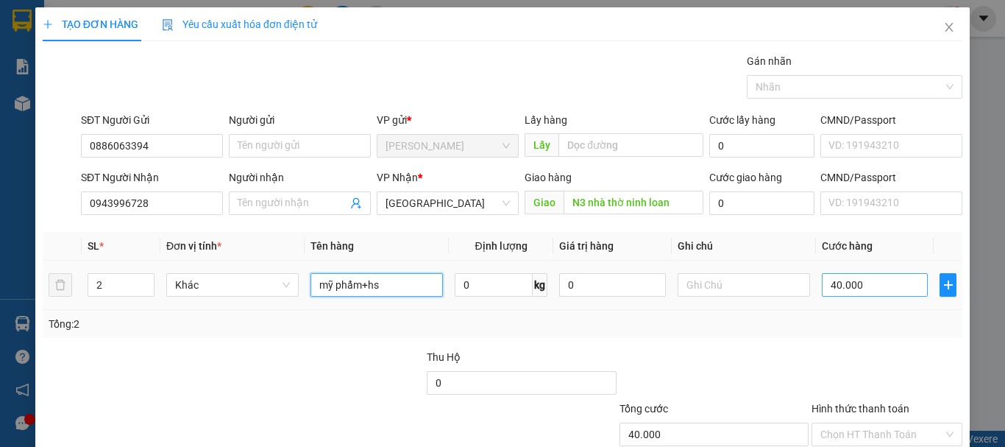
type input "mỹ phẩm+hs"
click at [842, 291] on input "40.000" at bounding box center [875, 285] width 106 height 24
type input "8"
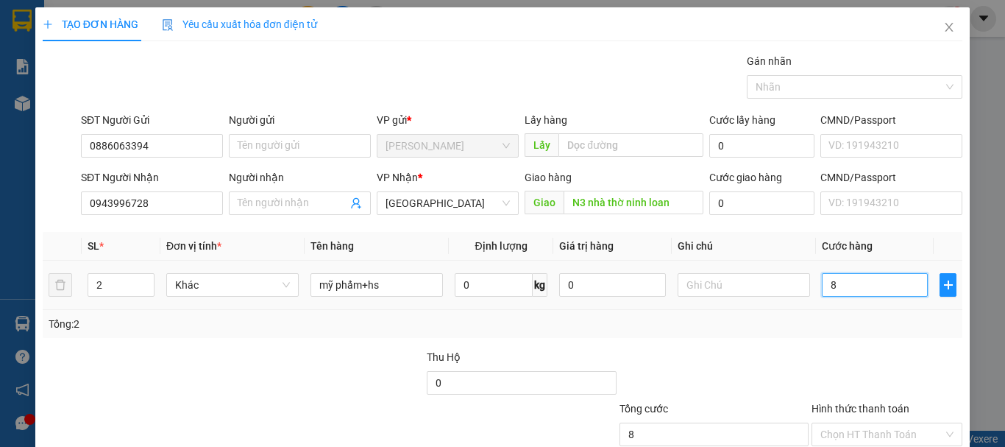
type input "80"
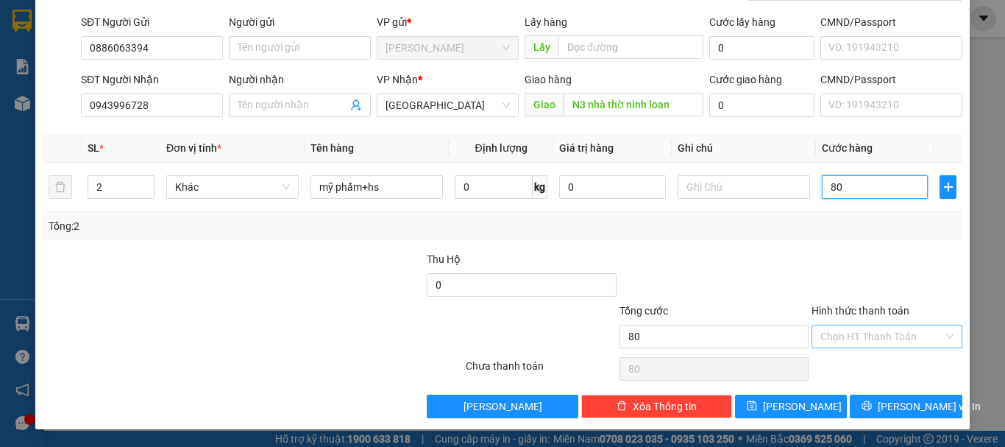
type input "80"
type input "80.000"
click at [874, 338] on input "Hình thức thanh toán" at bounding box center [881, 336] width 123 height 22
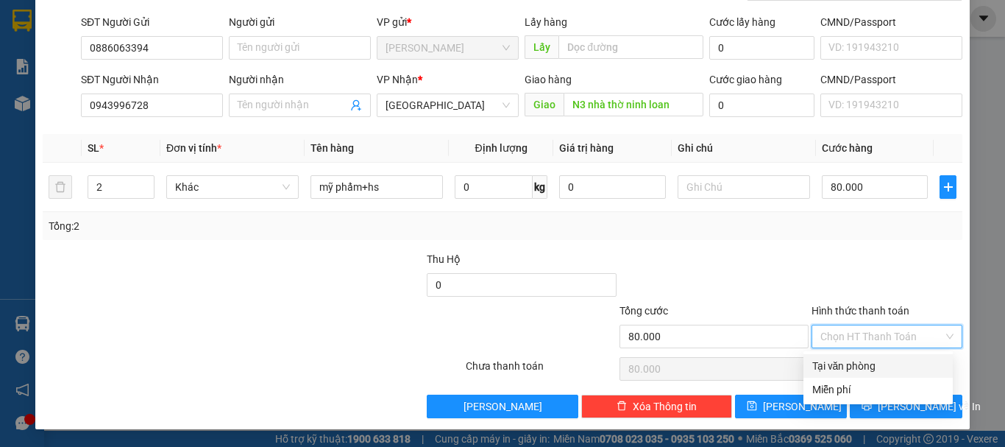
click at [834, 364] on div "Tại văn phòng" at bounding box center [878, 366] width 132 height 16
type input "0"
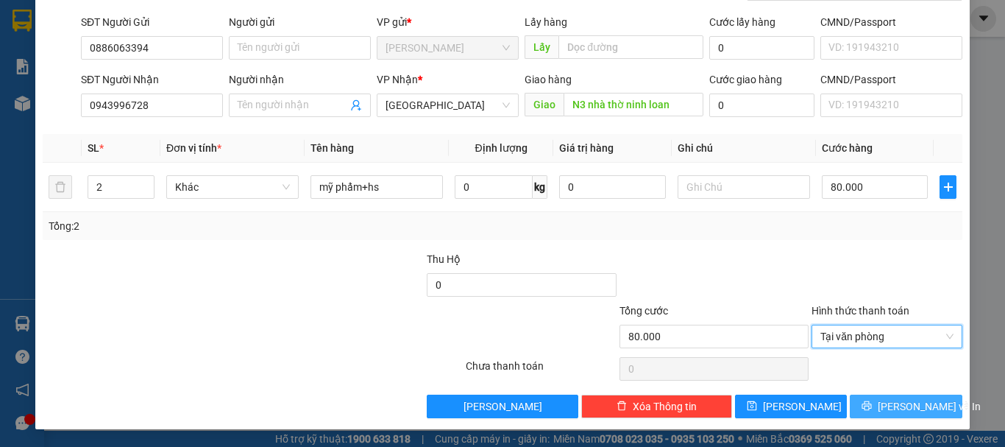
click at [850, 408] on button "[PERSON_NAME] và In" at bounding box center [906, 406] width 113 height 24
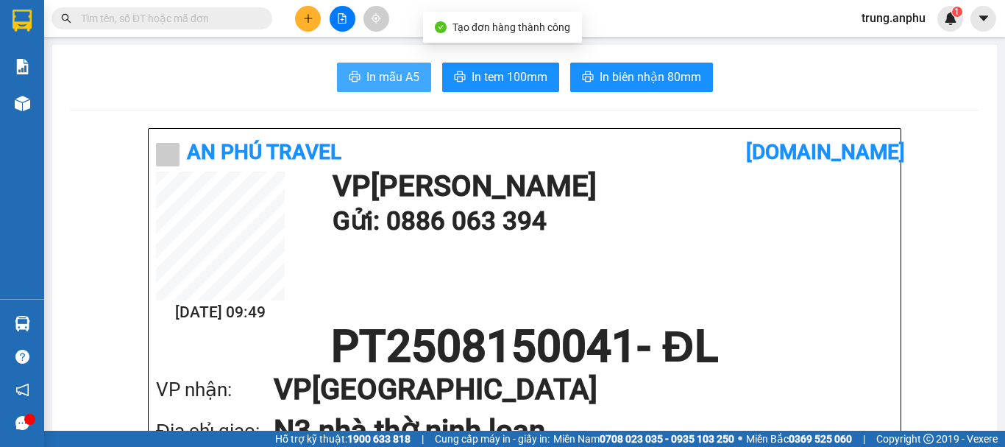
click at [372, 73] on span "In mẫu A5" at bounding box center [392, 77] width 53 height 18
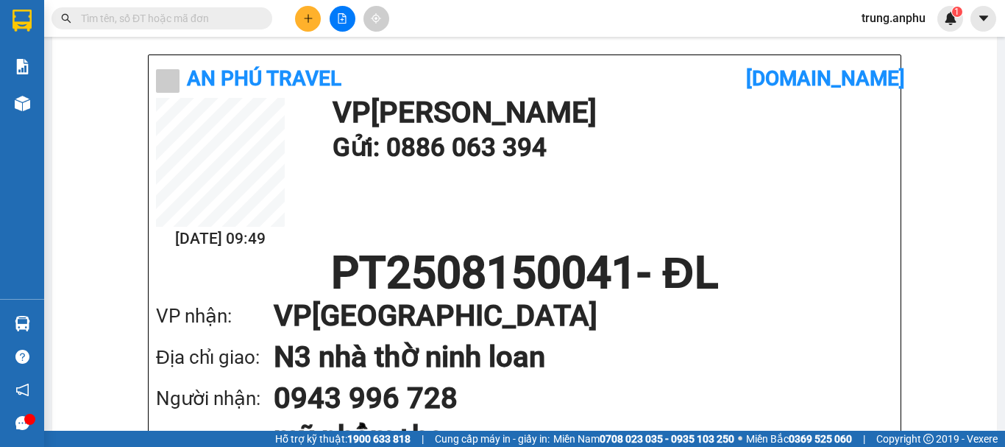
scroll to position [294, 0]
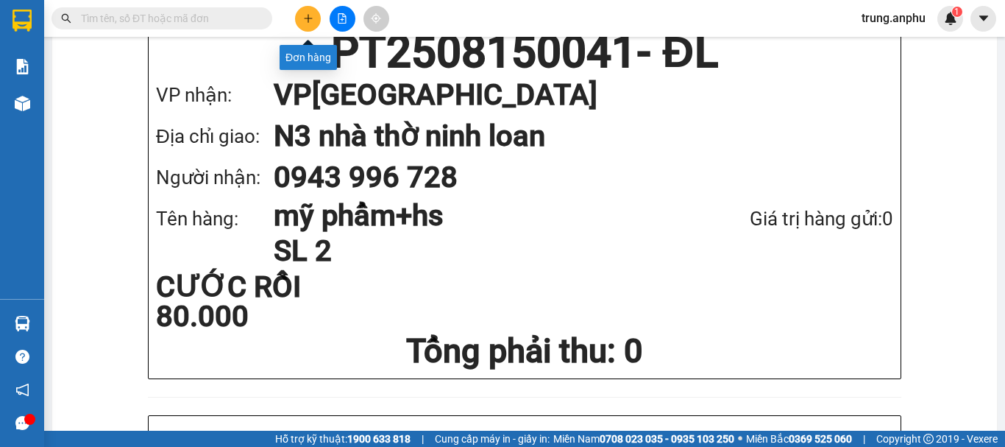
click at [313, 11] on button at bounding box center [308, 19] width 26 height 26
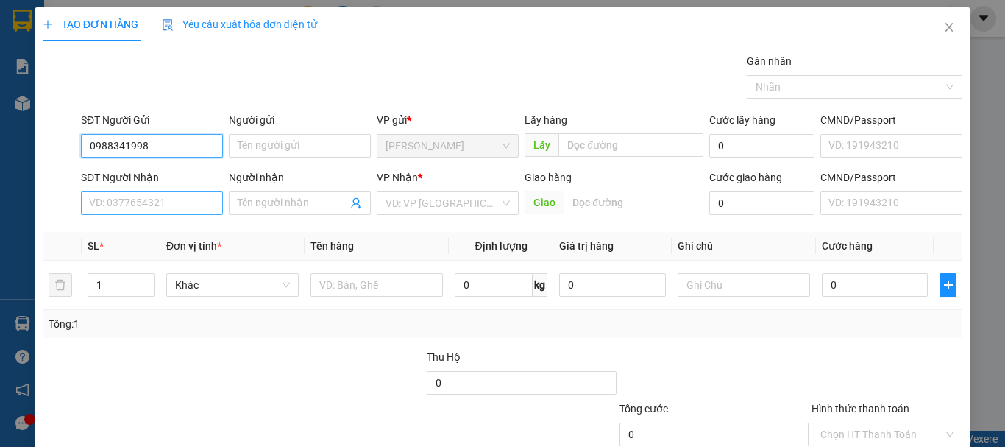
type input "0988341998"
click at [110, 209] on input "SĐT Người Nhận" at bounding box center [152, 203] width 142 height 24
drag, startPoint x: 150, startPoint y: 140, endPoint x: 67, endPoint y: 153, distance: 84.2
click at [69, 155] on div "SĐT Người Gửi 0988341998 0988341998 Người gửi Tên người gửi VP gửi * Phan Thiết…" at bounding box center [502, 138] width 923 height 52
click at [121, 198] on input "SĐT Người Nhận" at bounding box center [152, 203] width 142 height 24
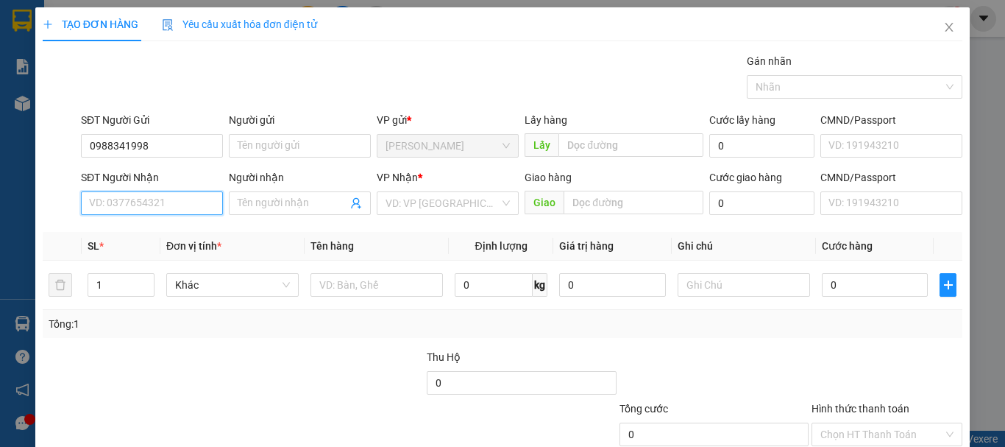
paste input "0988341998"
type input "0988341998"
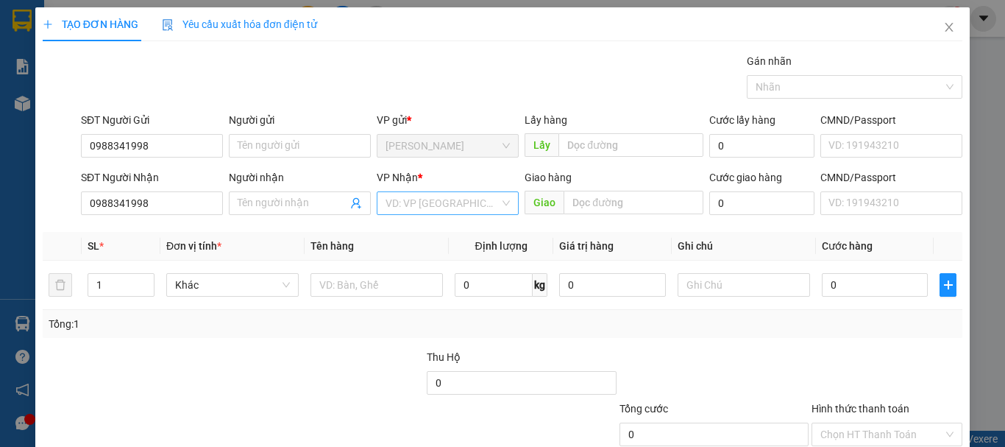
click at [391, 202] on input "search" at bounding box center [443, 203] width 114 height 22
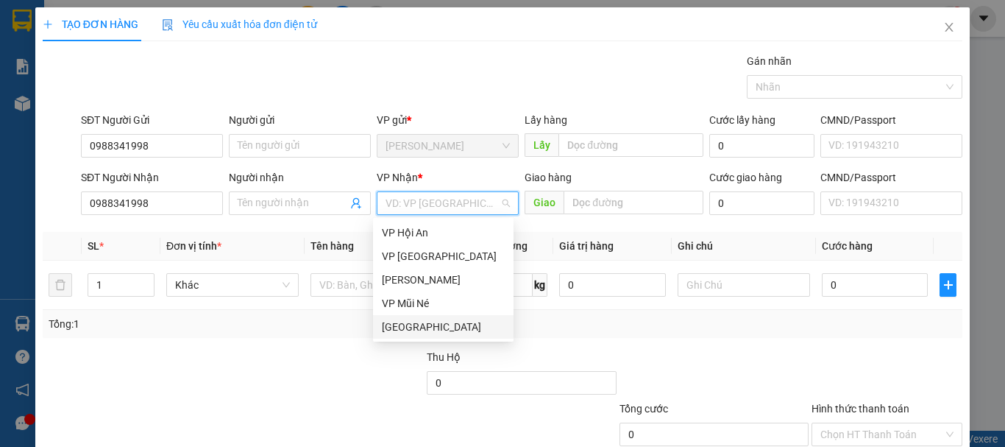
click at [386, 329] on div "[GEOGRAPHIC_DATA]" at bounding box center [443, 327] width 123 height 16
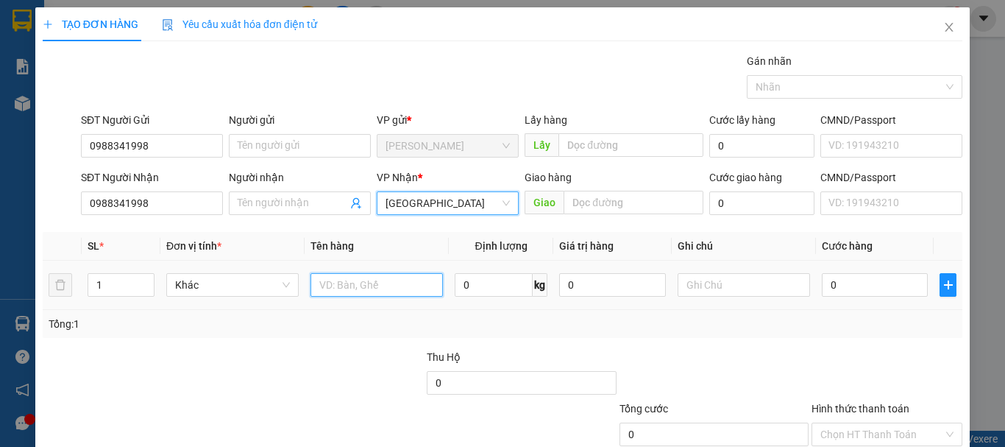
click at [338, 288] on input "text" at bounding box center [377, 285] width 132 height 24
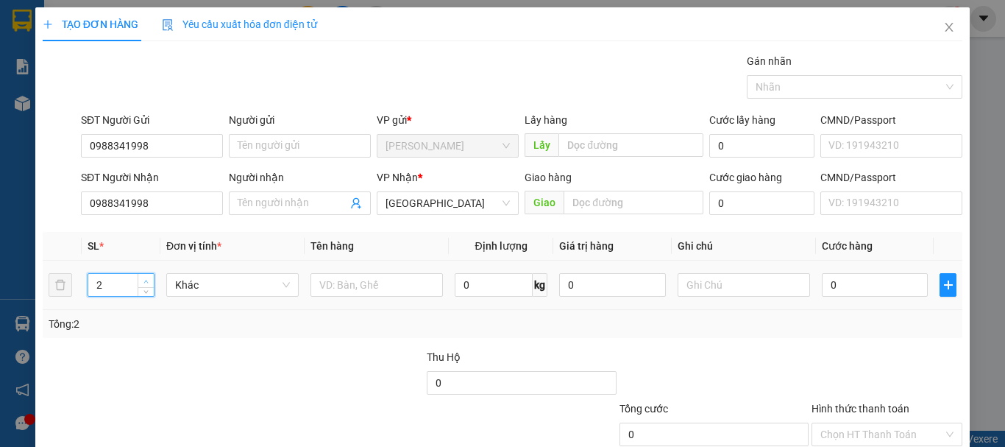
click at [142, 277] on span "up" at bounding box center [146, 281] width 9 height 9
type input "3"
click at [142, 277] on span "up" at bounding box center [146, 281] width 9 height 9
click at [356, 284] on input "text" at bounding box center [377, 285] width 132 height 24
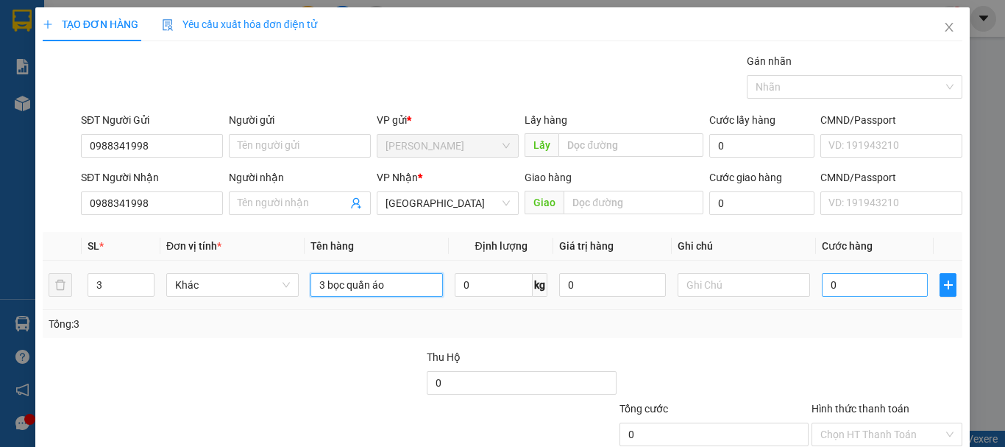
type input "3 bọc quần áo"
click at [835, 280] on input "0" at bounding box center [875, 285] width 106 height 24
type input "1"
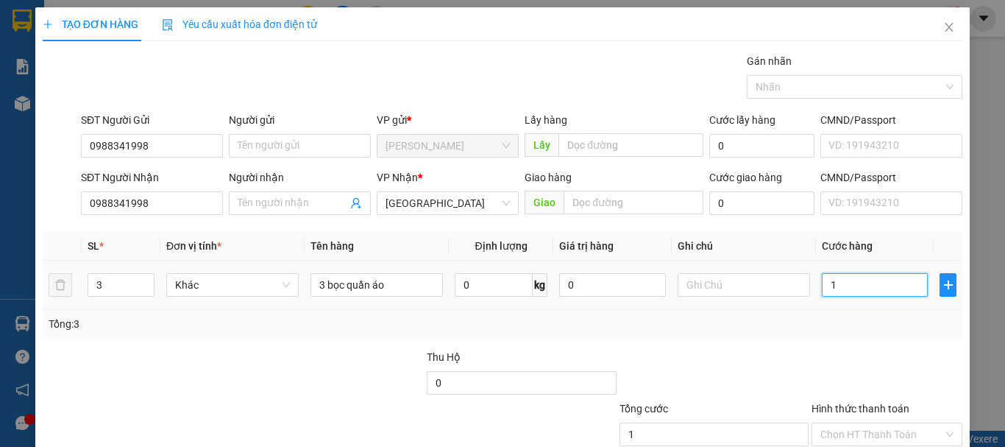
type input "10"
type input "100"
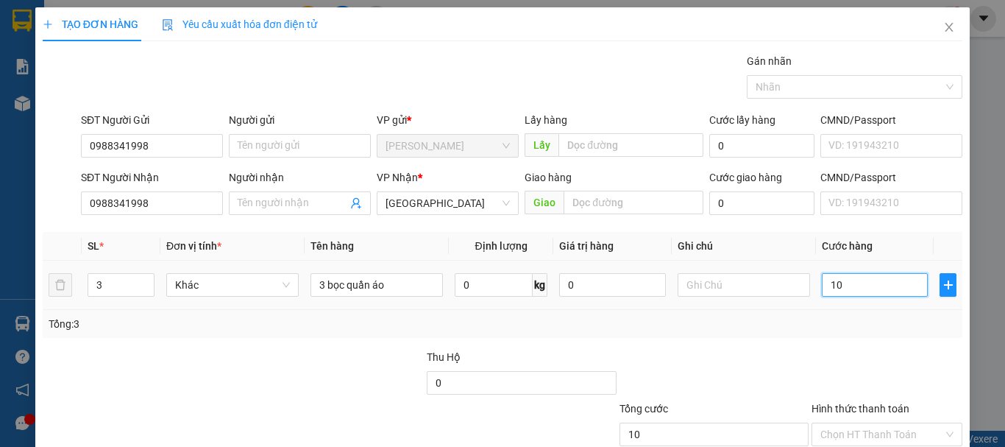
type input "100"
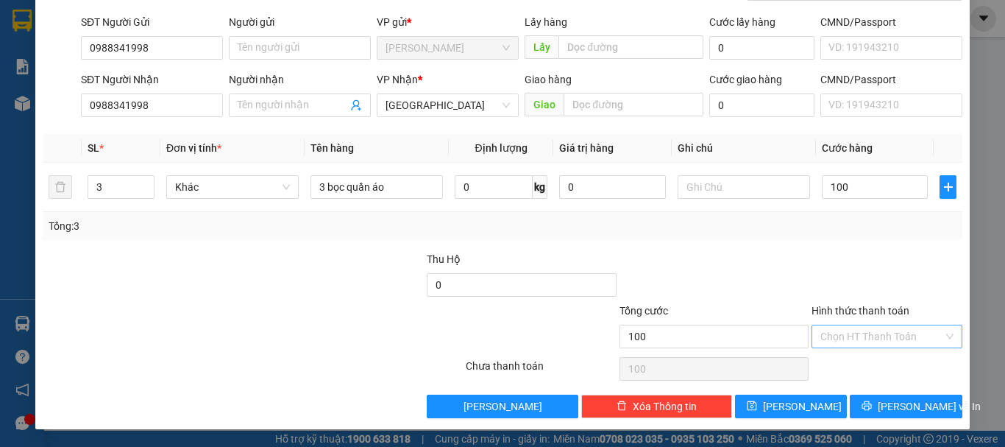
click at [867, 329] on input "Hình thức thanh toán" at bounding box center [881, 336] width 123 height 22
type input "100.000"
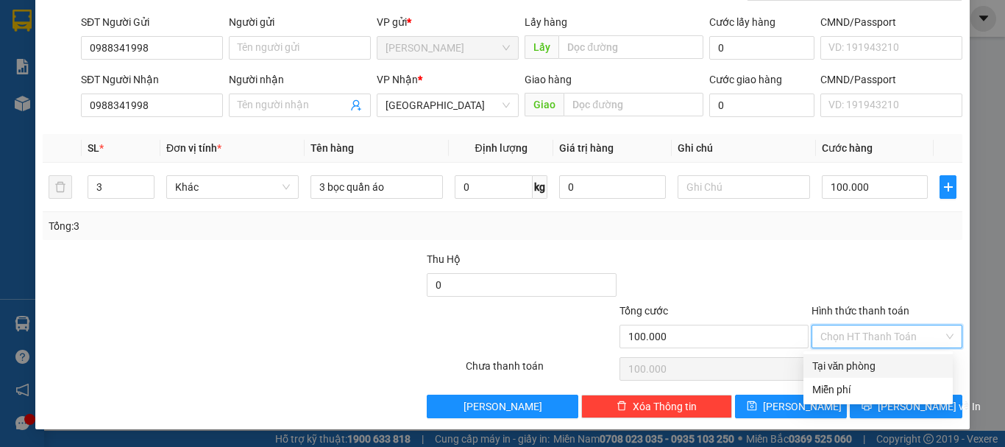
click at [863, 363] on div "Tại văn phòng" at bounding box center [878, 366] width 132 height 16
type input "0"
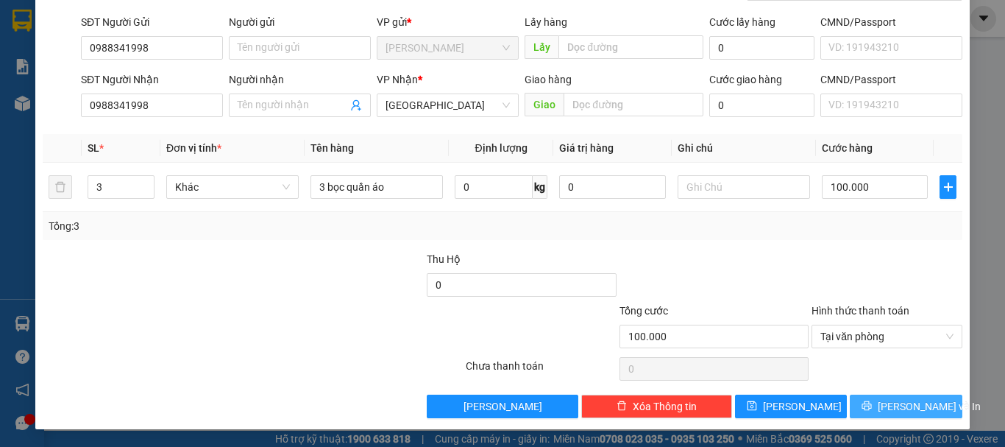
click at [894, 397] on button "[PERSON_NAME] và In" at bounding box center [906, 406] width 113 height 24
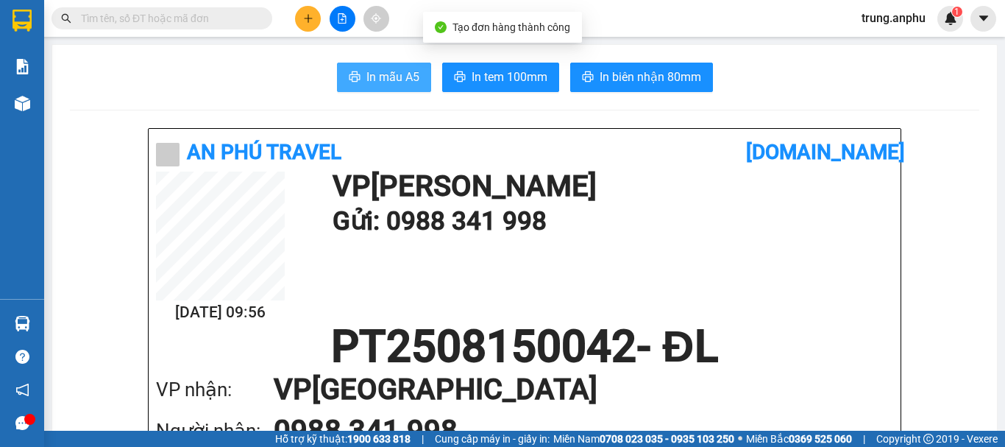
click at [367, 69] on span "In mẫu A5" at bounding box center [392, 77] width 53 height 18
click at [196, 18] on input "text" at bounding box center [168, 18] width 174 height 16
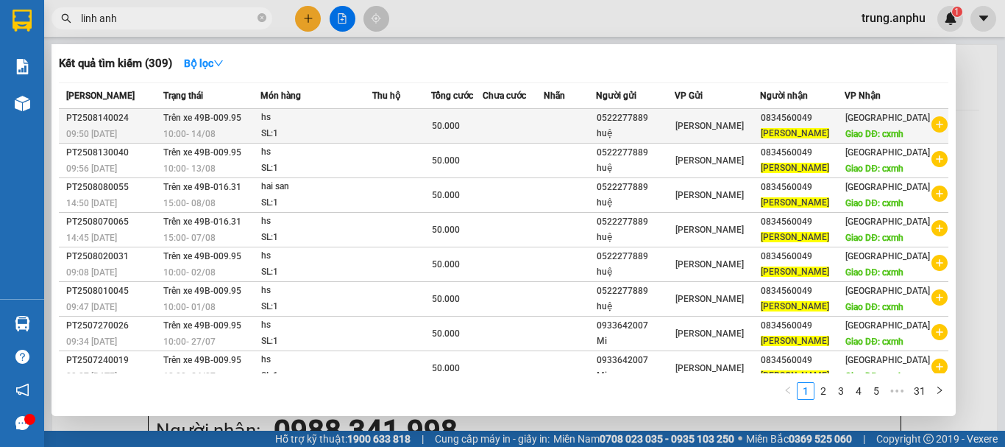
type input "linh anh"
click at [933, 131] on icon "plus-circle" at bounding box center [940, 124] width 16 height 16
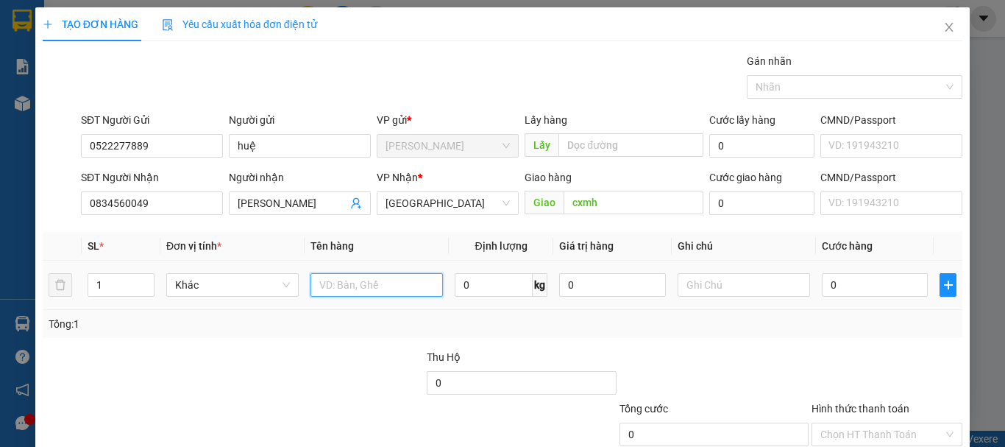
click at [392, 275] on input "text" at bounding box center [377, 285] width 132 height 24
type input "hs"
click at [840, 283] on input "0" at bounding box center [875, 285] width 106 height 24
type input "5"
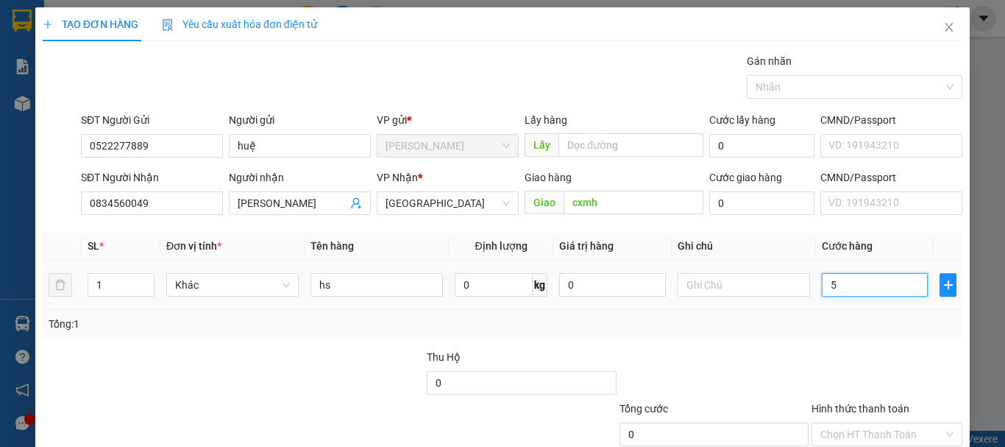
type input "5"
type input "50"
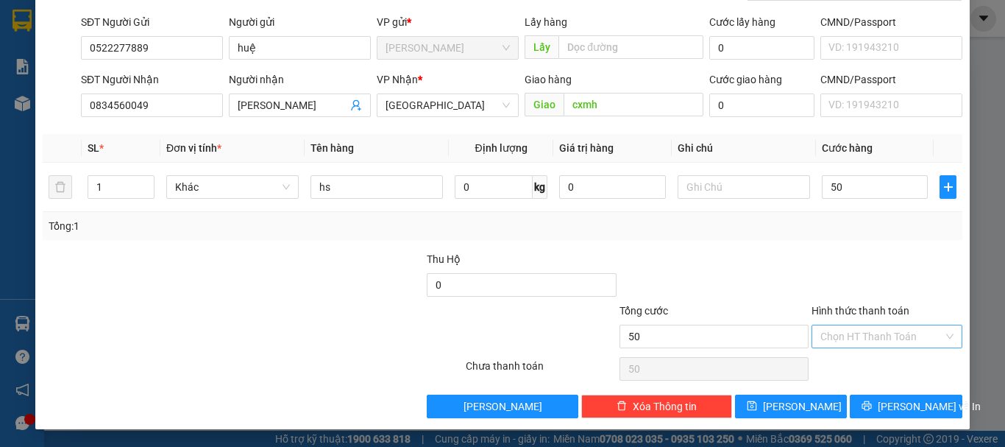
type input "50.000"
drag, startPoint x: 848, startPoint y: 339, endPoint x: 863, endPoint y: 329, distance: 18.0
click at [849, 338] on input "Hình thức thanh toán" at bounding box center [881, 336] width 123 height 22
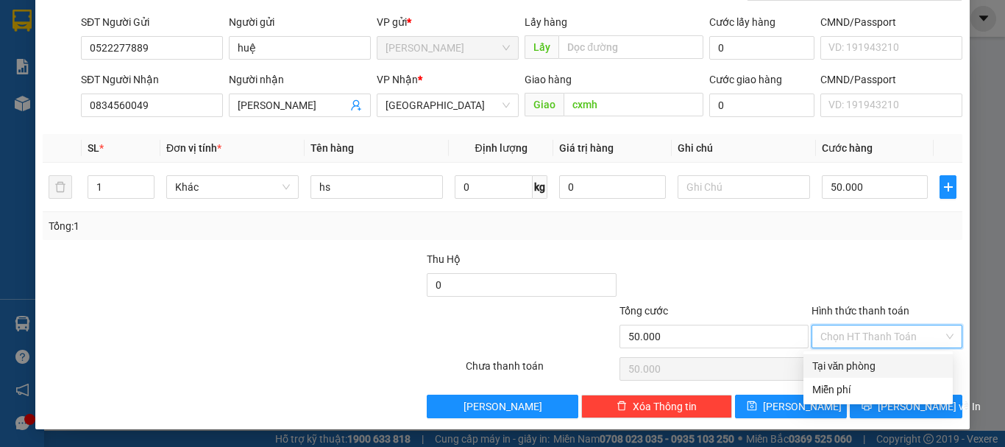
click at [859, 358] on div "Tại văn phòng" at bounding box center [878, 366] width 132 height 16
type input "0"
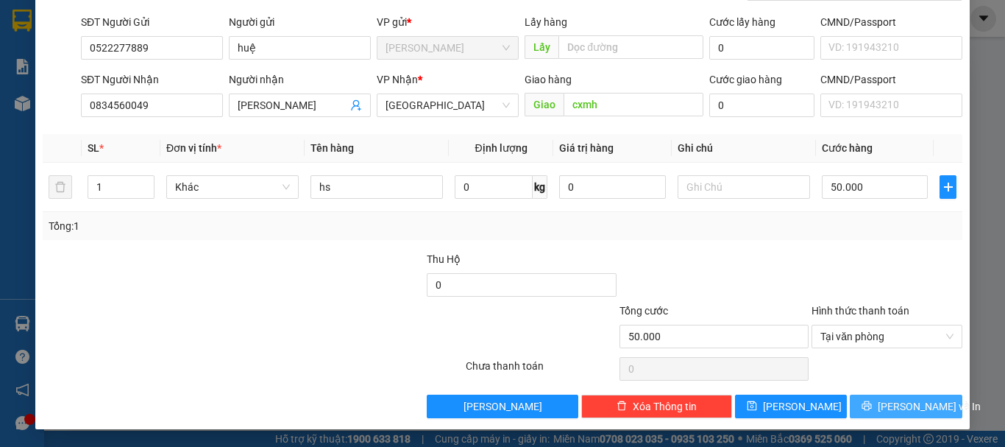
click at [880, 411] on button "[PERSON_NAME] và In" at bounding box center [906, 406] width 113 height 24
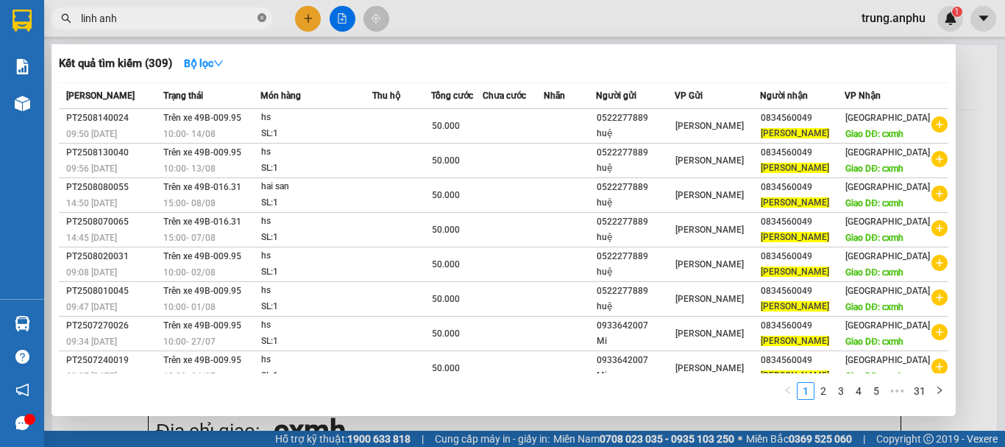
click at [260, 16] on icon "close-circle" at bounding box center [262, 17] width 9 height 9
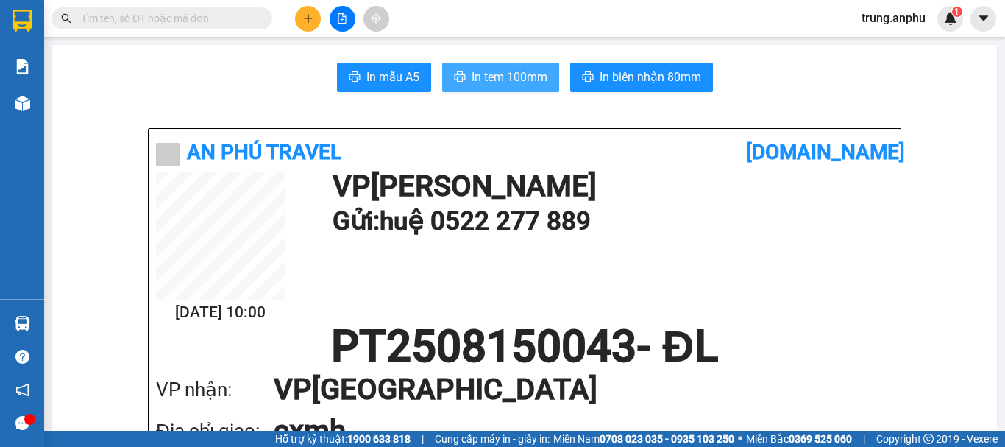
click at [497, 76] on span "In tem 100mm" at bounding box center [510, 77] width 76 height 18
